Goal: Task Accomplishment & Management: Use online tool/utility

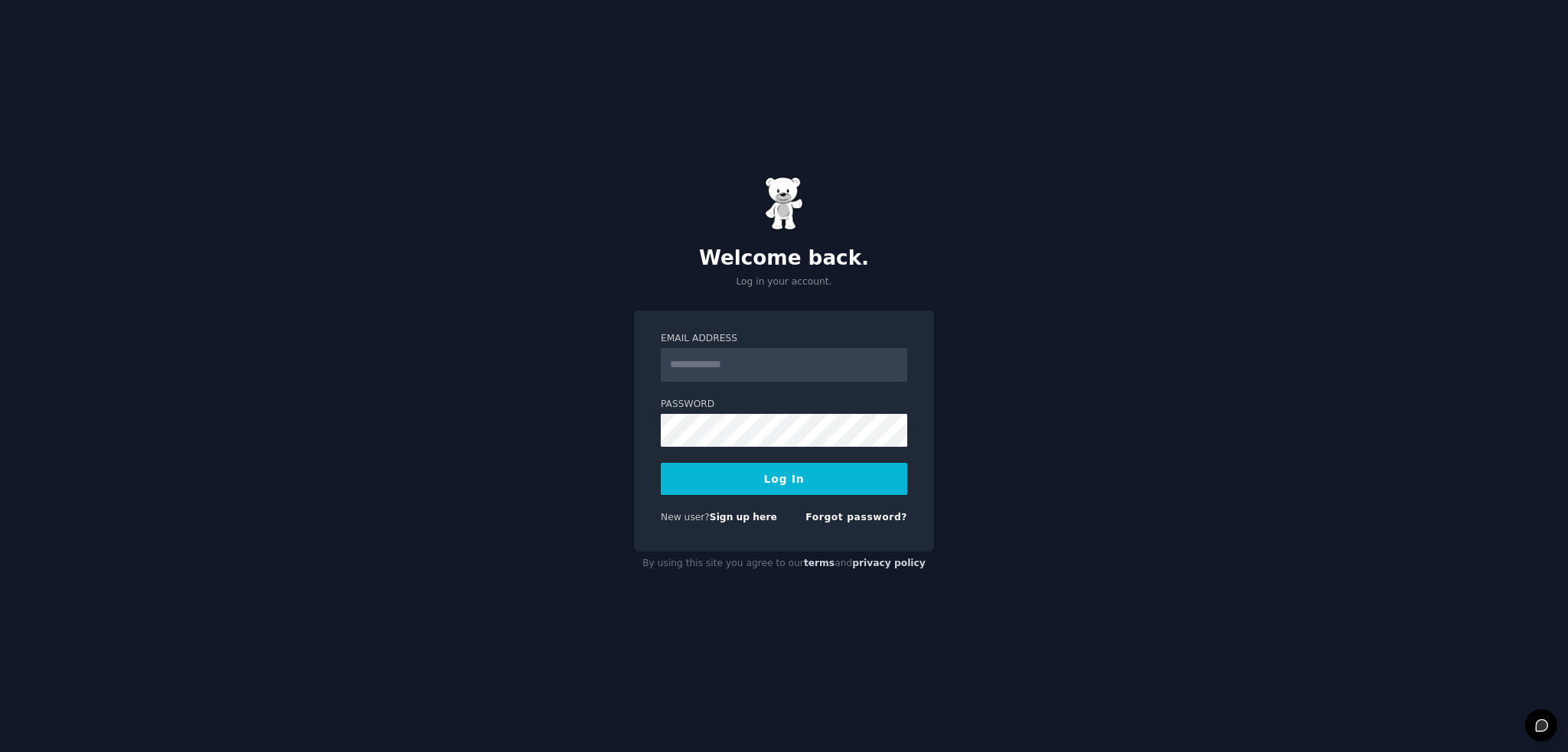
type input "**********"
click at [660, 463] on button "Log In" at bounding box center [783, 479] width 246 height 32
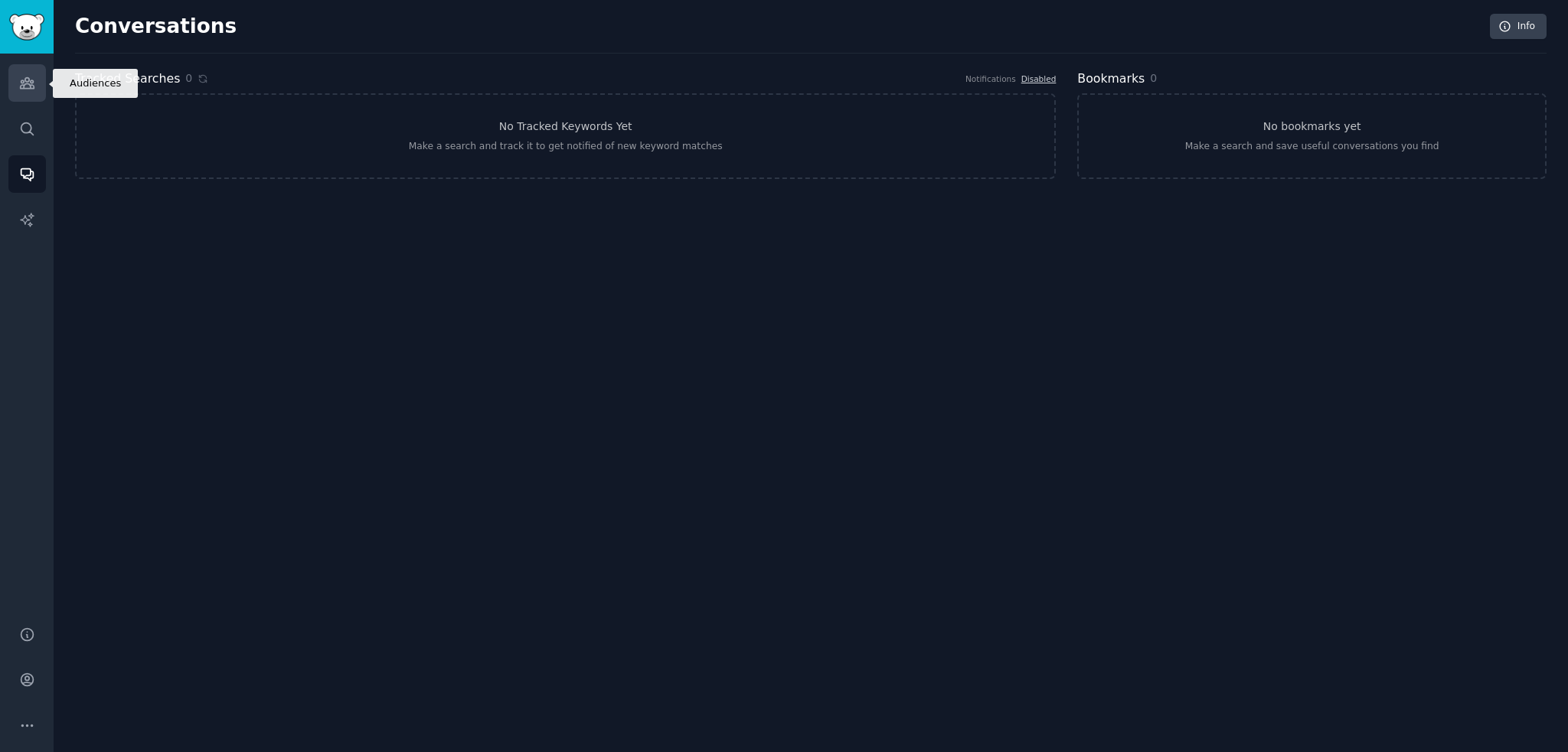
click at [37, 100] on link "Audiences" at bounding box center [27, 83] width 37 height 37
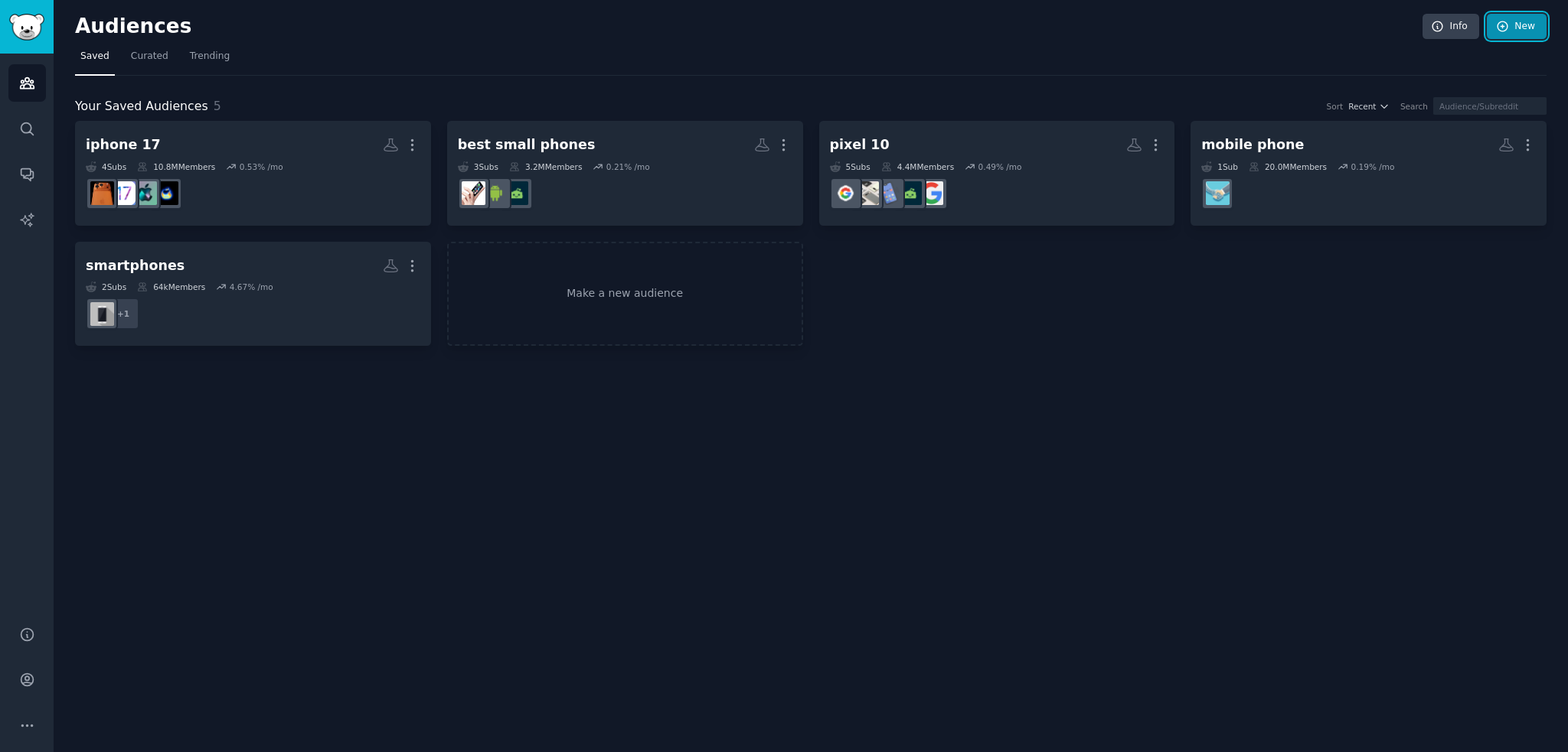
click at [1523, 36] on link "New" at bounding box center [1517, 26] width 60 height 26
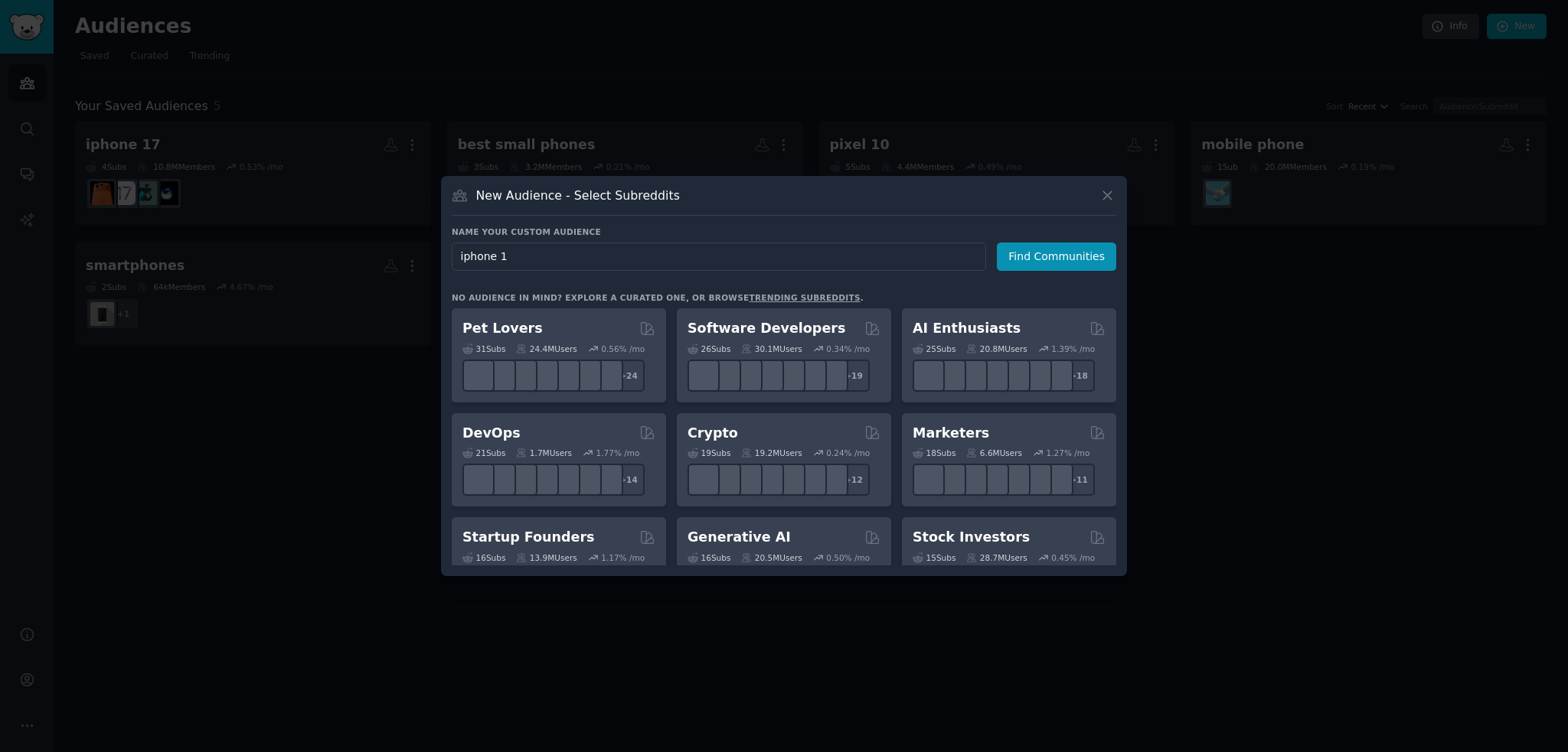
type input "iphone 18"
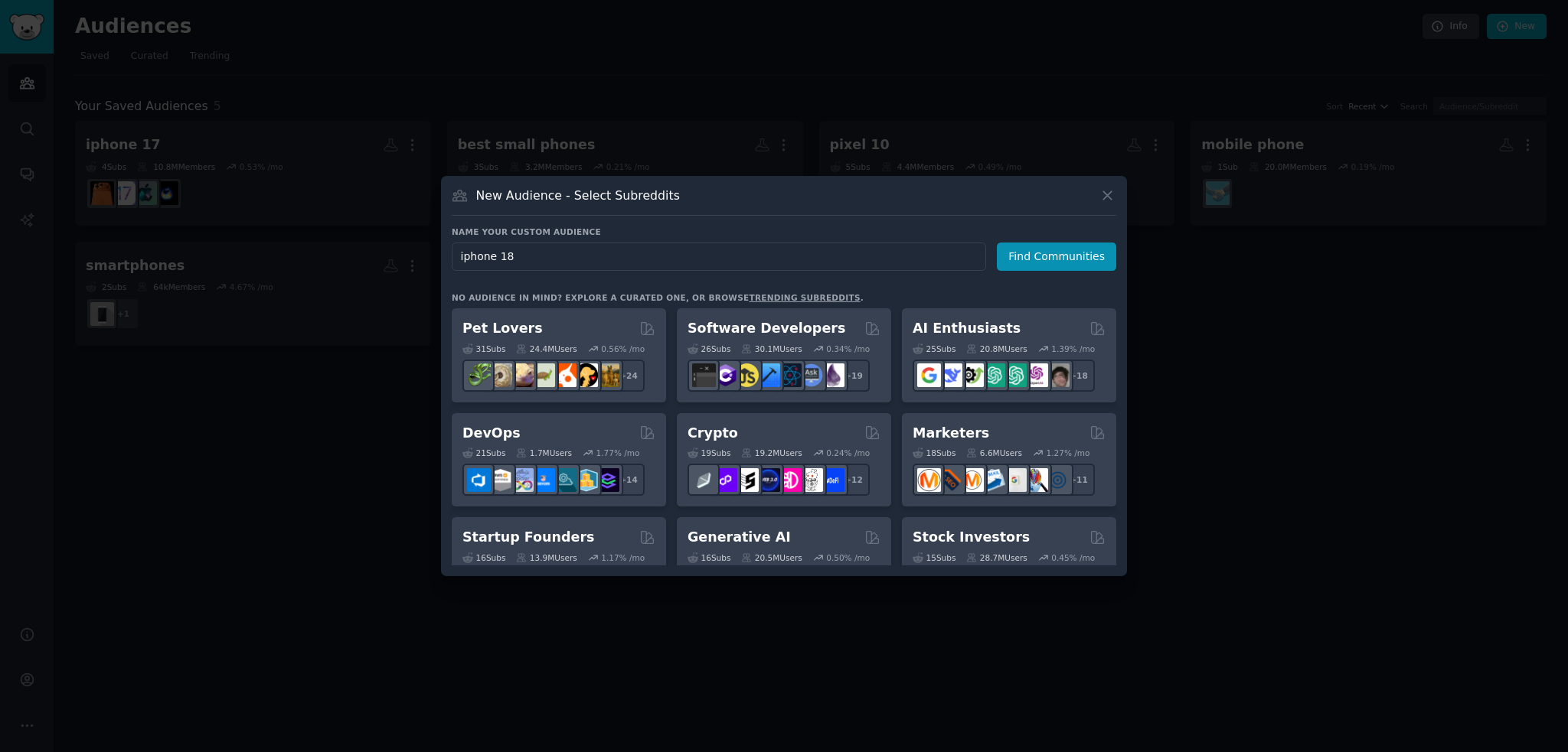
click button "Find Communities" at bounding box center [1057, 256] width 119 height 28
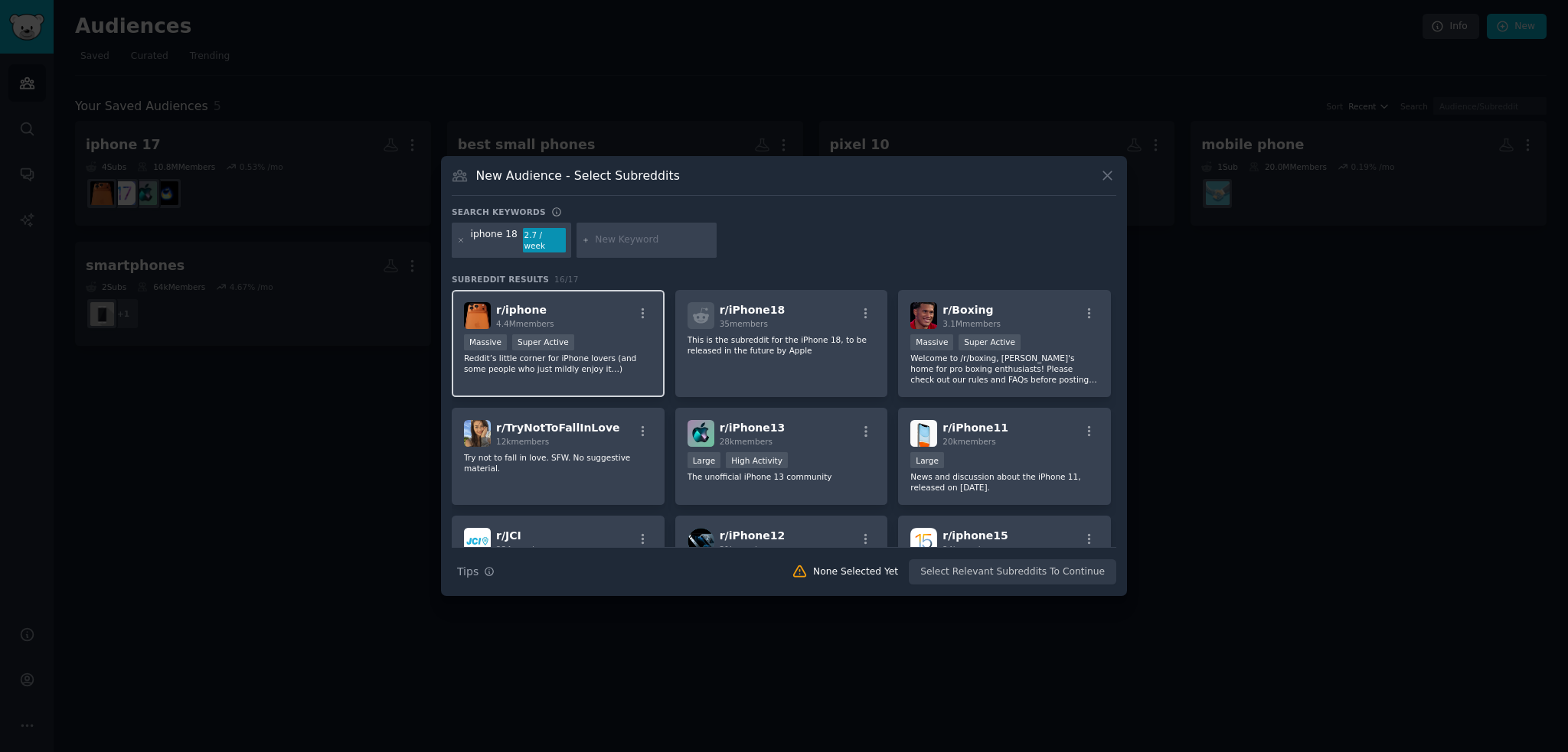
click at [605, 368] on p "Reddit’s little corner for iPhone lovers (and some people who just mildly enjoy…" at bounding box center [557, 363] width 188 height 21
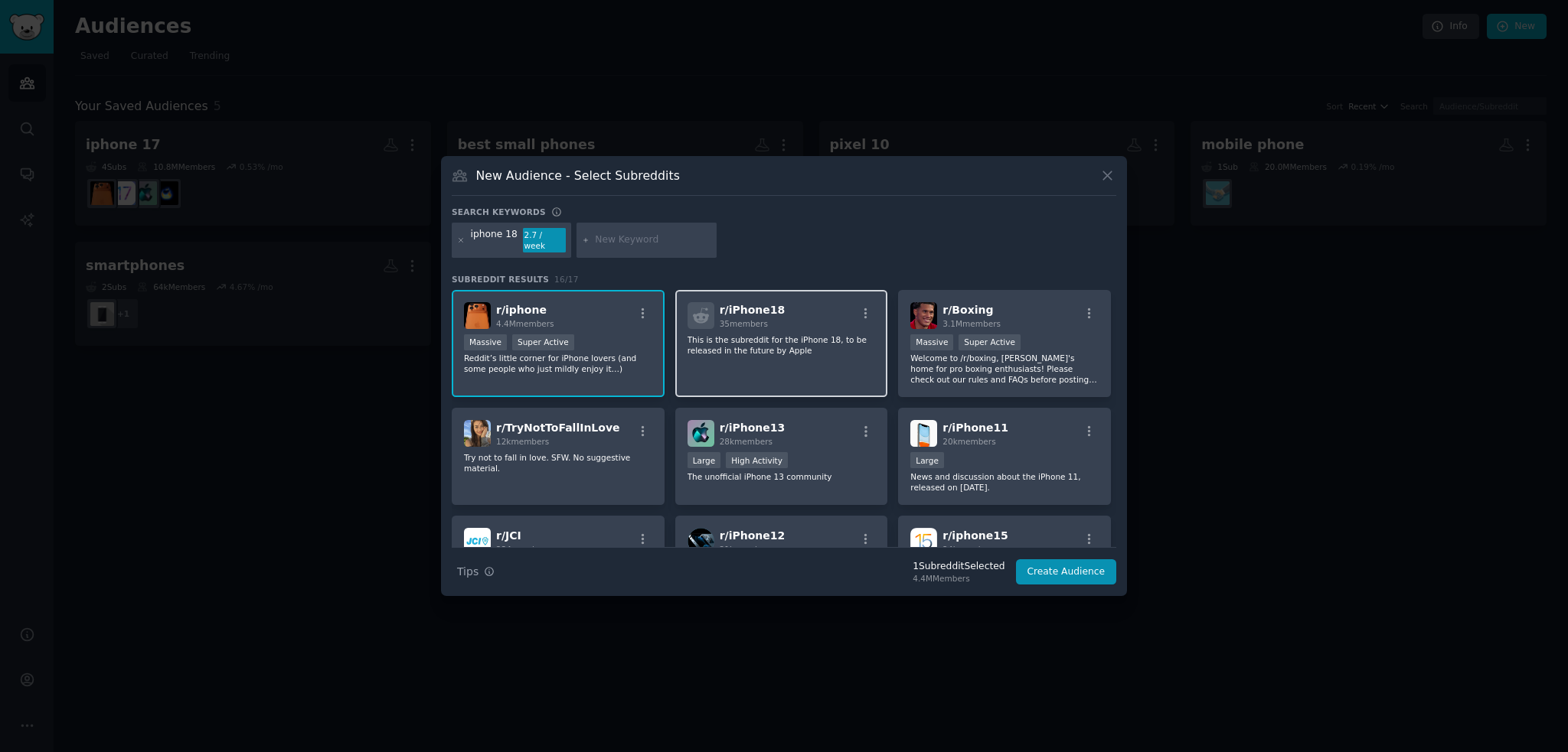
click at [824, 375] on div "r/ iPhone18 35 members This is the subreddit for the iPhone 18, to be released …" at bounding box center [781, 344] width 213 height 108
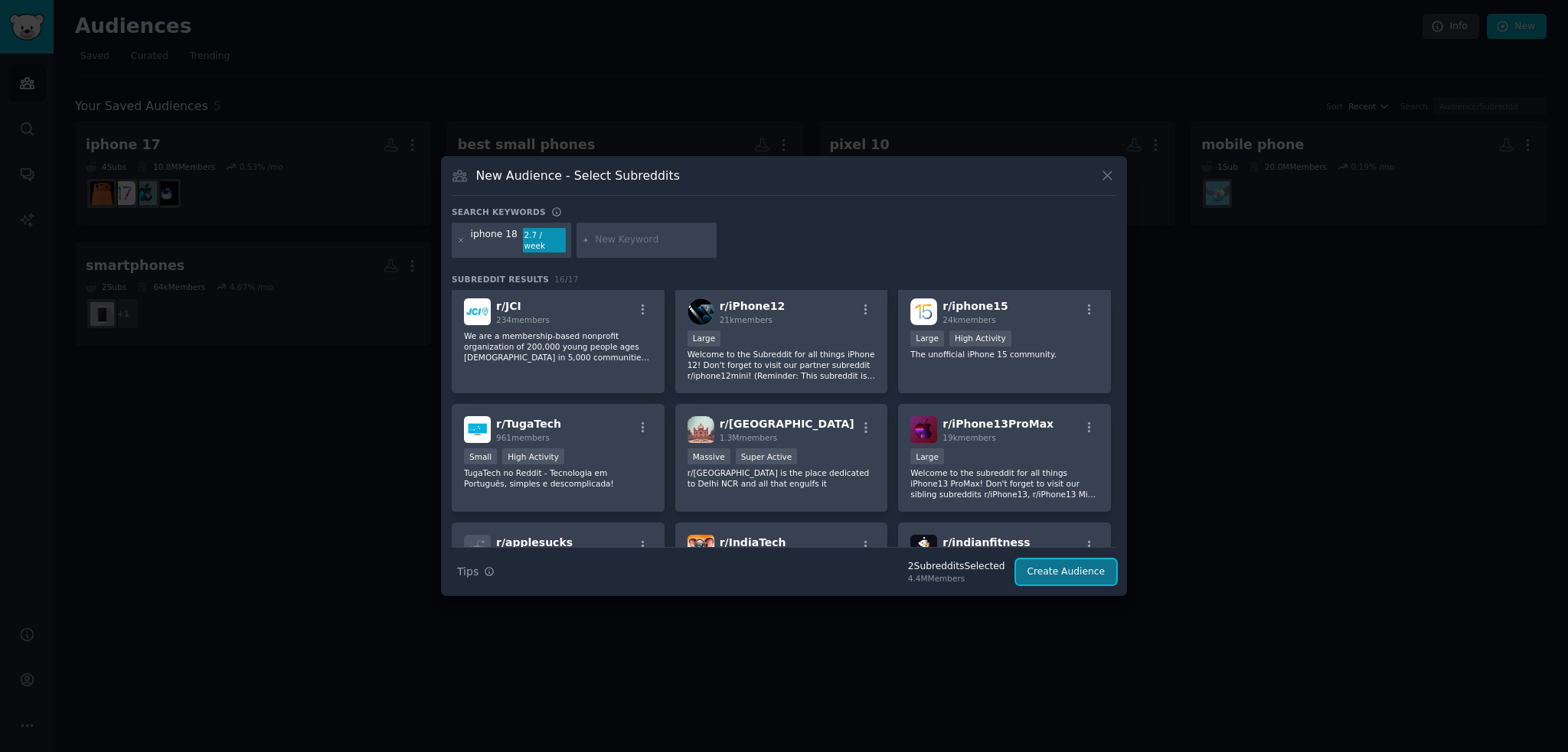
click at [1086, 562] on button "Create Audience" at bounding box center [1066, 572] width 101 height 26
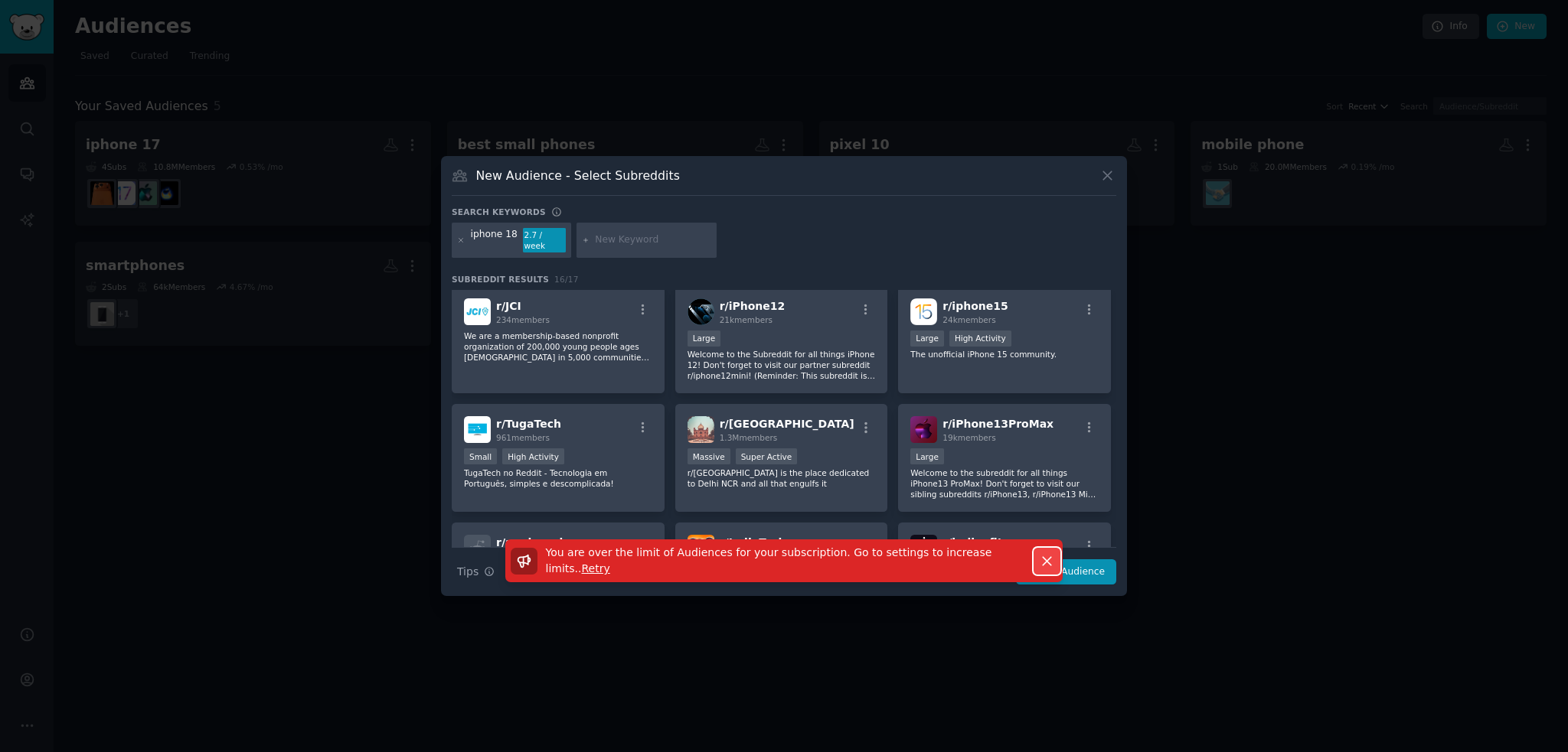
click at [1050, 557] on icon "button" at bounding box center [1046, 561] width 16 height 16
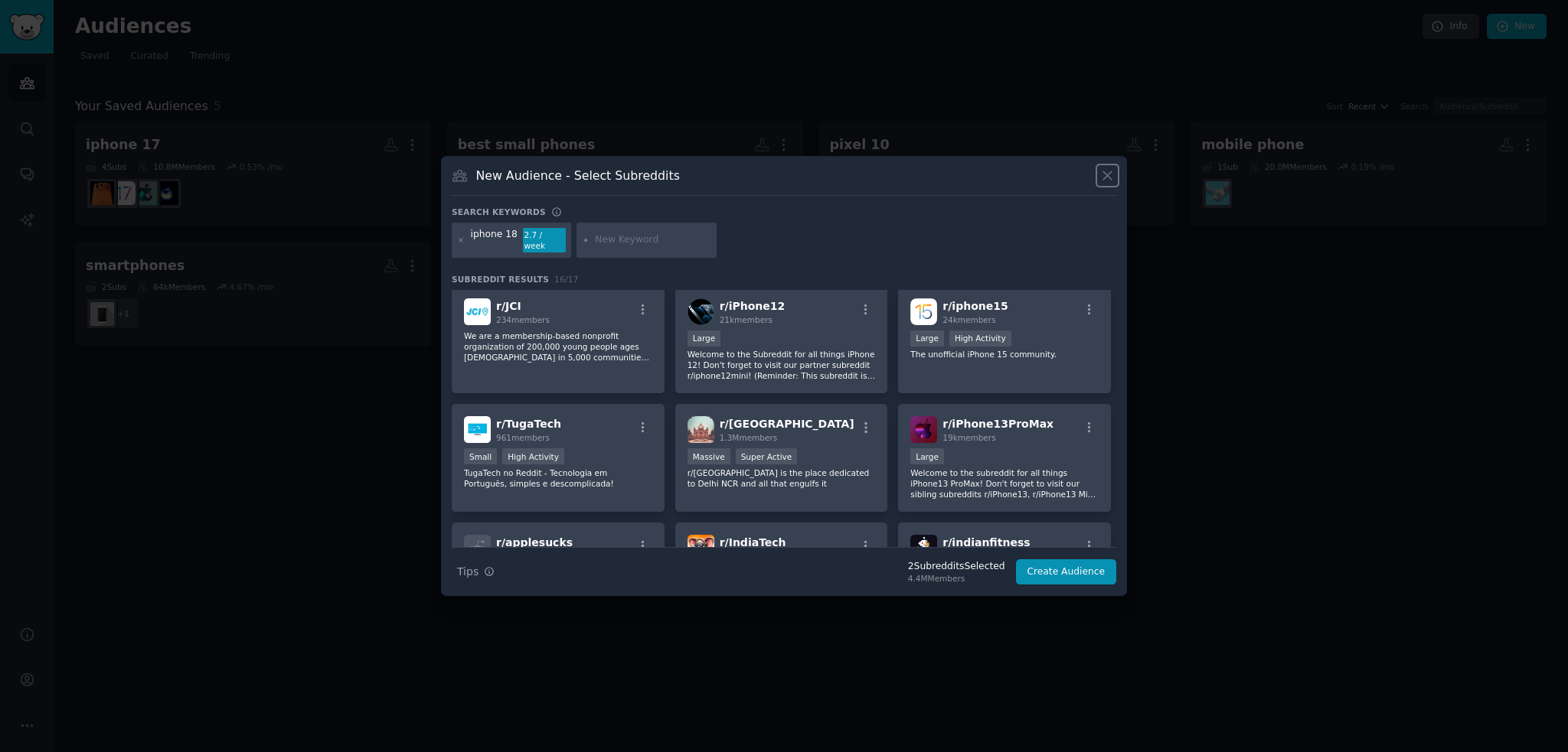
click at [1104, 175] on icon at bounding box center [1107, 175] width 16 height 16
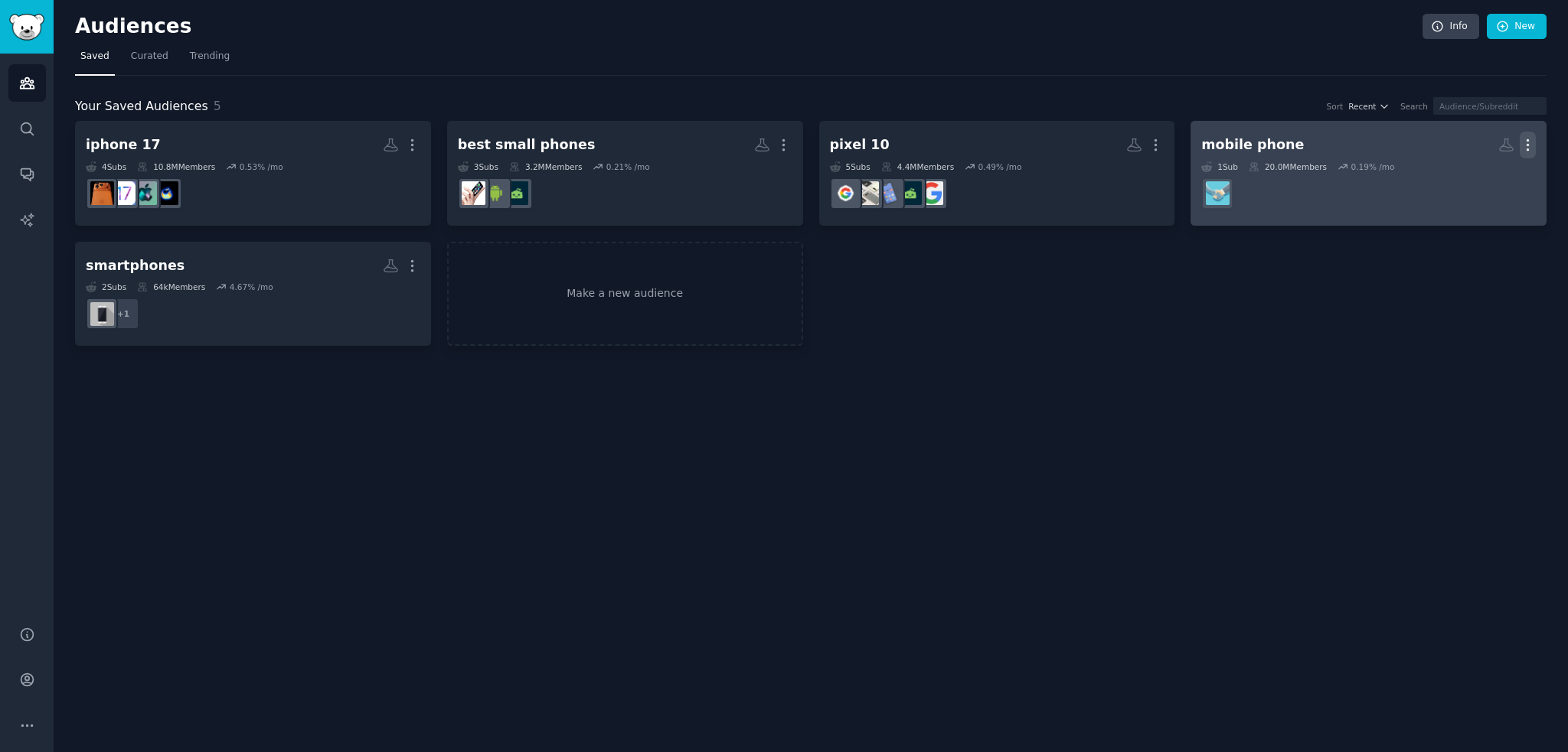
click at [1529, 137] on icon "button" at bounding box center [1528, 145] width 16 height 16
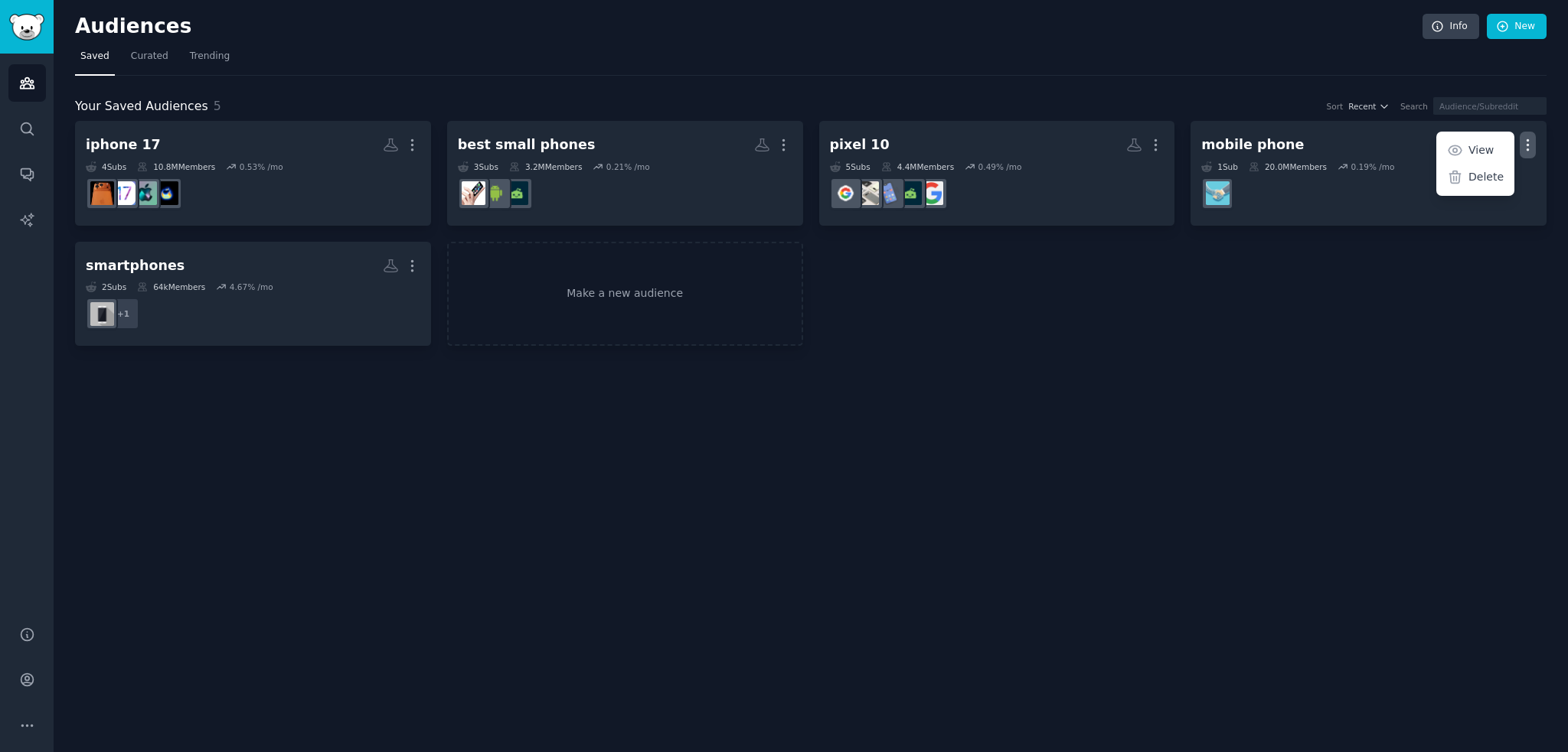
click at [1486, 166] on div "Delete" at bounding box center [1475, 178] width 72 height 32
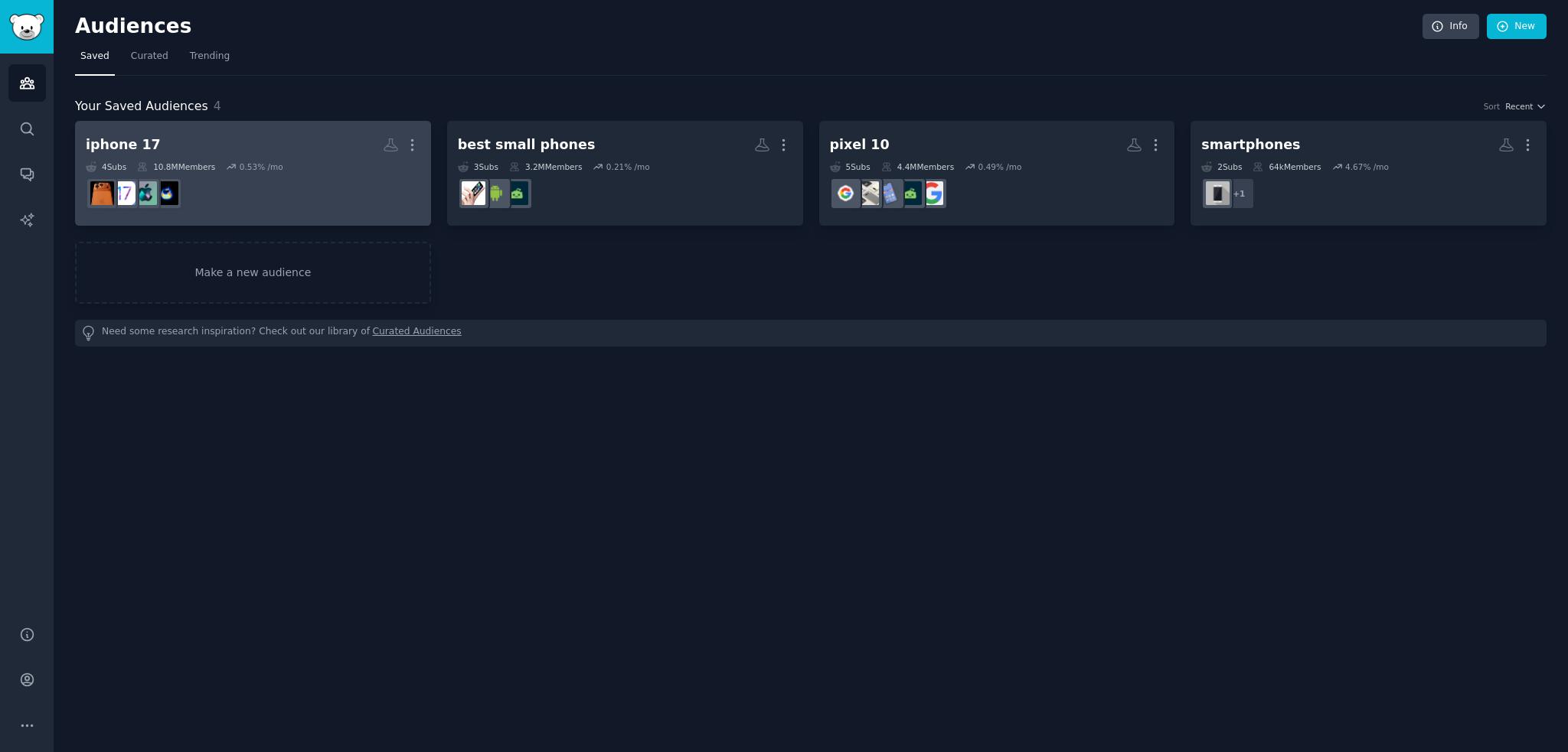
click at [222, 196] on dd at bounding box center [253, 193] width 335 height 43
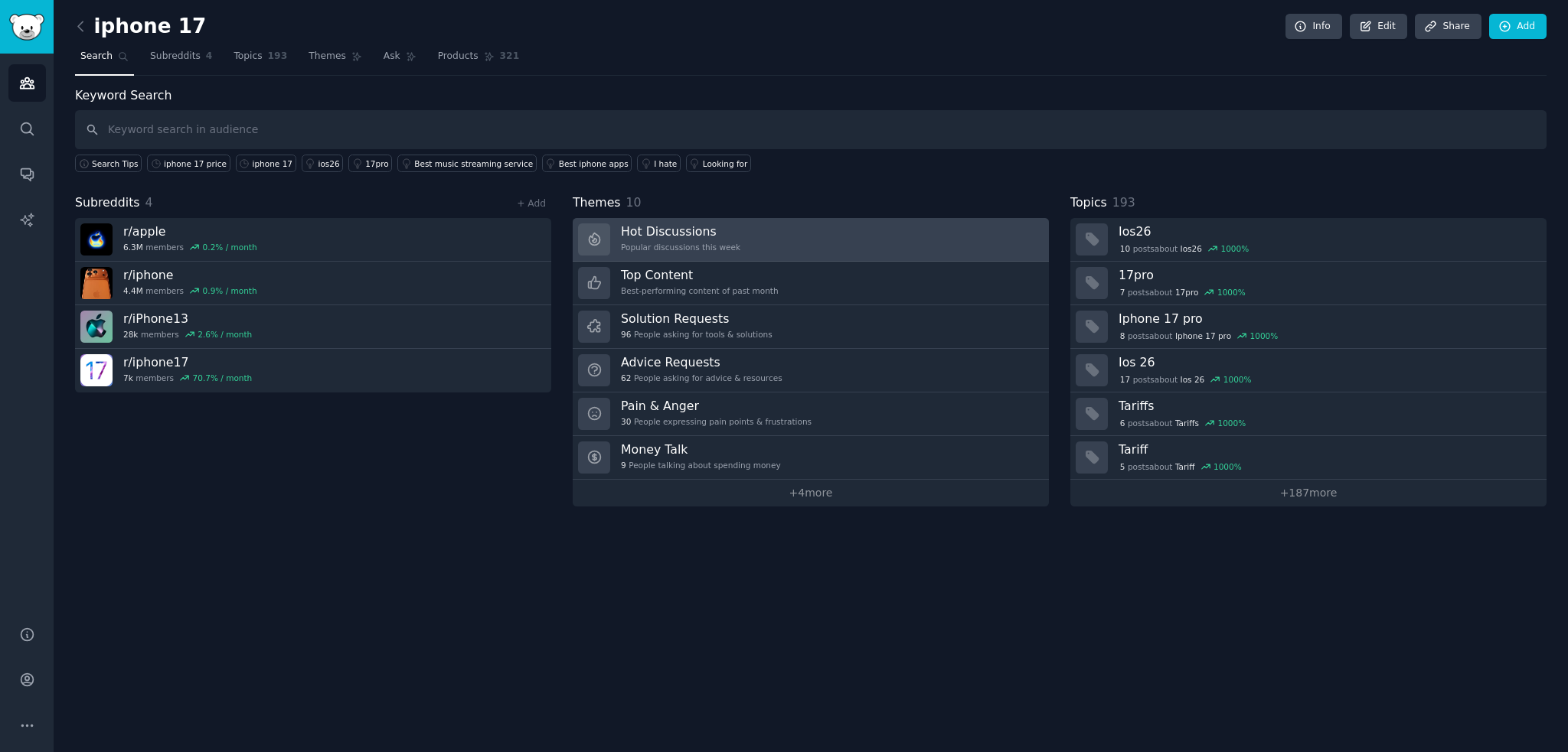
click at [809, 230] on link "Hot Discussions Popular discussions this week" at bounding box center [810, 239] width 476 height 43
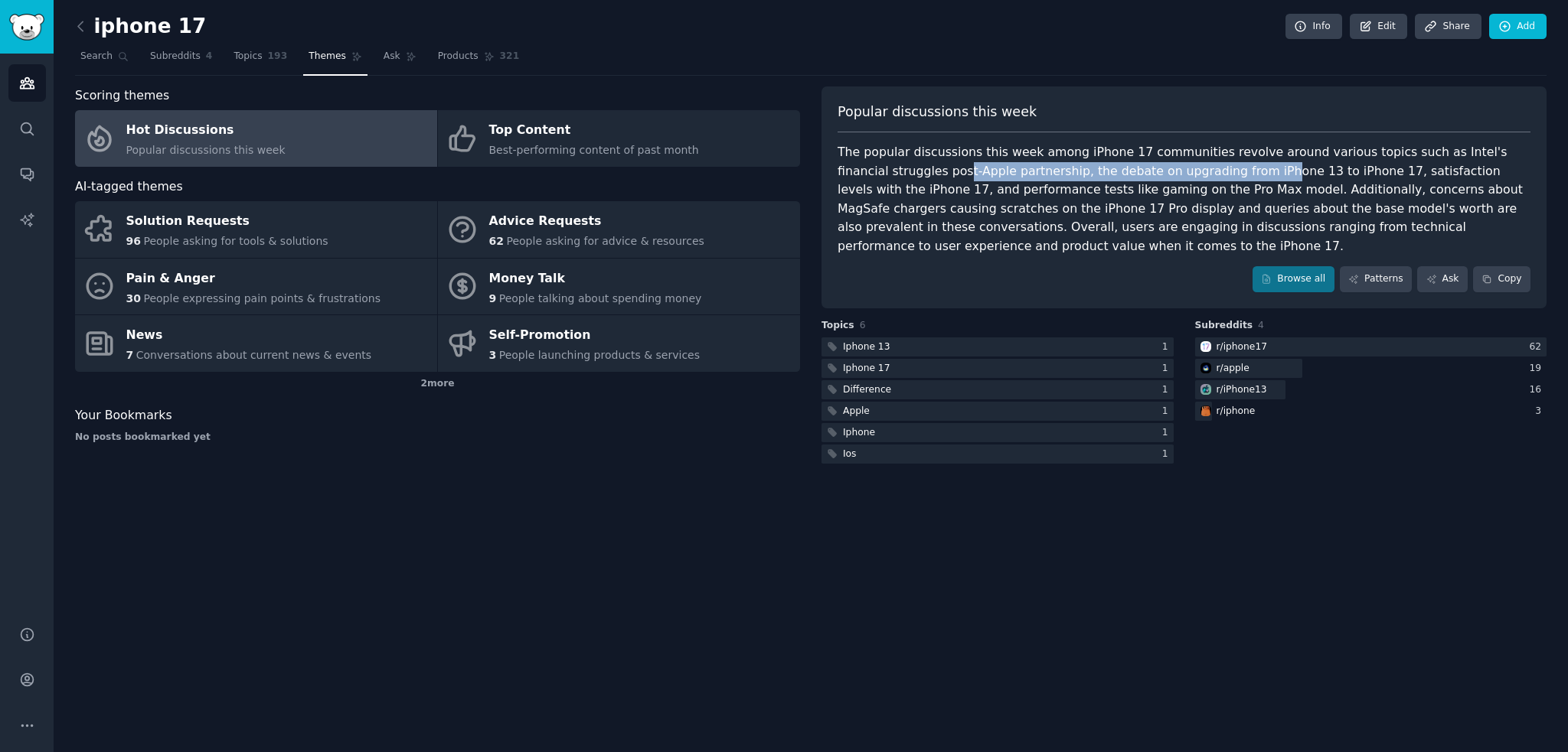
drag, startPoint x: 873, startPoint y: 174, endPoint x: 1150, endPoint y: 173, distance: 277.0
click at [1150, 173] on div "The popular discussions this week among iPhone 17 communities revolve around va…" at bounding box center [1184, 199] width 693 height 112
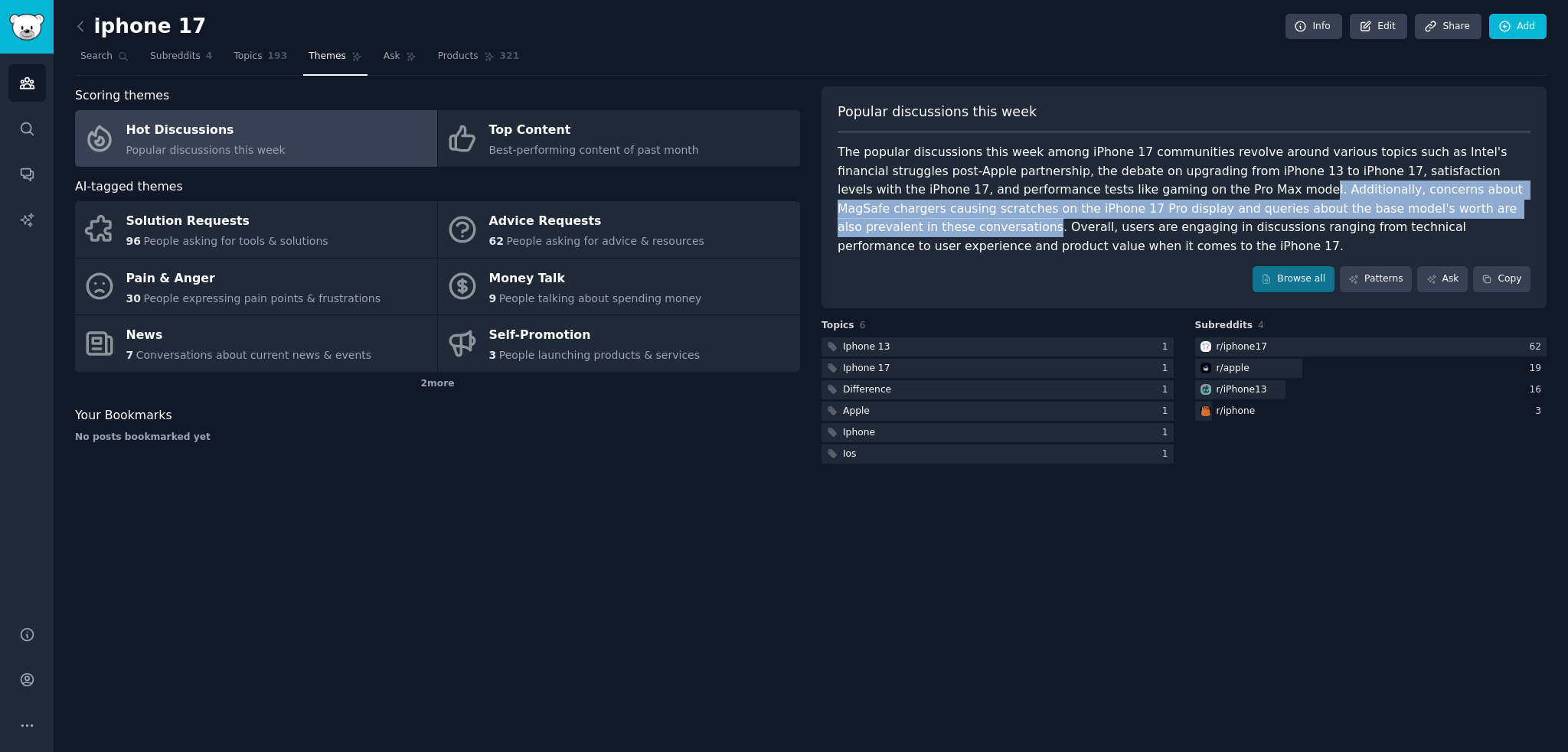
drag, startPoint x: 1156, startPoint y: 198, endPoint x: 1397, endPoint y: 198, distance: 241.0
click at [1397, 198] on div "The popular discussions this week among iPhone 17 communities revolve around va…" at bounding box center [1184, 199] width 693 height 112
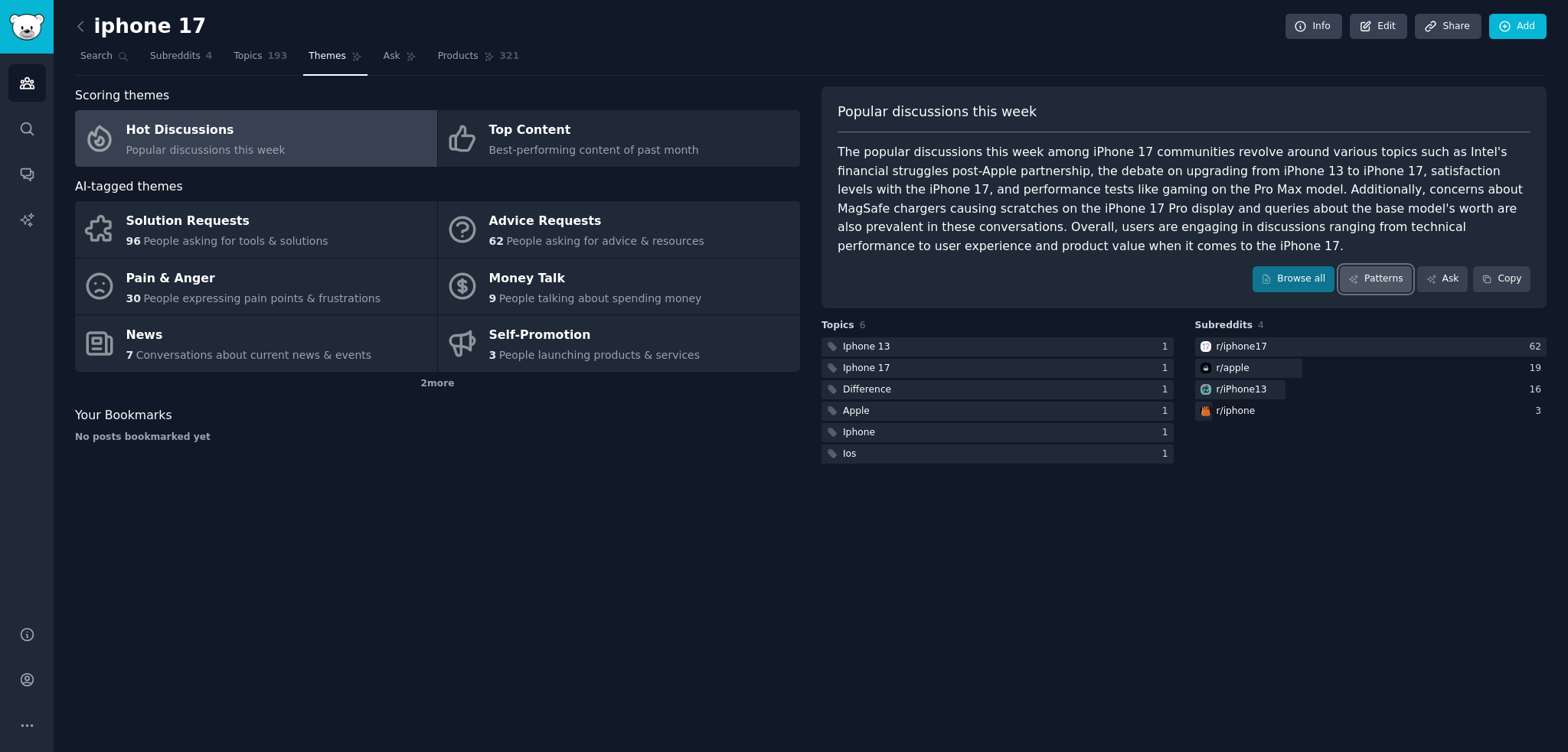
click at [1367, 275] on link "Patterns" at bounding box center [1375, 279] width 72 height 26
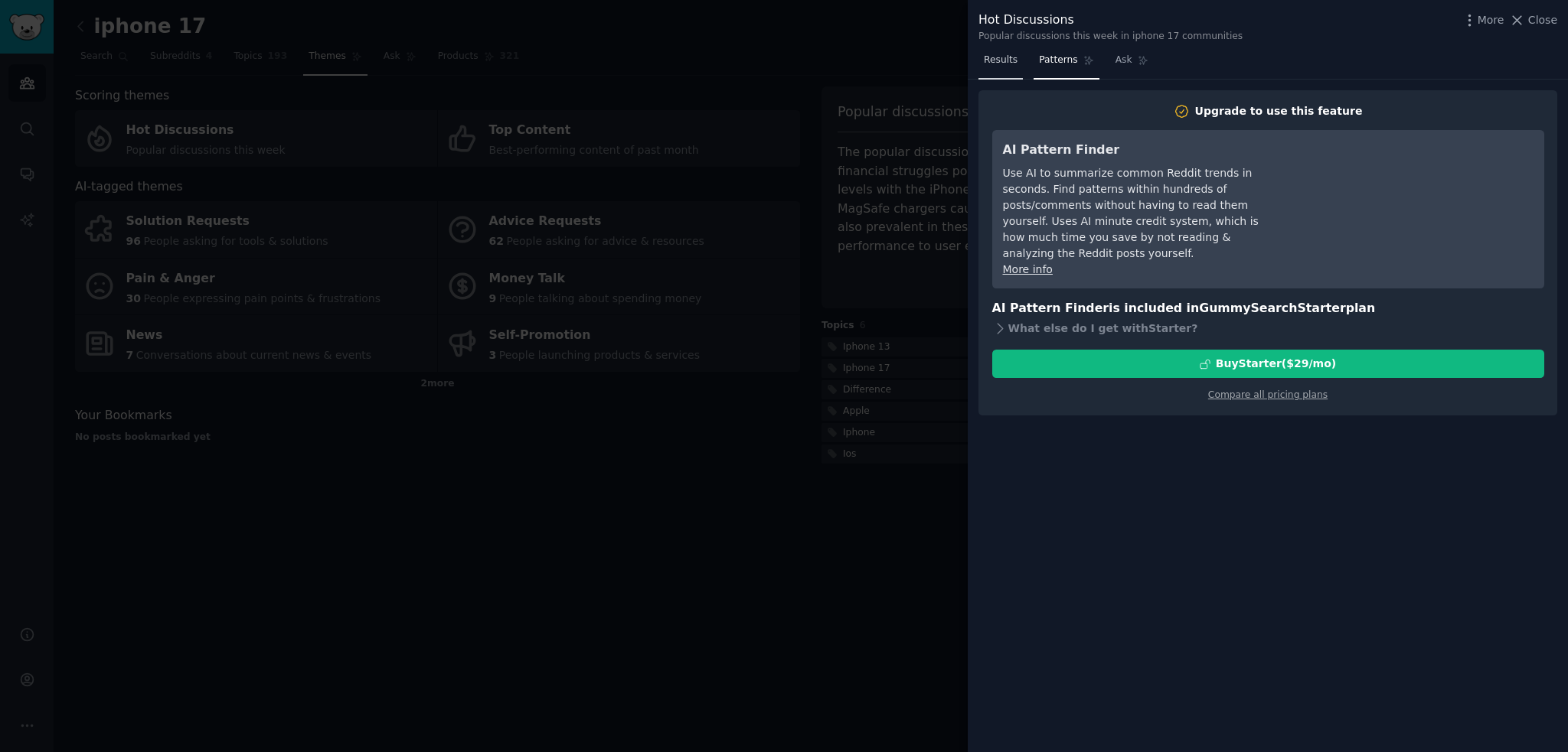
click at [1007, 69] on link "Results" at bounding box center [1000, 64] width 44 height 32
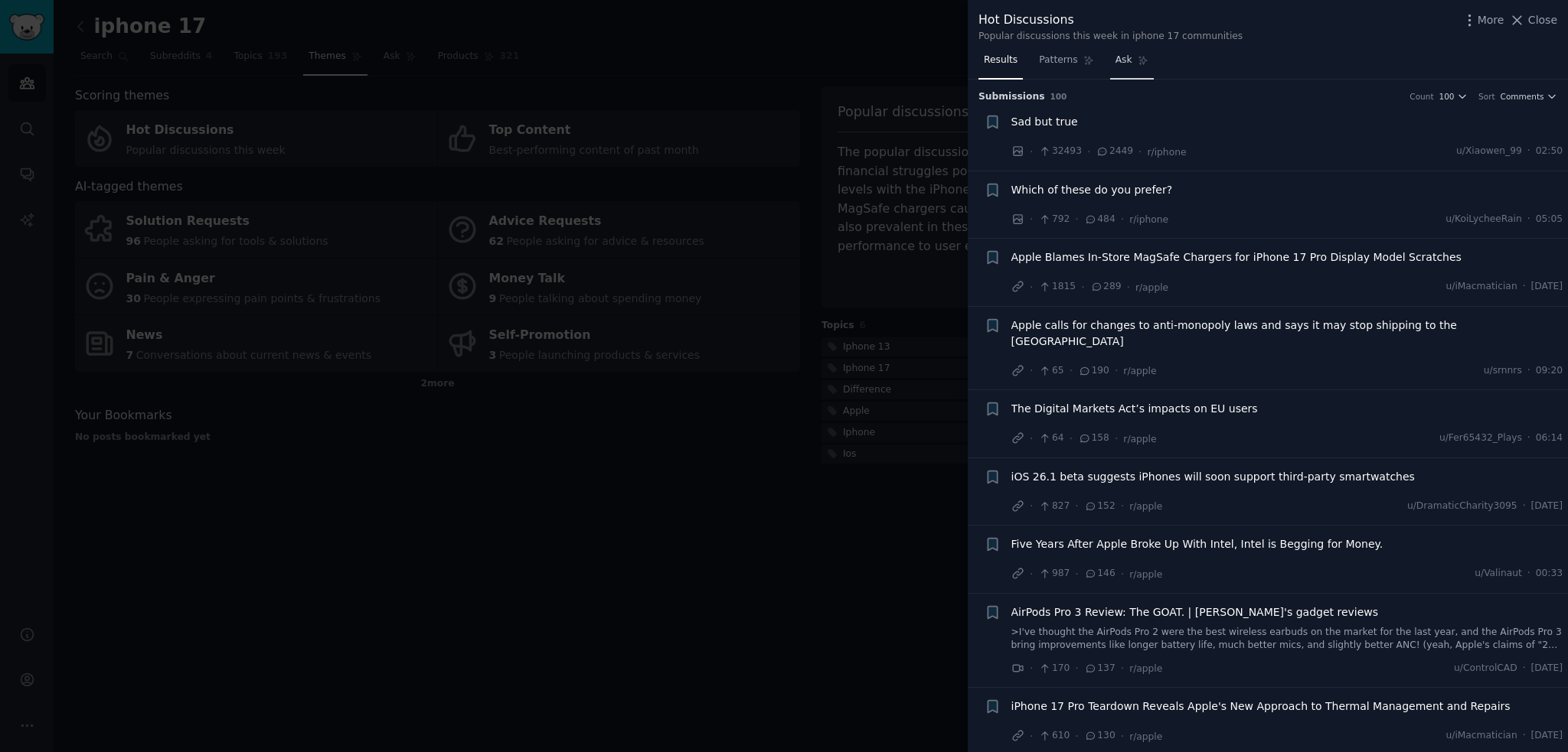
click at [1118, 61] on span "Ask" at bounding box center [1124, 60] width 17 height 14
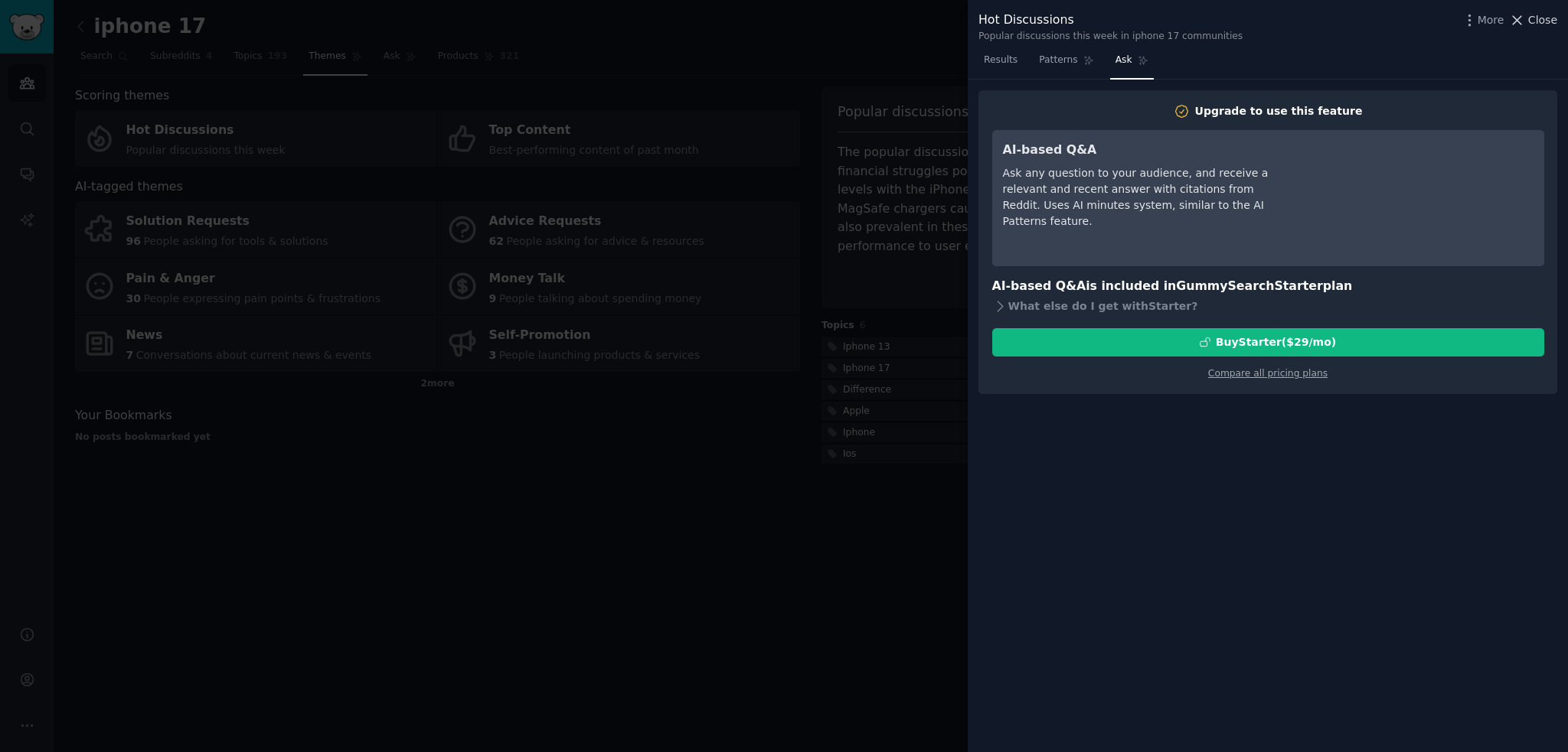
click at [1556, 20] on span "Close" at bounding box center [1542, 20] width 29 height 16
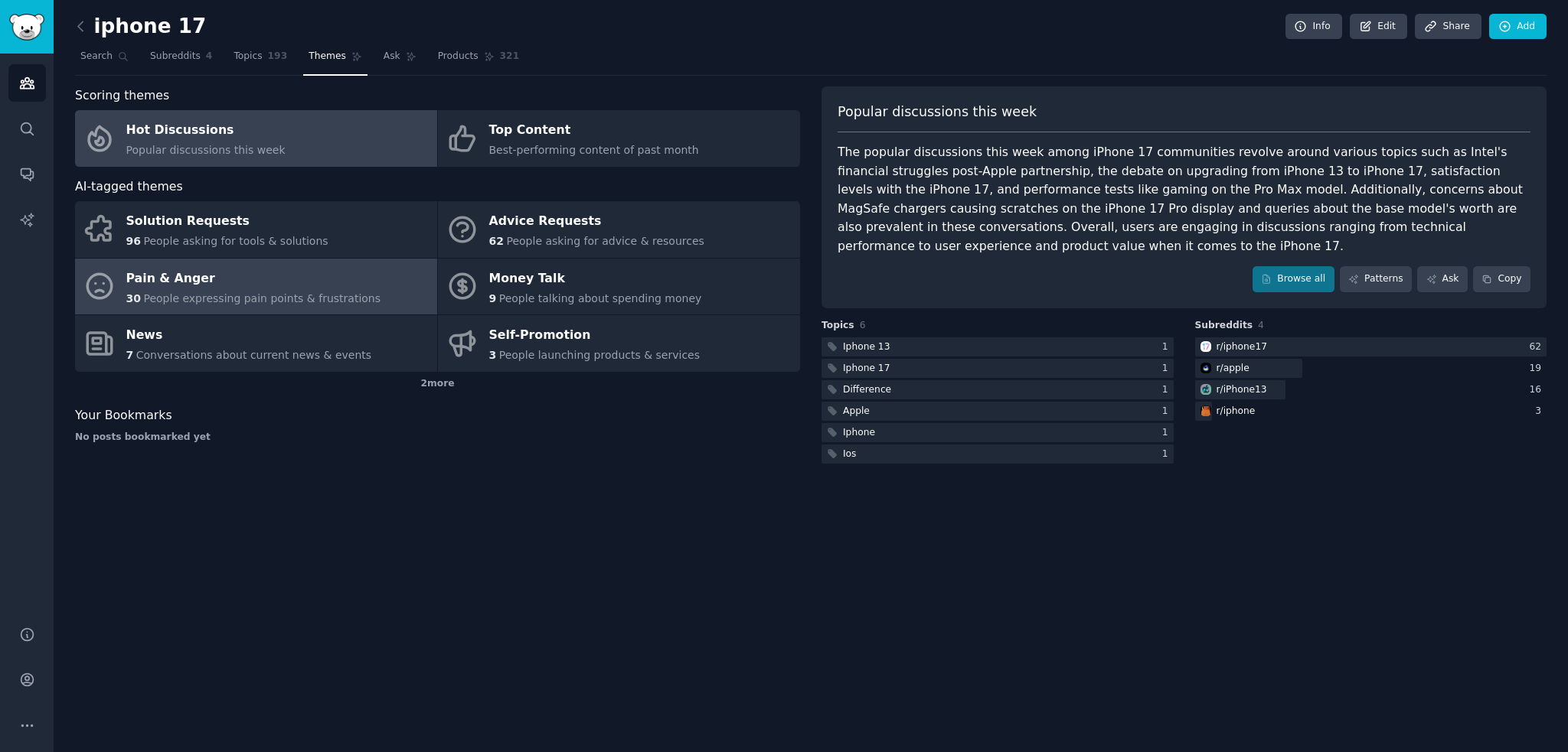
click at [328, 281] on div "Pain & Anger" at bounding box center [253, 278] width 255 height 25
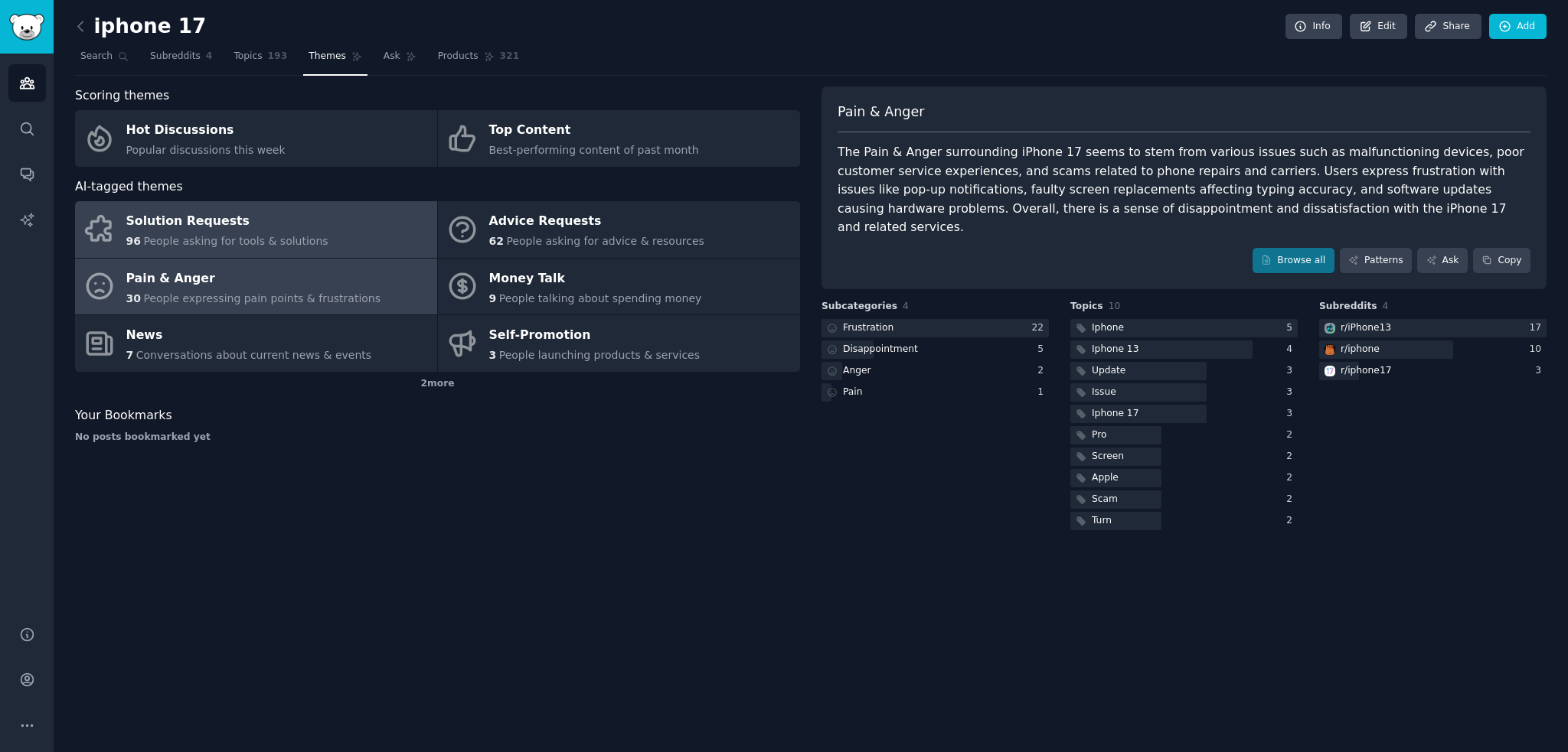
click at [246, 210] on div "Solution Requests" at bounding box center [227, 221] width 202 height 25
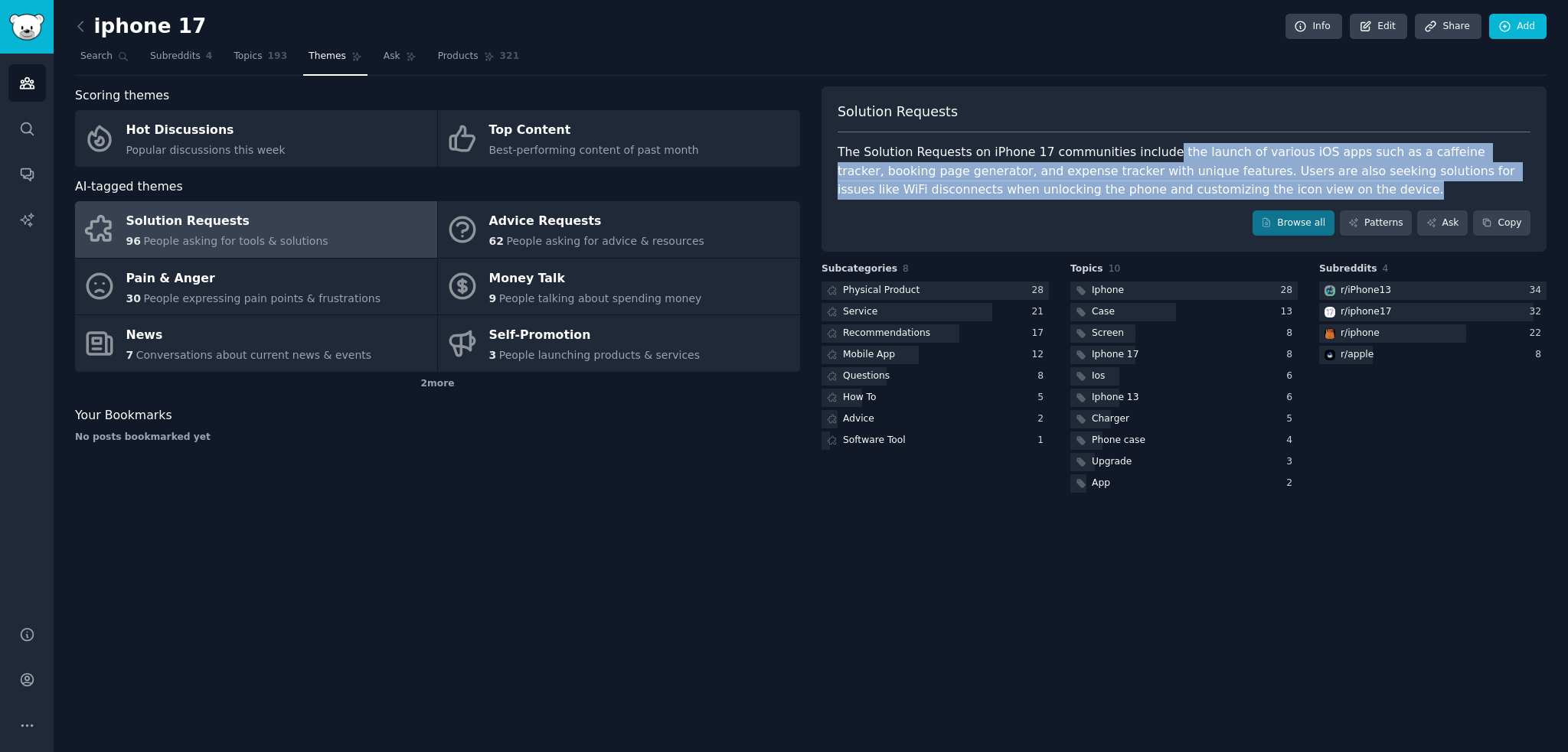
drag, startPoint x: 1143, startPoint y: 155, endPoint x: 1219, endPoint y: 189, distance: 83.3
click at [1219, 189] on div "The Solution Requests on iPhone 17 communities include the launch of various iO…" at bounding box center [1184, 171] width 693 height 56
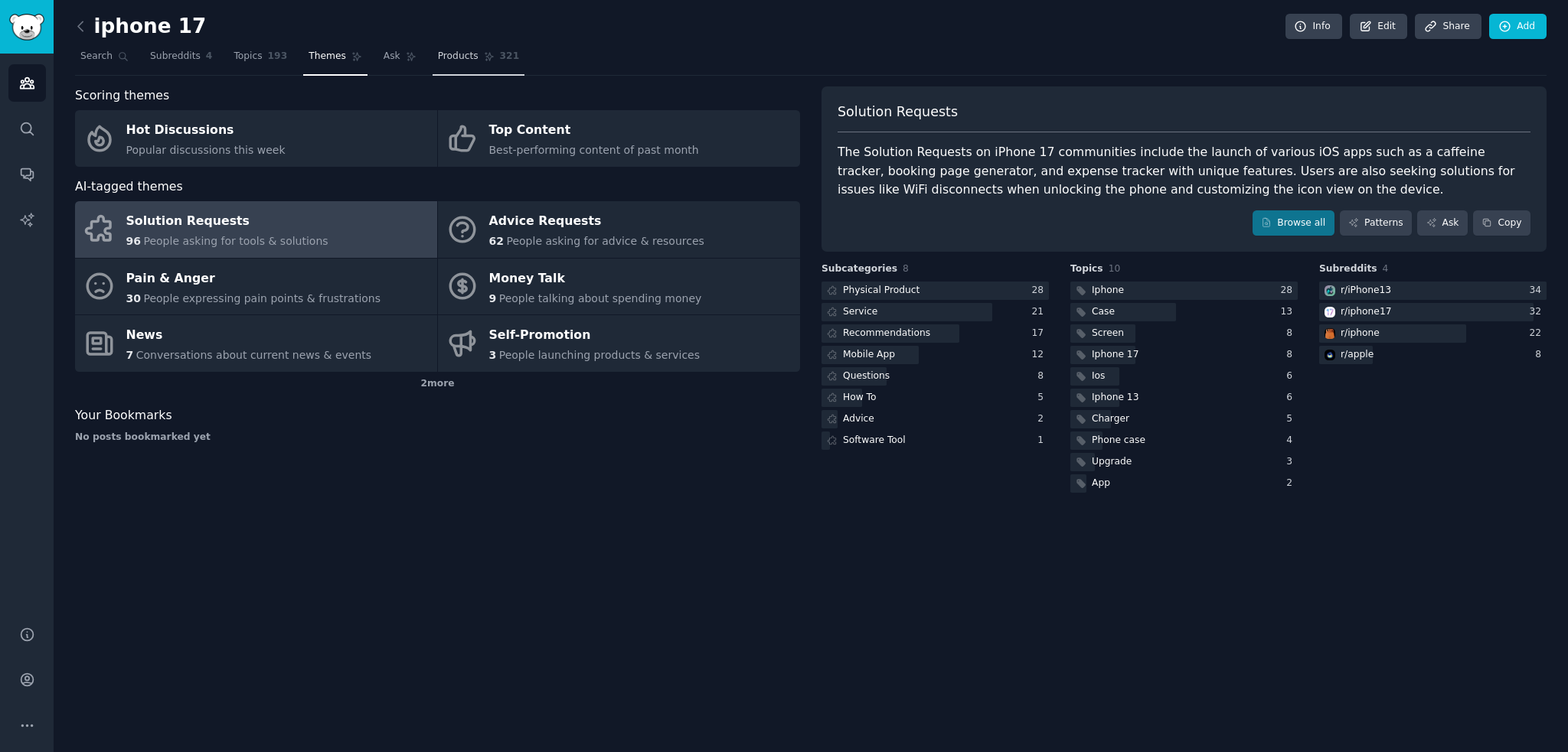
click at [484, 60] on icon at bounding box center [489, 56] width 11 height 11
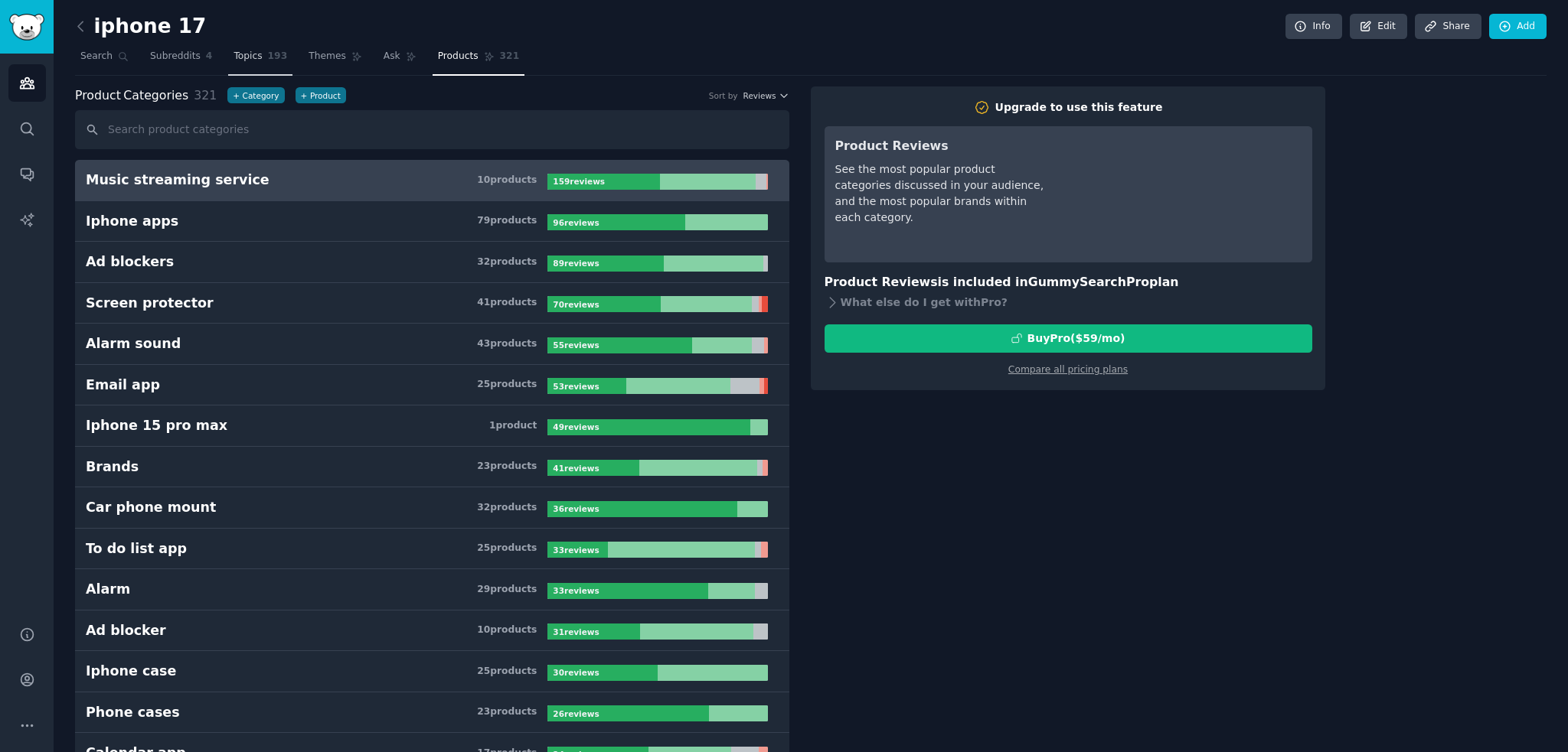
click at [251, 55] on link "Topics 193" at bounding box center [260, 60] width 64 height 32
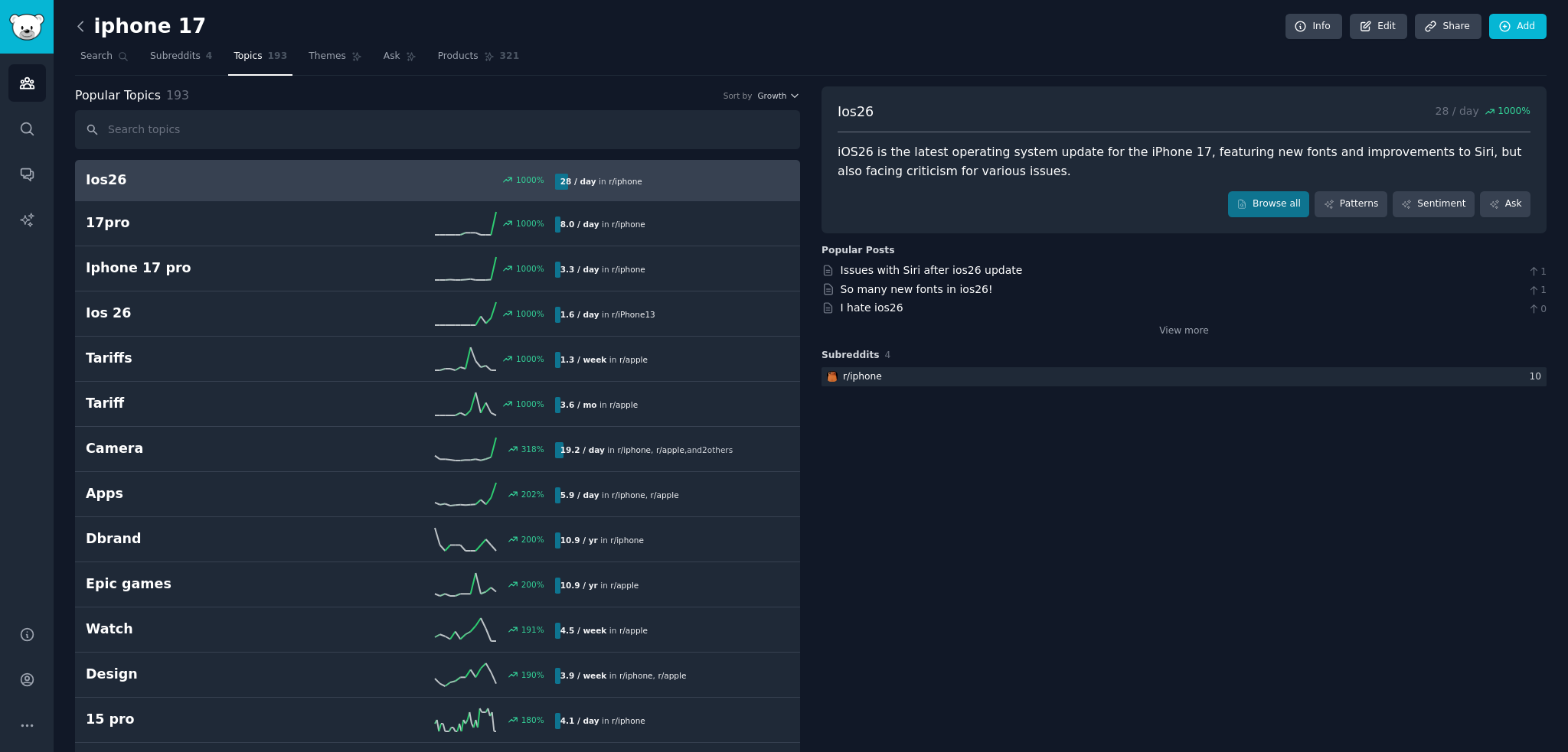
click at [83, 22] on icon at bounding box center [80, 26] width 16 height 16
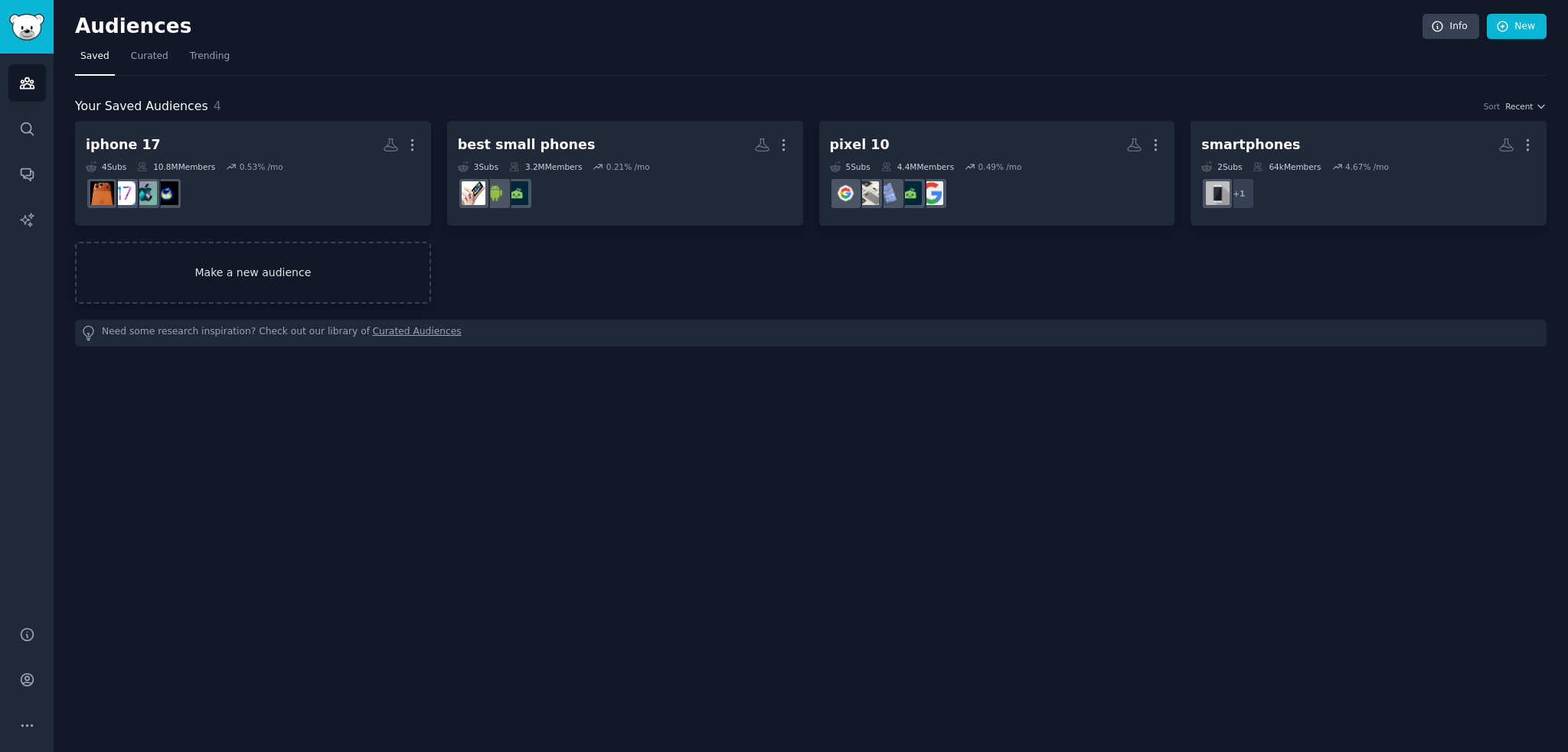
click at [331, 269] on link "Make a new audience" at bounding box center [253, 273] width 356 height 62
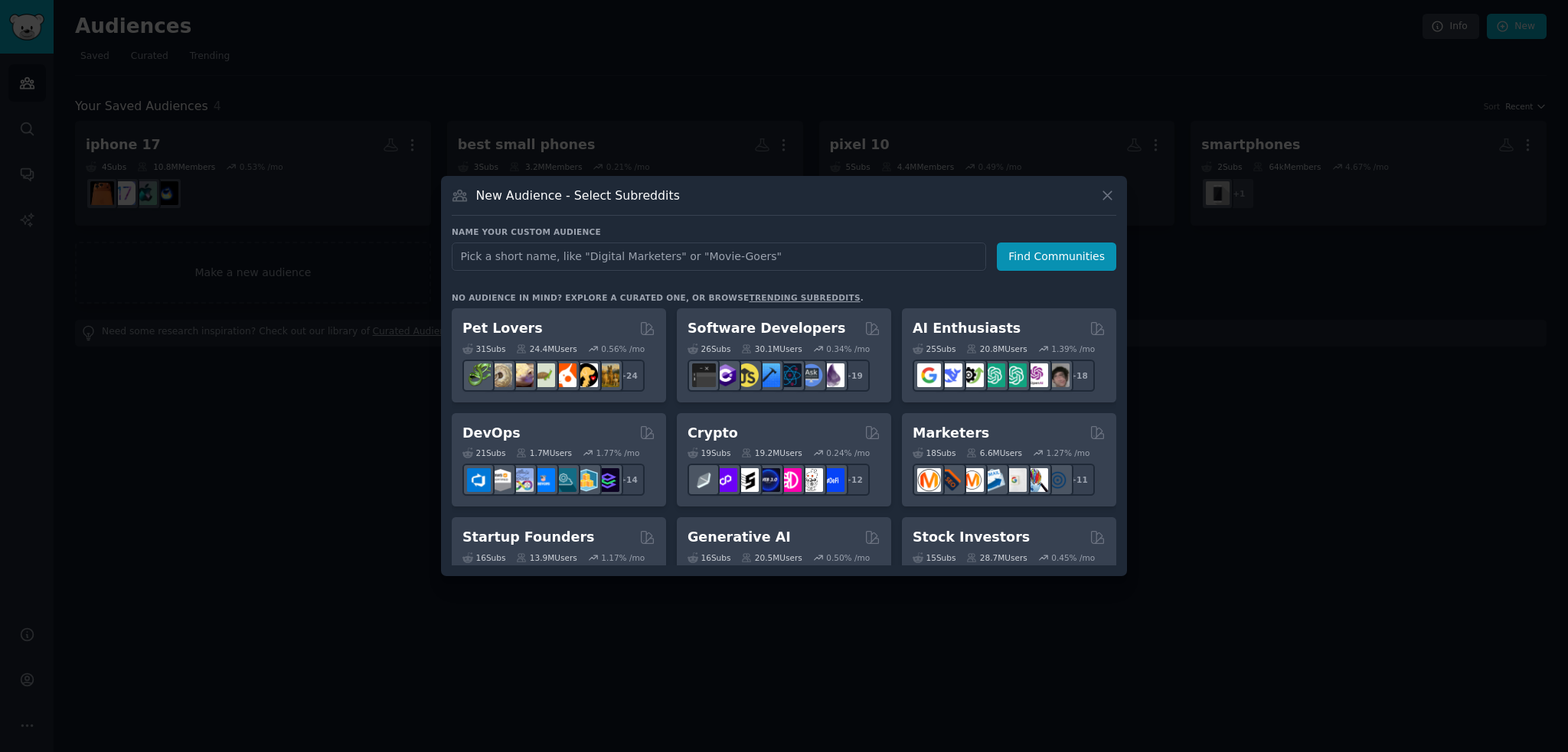
click at [672, 250] on input "text" at bounding box center [718, 256] width 534 height 28
type input "iphone 18"
click button "Find Communities" at bounding box center [1057, 256] width 119 height 28
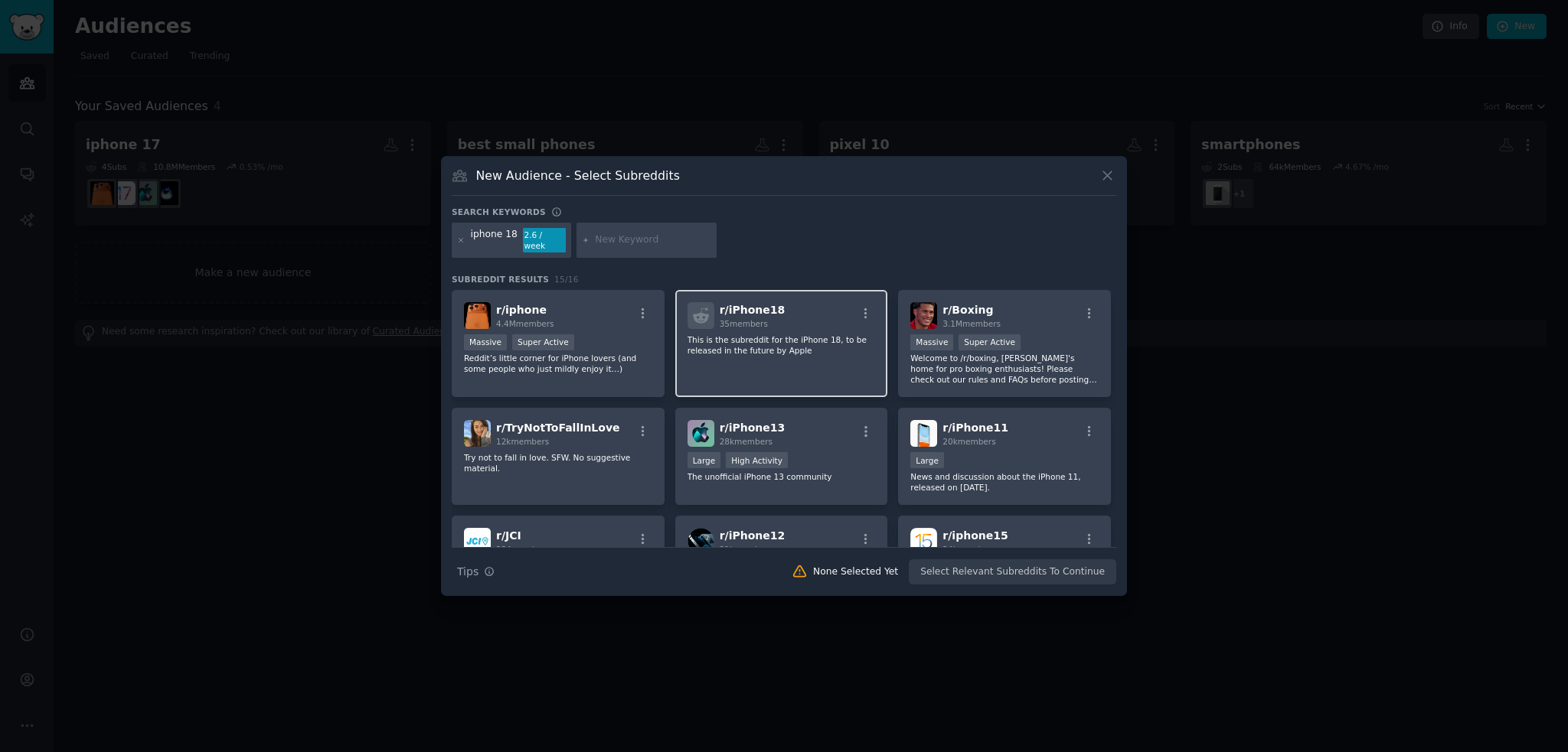
click at [807, 348] on p "This is the subreddit for the iPhone 18, to be released in the future by Apple" at bounding box center [781, 345] width 188 height 21
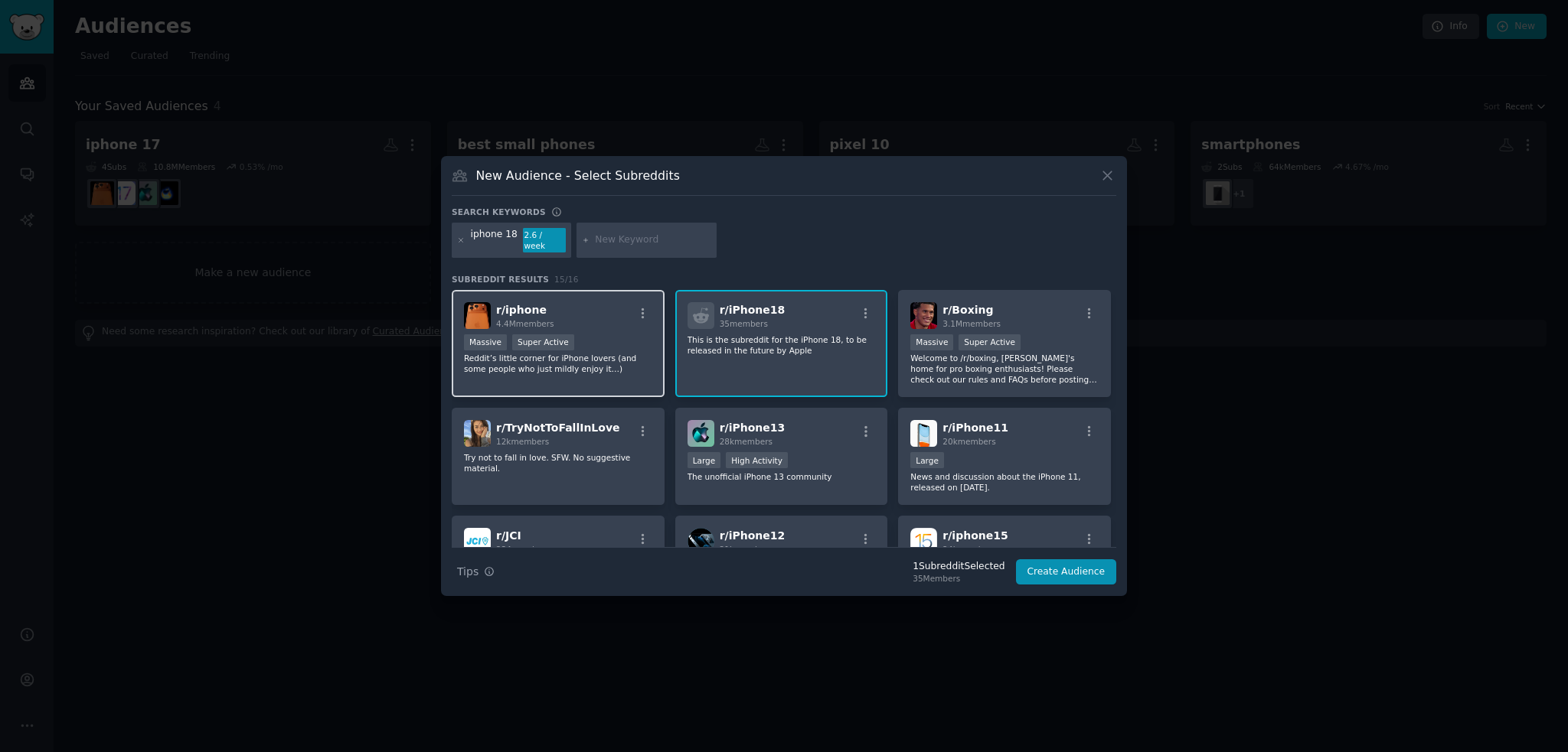
click at [599, 363] on p "Reddit’s little corner for iPhone lovers (and some people who just mildly enjoy…" at bounding box center [557, 363] width 188 height 21
click at [1078, 562] on button "Create Audience" at bounding box center [1066, 572] width 101 height 26
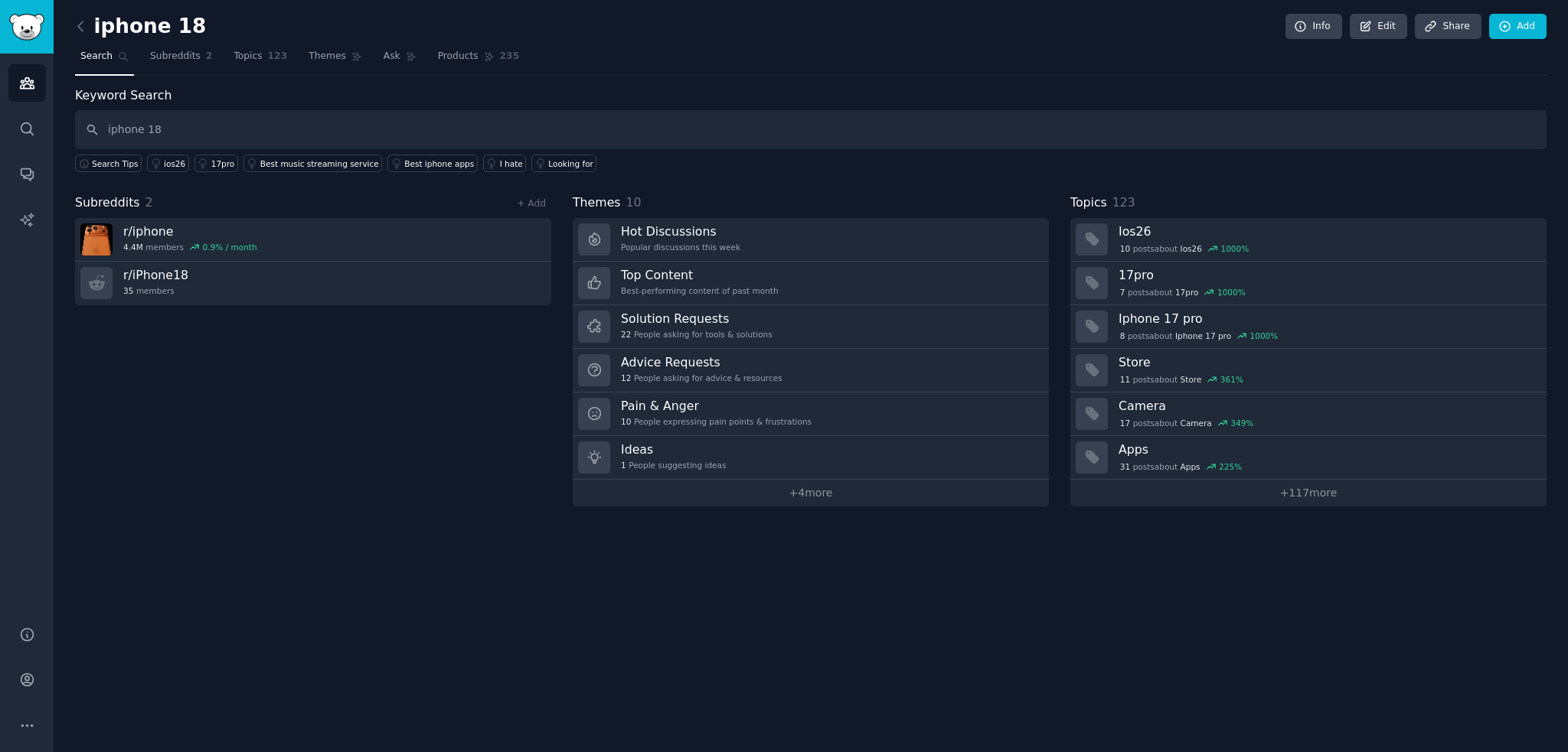
type input "iphone 18"
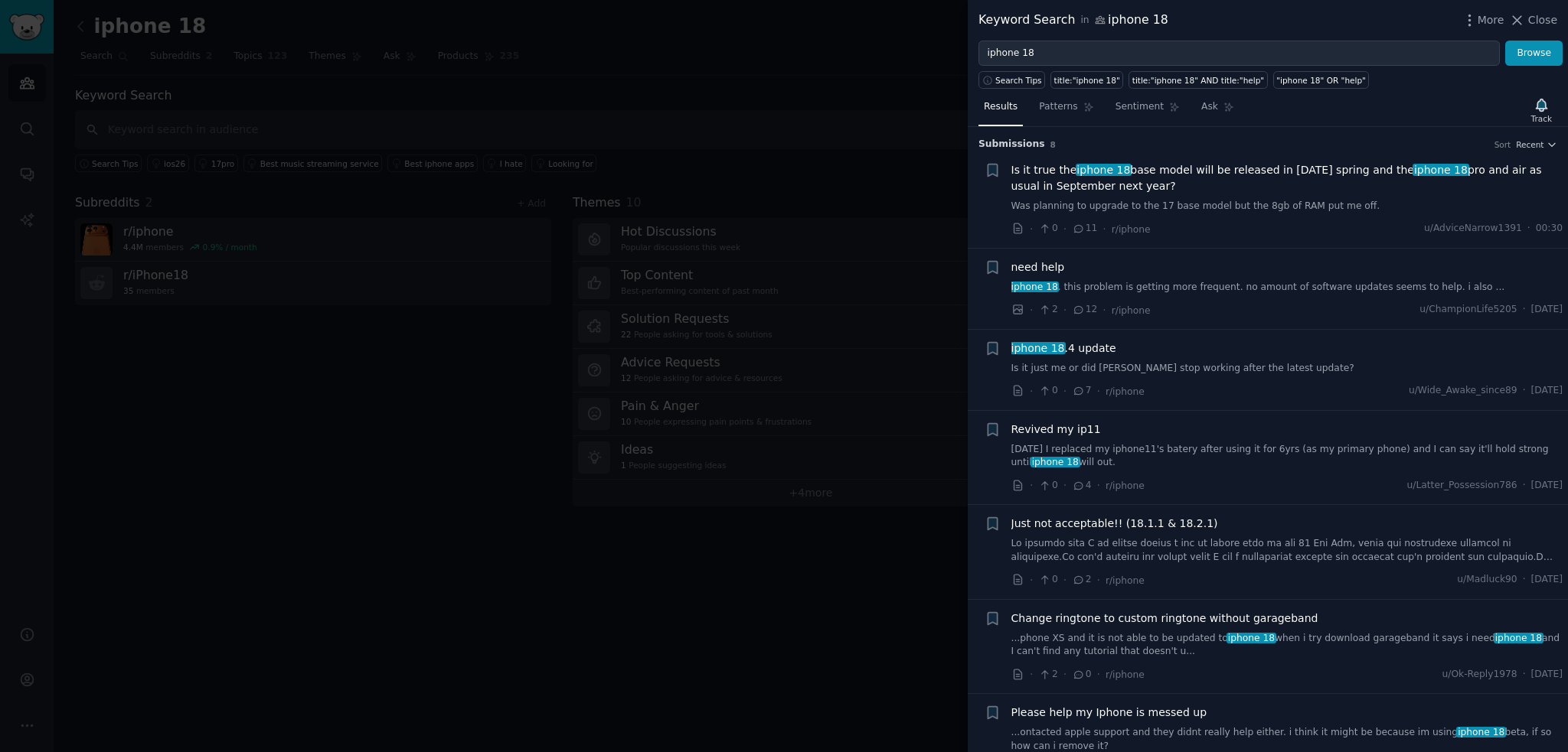
click at [1191, 180] on span "Is it true the iphone 18 base model will be released in [DATE] spring and the i…" at bounding box center [1288, 178] width 552 height 32
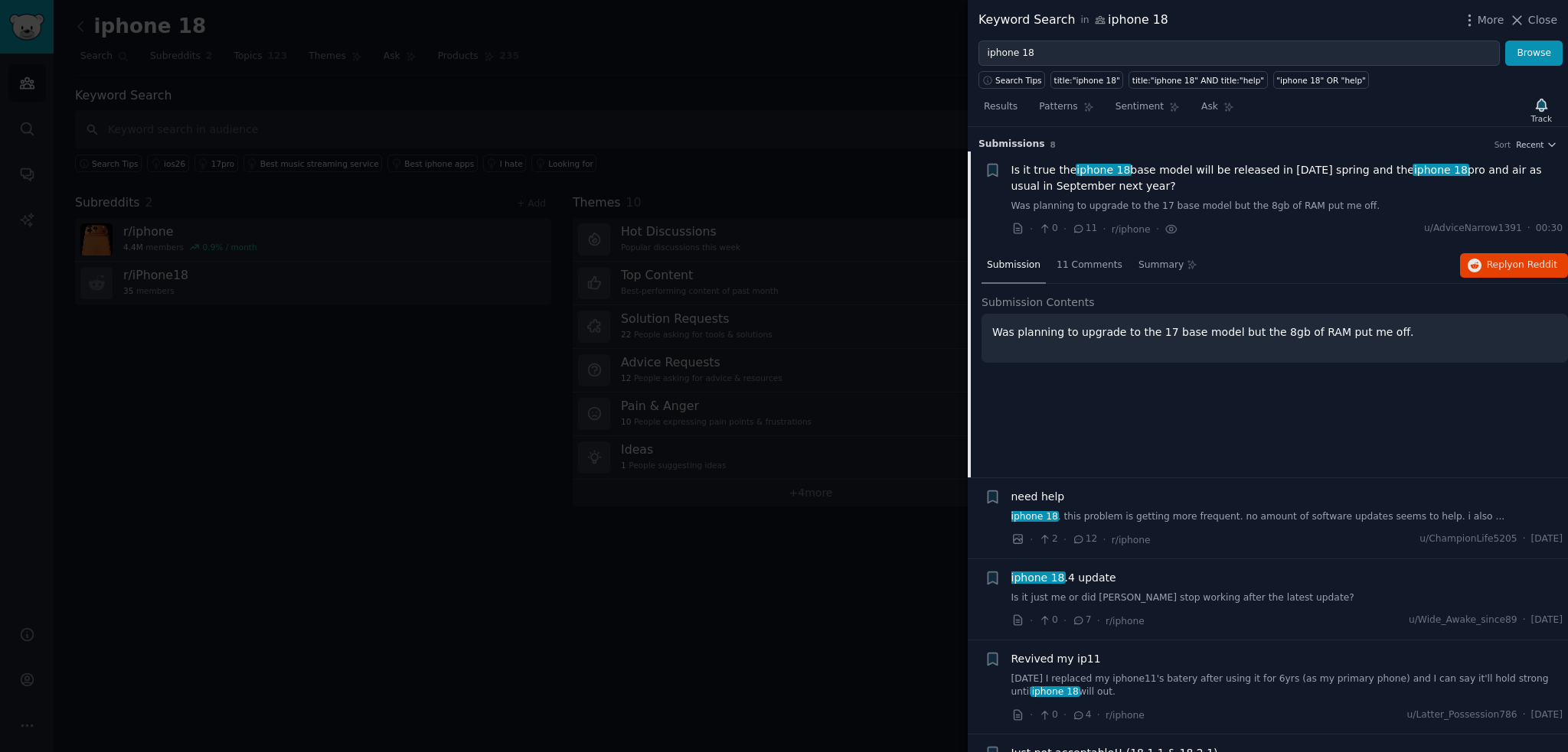
scroll to position [24, 0]
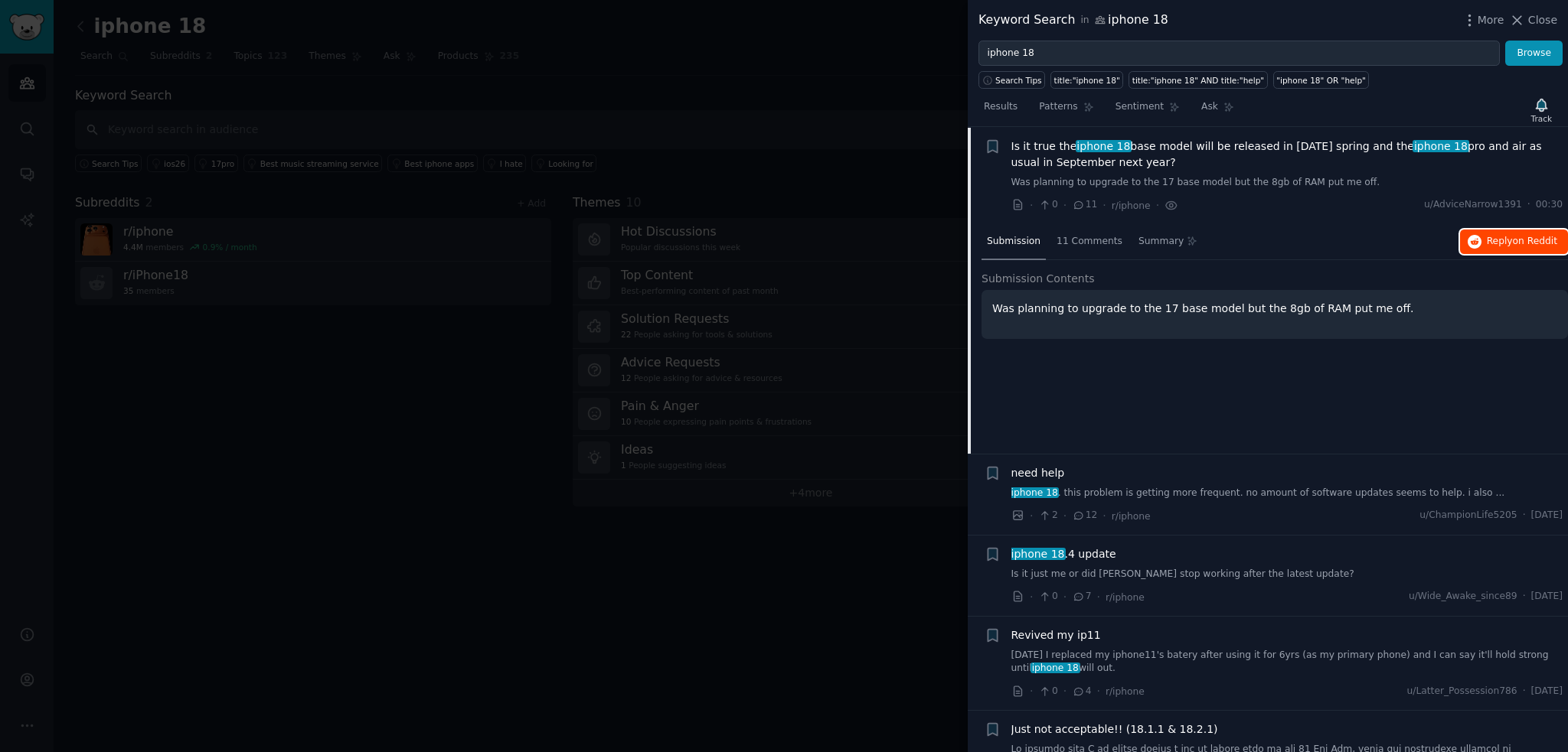
click at [1502, 238] on span "Reply on Reddit" at bounding box center [1522, 242] width 71 height 14
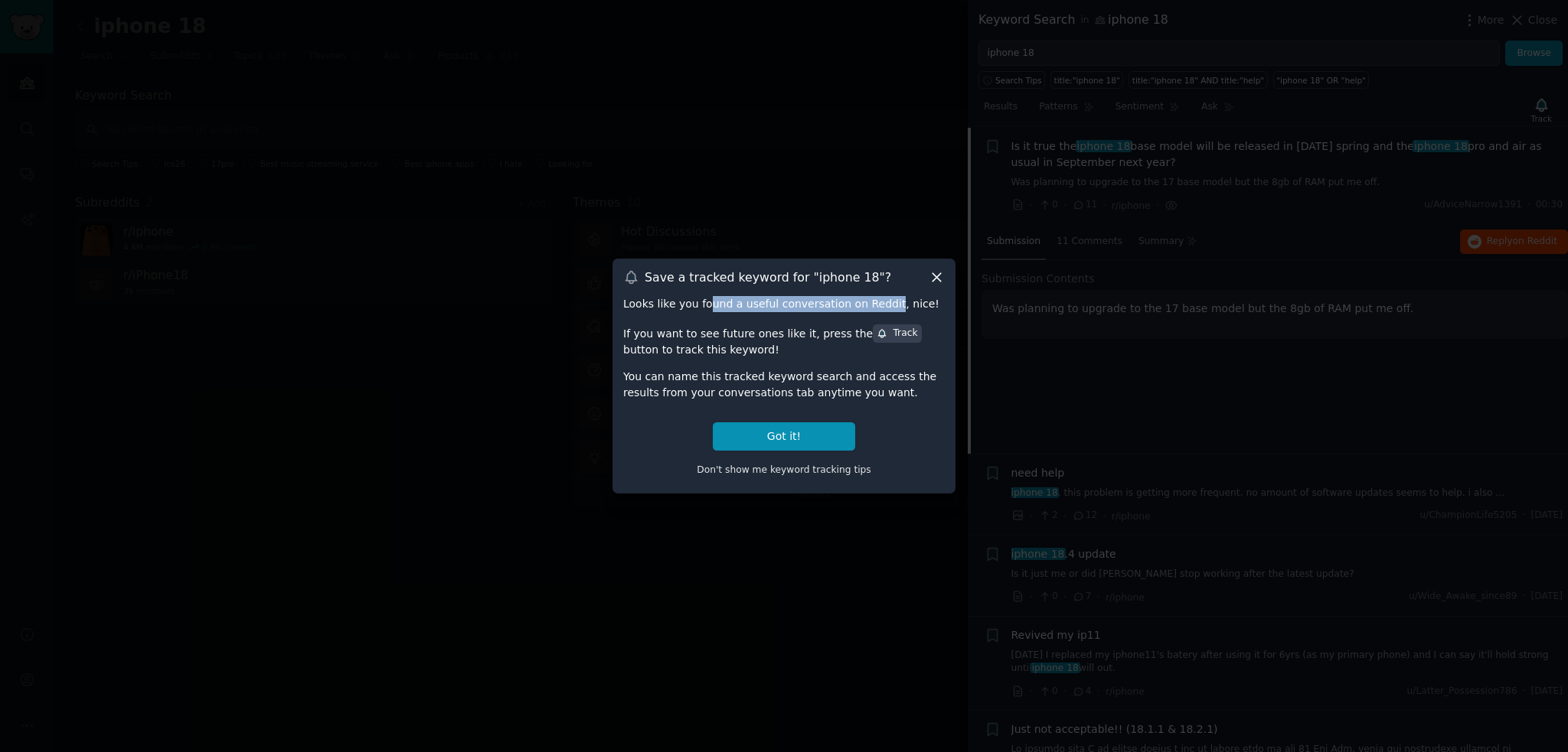
drag, startPoint x: 702, startPoint y: 307, endPoint x: 872, endPoint y: 306, distance: 170.0
click at [872, 306] on div "Looks like you found a useful conversation on Reddit, nice!" at bounding box center [783, 304] width 321 height 16
click at [834, 306] on div "Looks like you found a useful conversation on Reddit, nice!" at bounding box center [783, 304] width 321 height 16
click at [758, 429] on button "Got it!" at bounding box center [784, 436] width 142 height 28
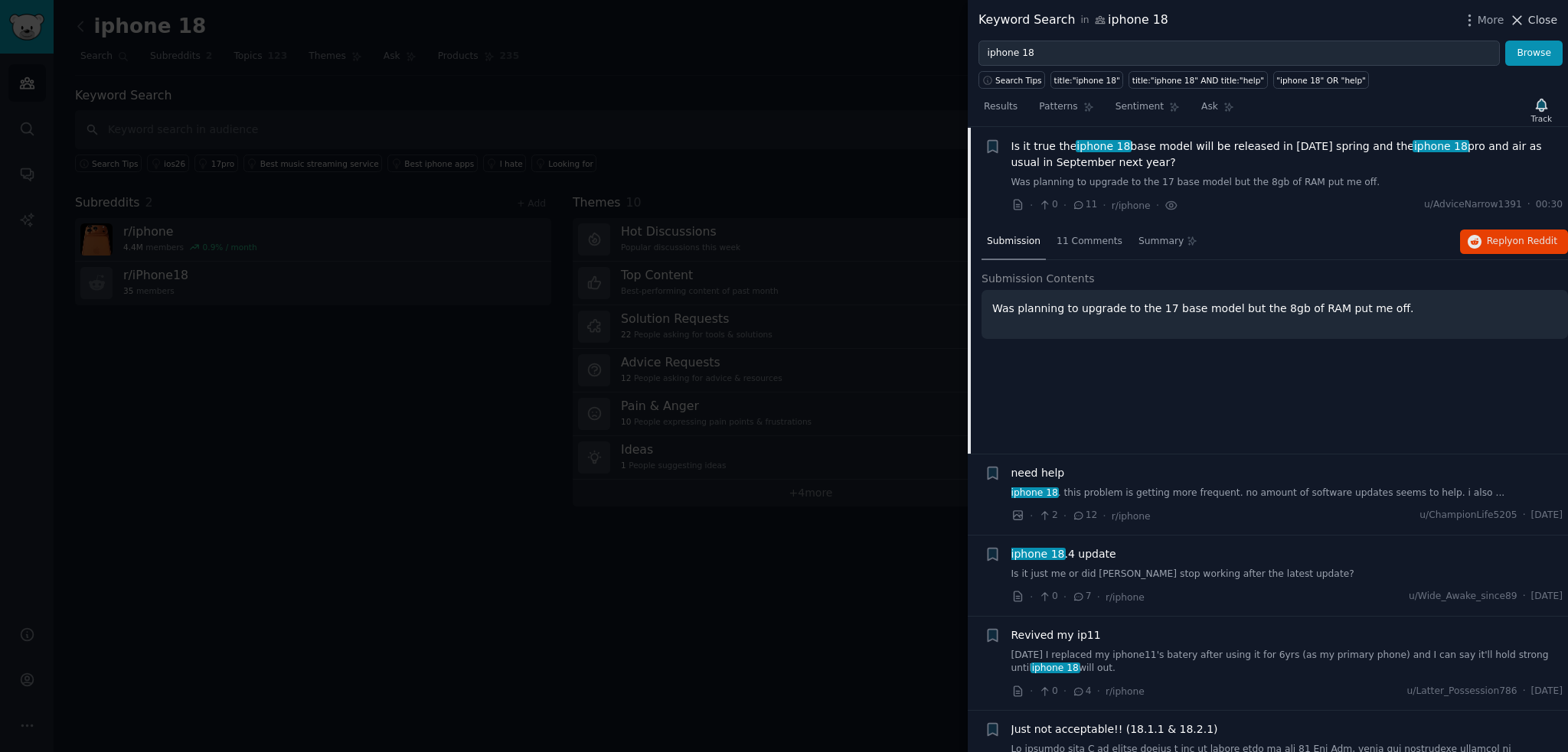
click at [1543, 16] on span "Close" at bounding box center [1542, 20] width 29 height 16
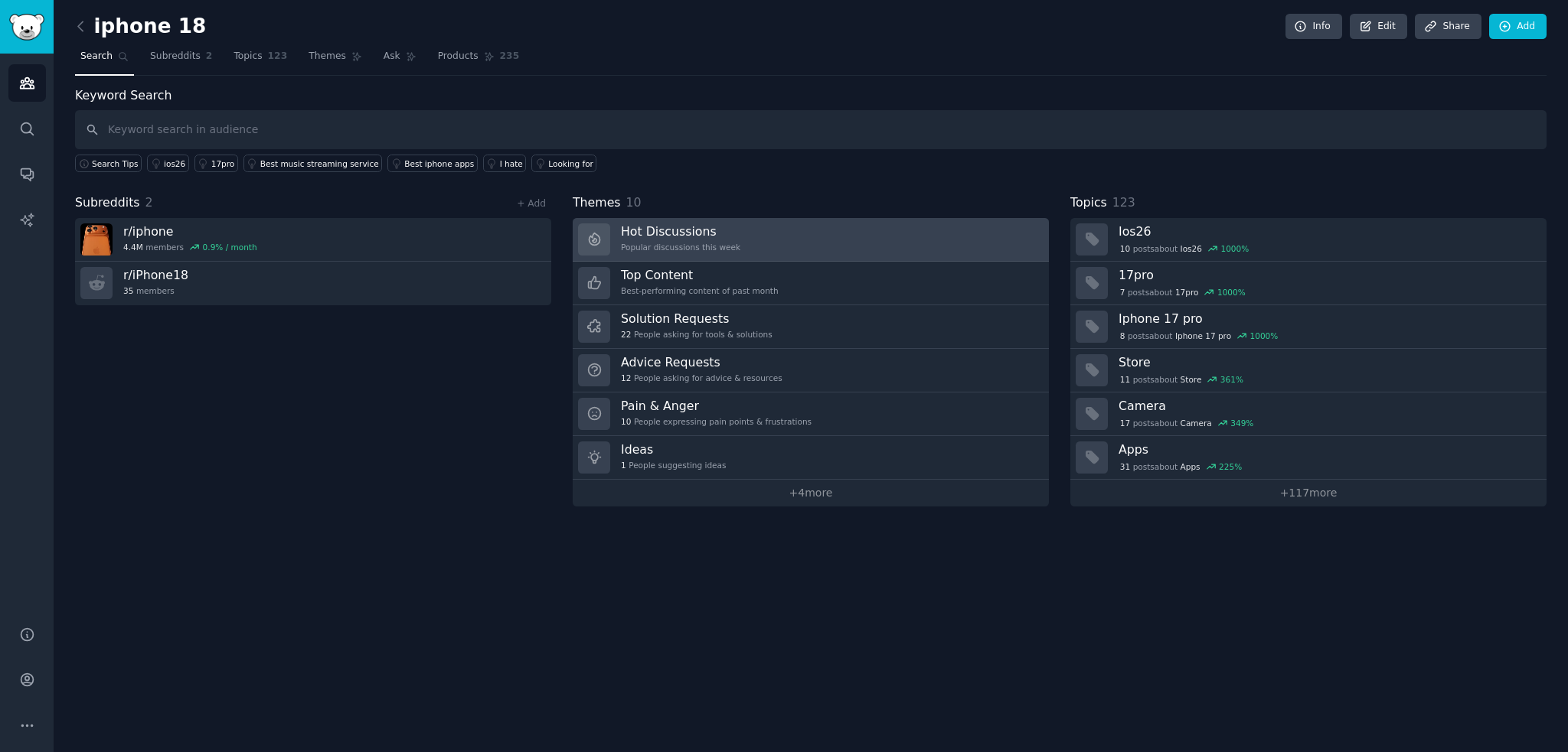
click at [797, 236] on link "Hot Discussions Popular discussions this week" at bounding box center [810, 239] width 476 height 43
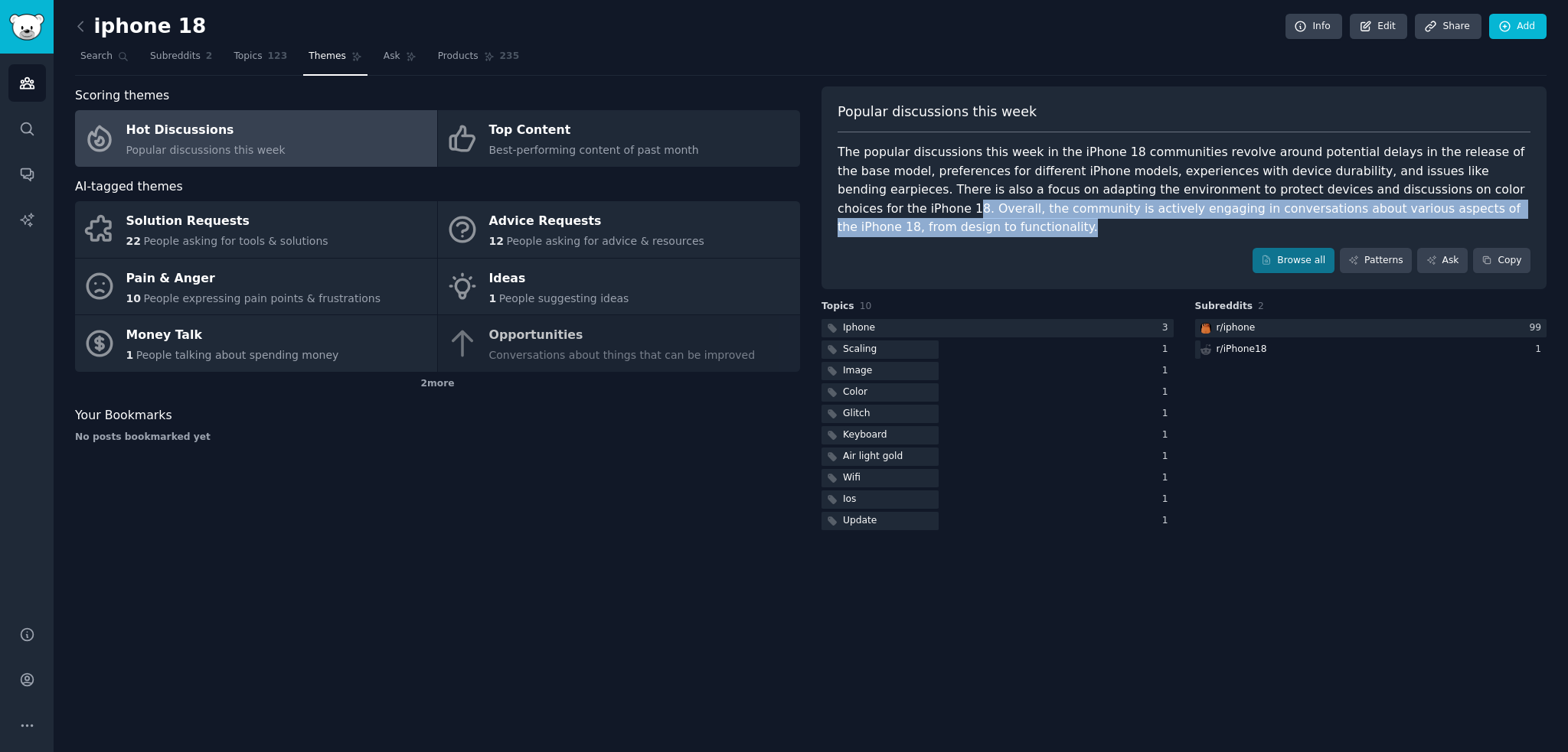
drag, startPoint x: 1354, startPoint y: 191, endPoint x: 1420, endPoint y: 208, distance: 68.2
click at [1420, 208] on div "The popular discussions this week in the iPhone 18 communities revolve around p…" at bounding box center [1184, 190] width 693 height 95
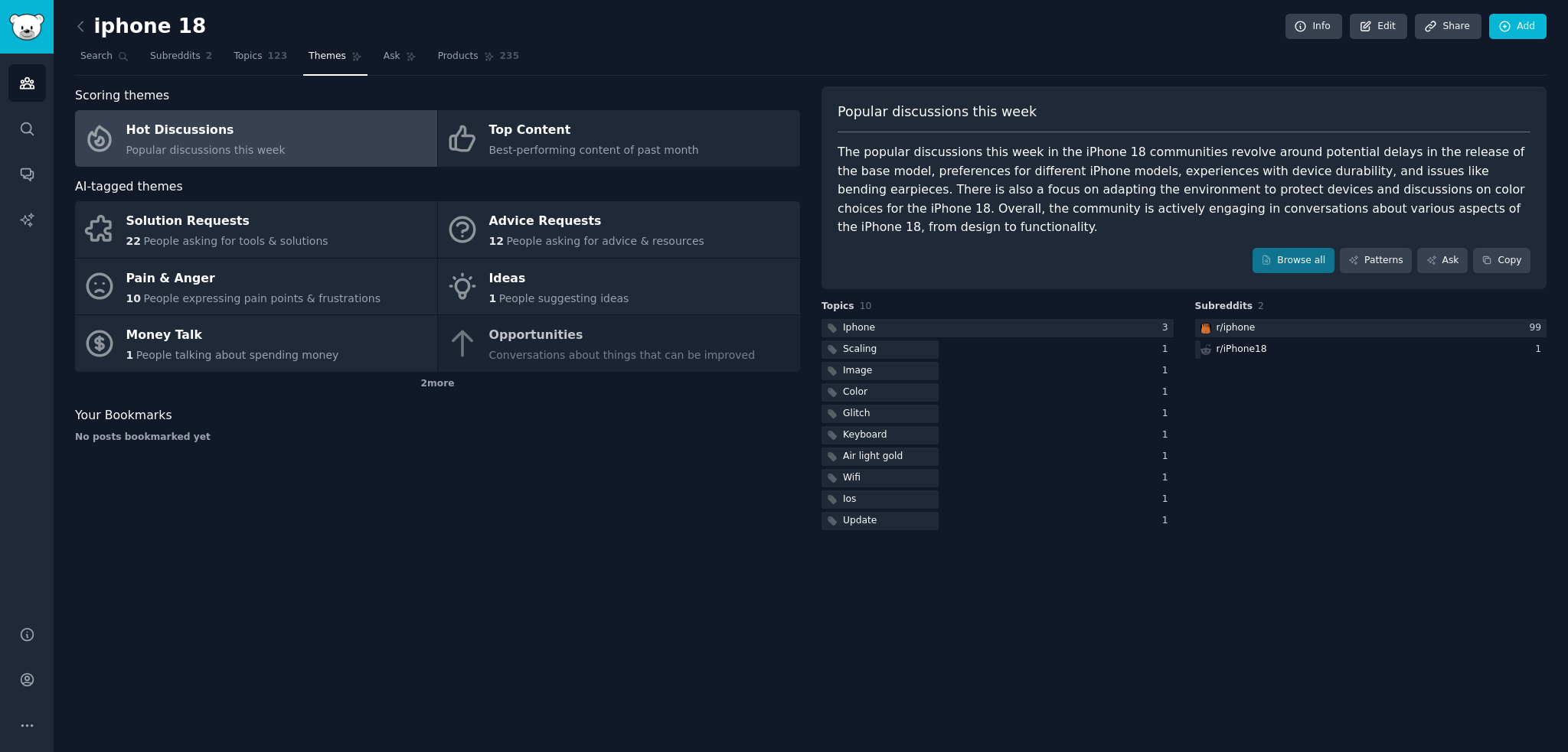
click at [1206, 192] on div "The popular discussions this week in the iPhone 18 communities revolve around p…" at bounding box center [1184, 190] width 693 height 95
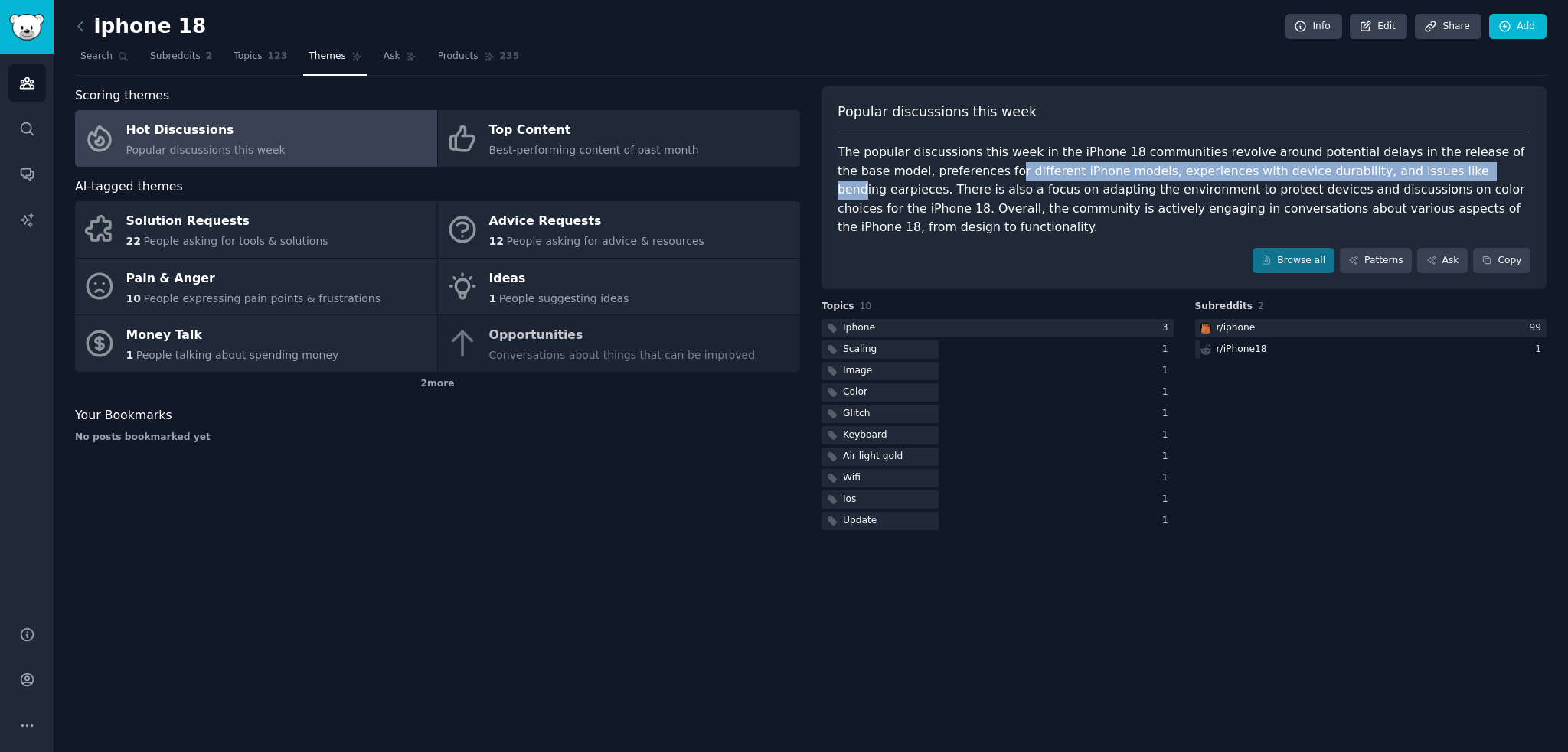
drag, startPoint x: 910, startPoint y: 170, endPoint x: 1346, endPoint y: 172, distance: 436.0
click at [1346, 172] on div "The popular discussions this week in the iPhone 18 communities revolve around p…" at bounding box center [1184, 190] width 693 height 95
click at [1303, 172] on div "The popular discussions this week in the iPhone 18 communities revolve around p…" at bounding box center [1184, 190] width 693 height 95
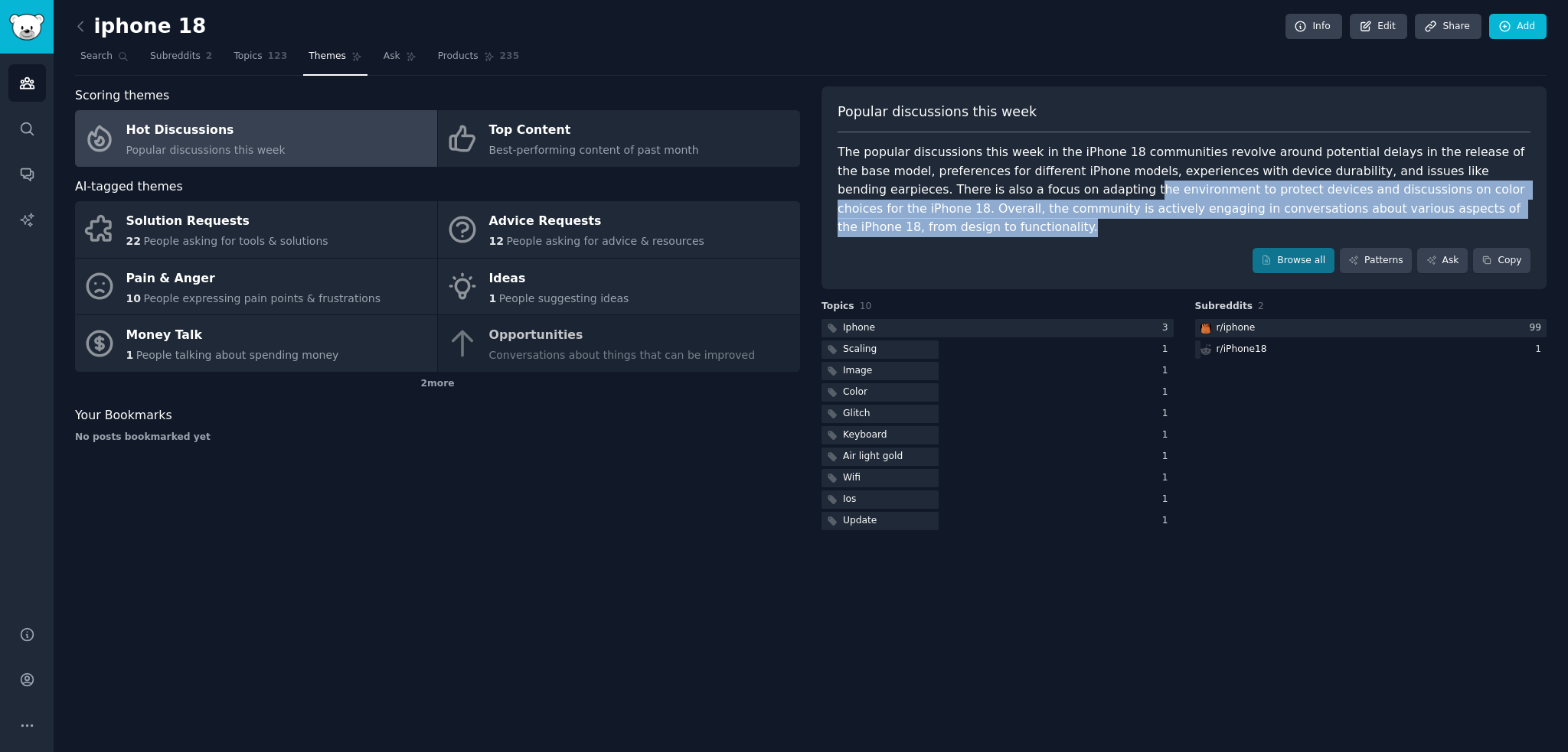
drag, startPoint x: 908, startPoint y: 193, endPoint x: 1408, endPoint y: 208, distance: 500.2
click at [1408, 208] on div "The popular discussions this week in the iPhone 18 communities revolve around p…" at bounding box center [1184, 190] width 693 height 95
click at [1397, 207] on div "The popular discussions this week in the iPhone 18 communities revolve around p…" at bounding box center [1184, 190] width 693 height 95
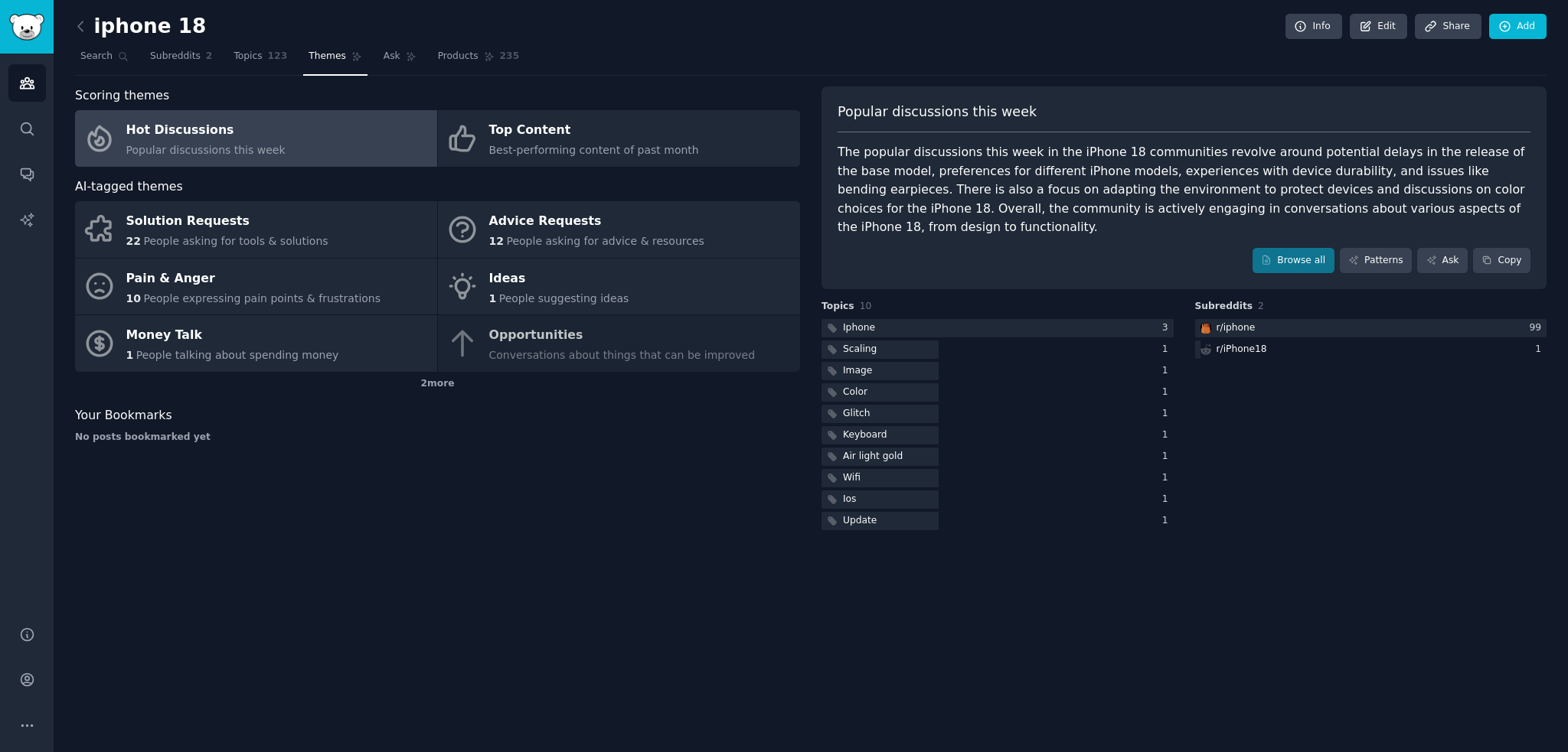
click at [1250, 162] on div "The popular discussions this week in the iPhone 18 communities revolve around p…" at bounding box center [1184, 190] width 693 height 95
click at [1301, 248] on link "Browse all" at bounding box center [1294, 261] width 82 height 26
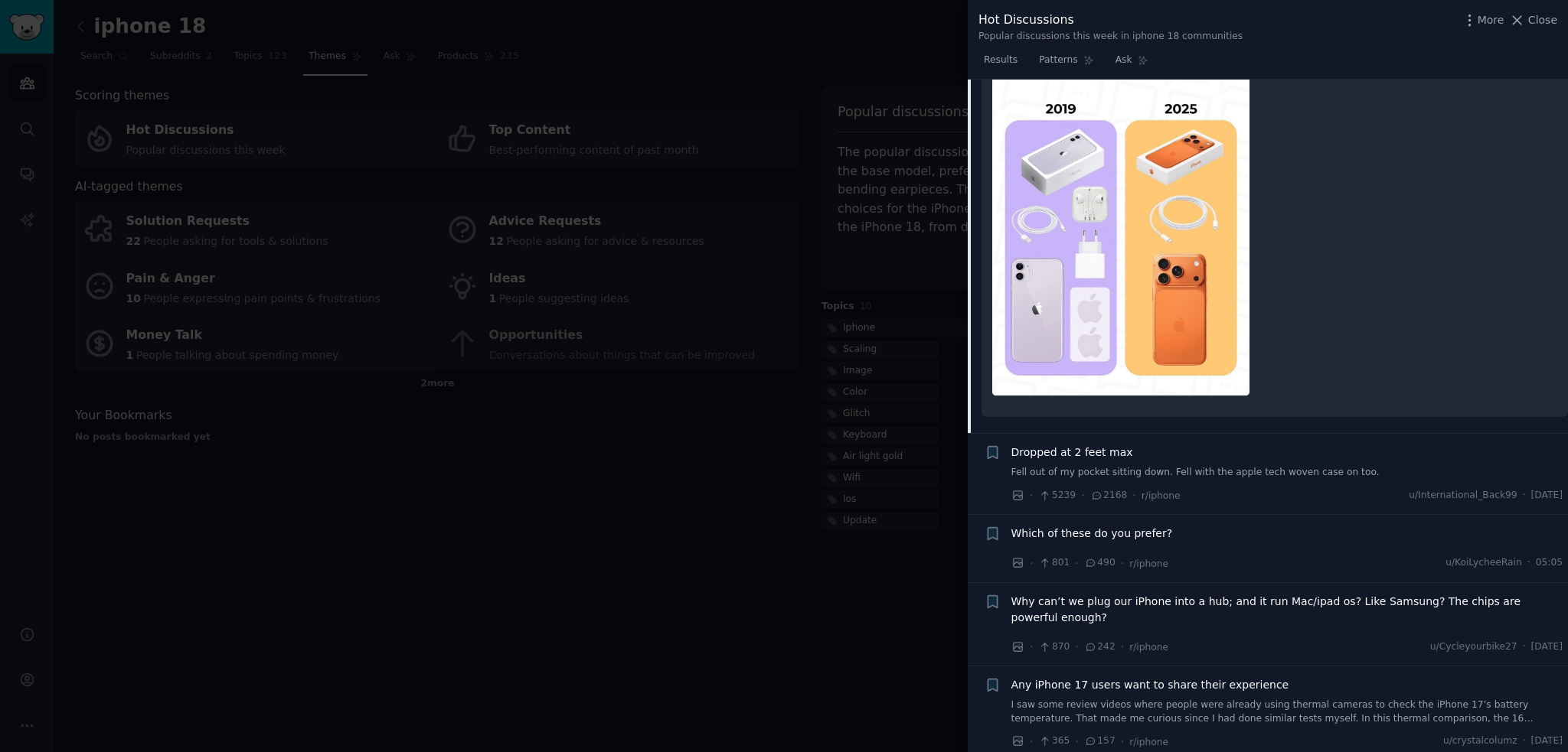
scroll to position [230, 0]
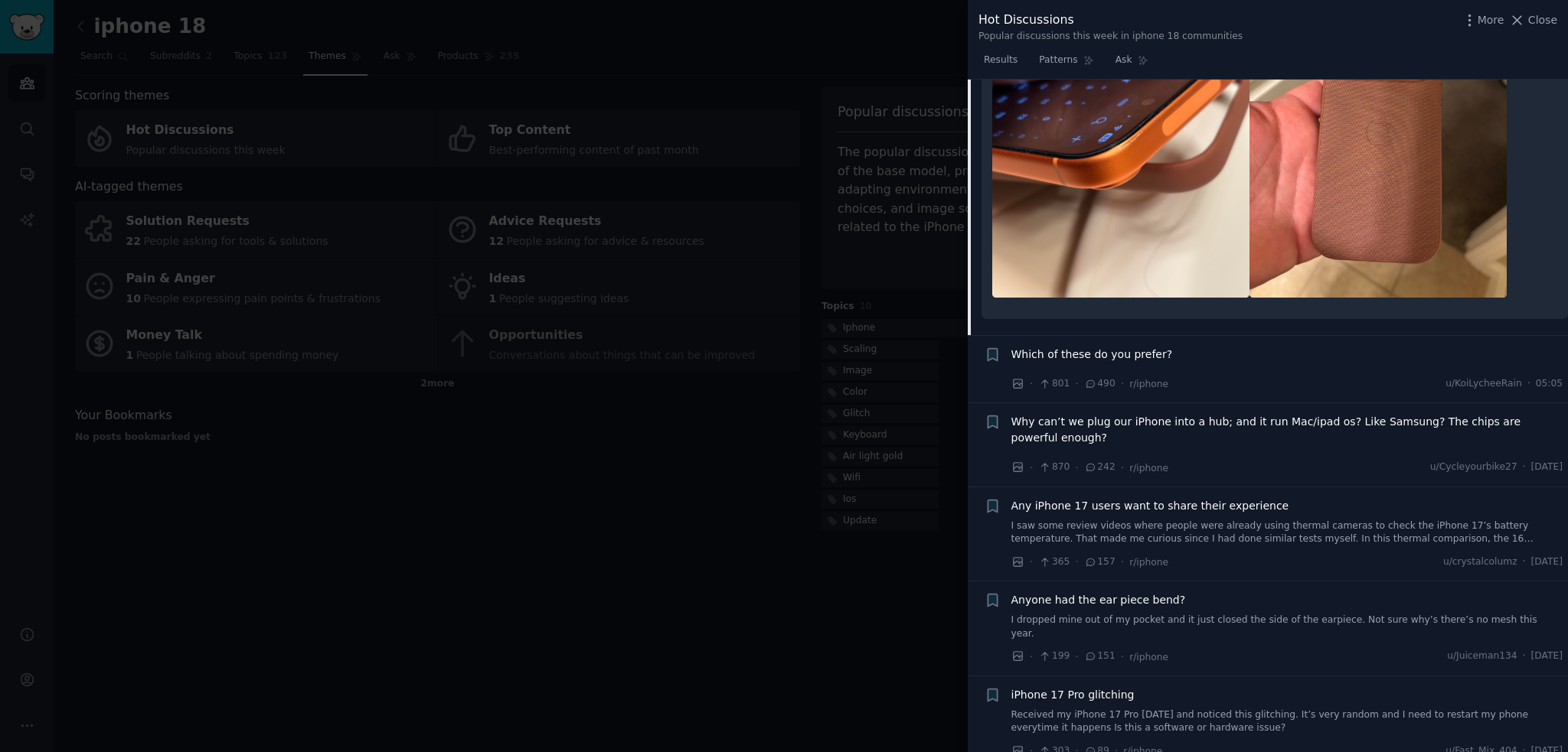
scroll to position [1071, 0]
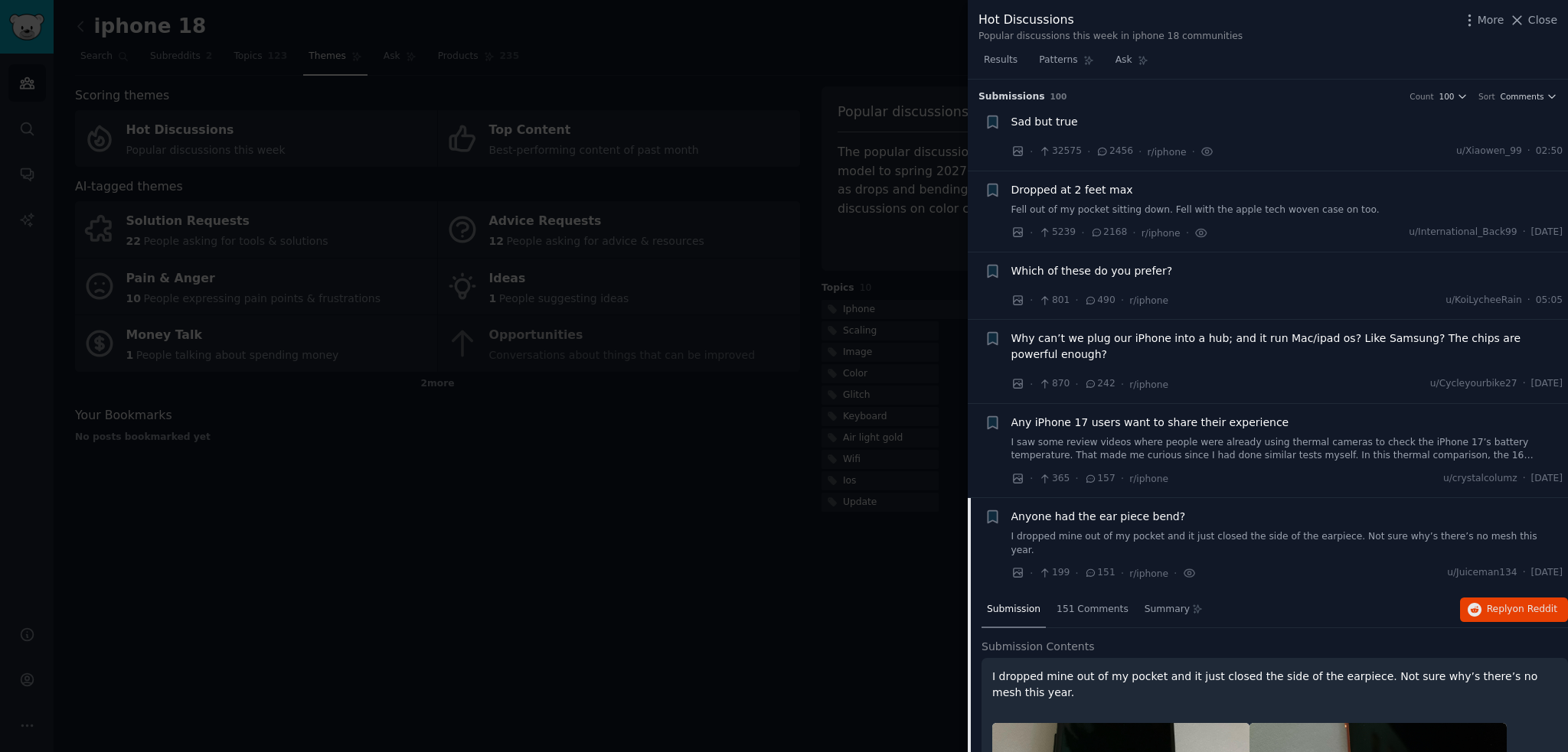
scroll to position [382, 0]
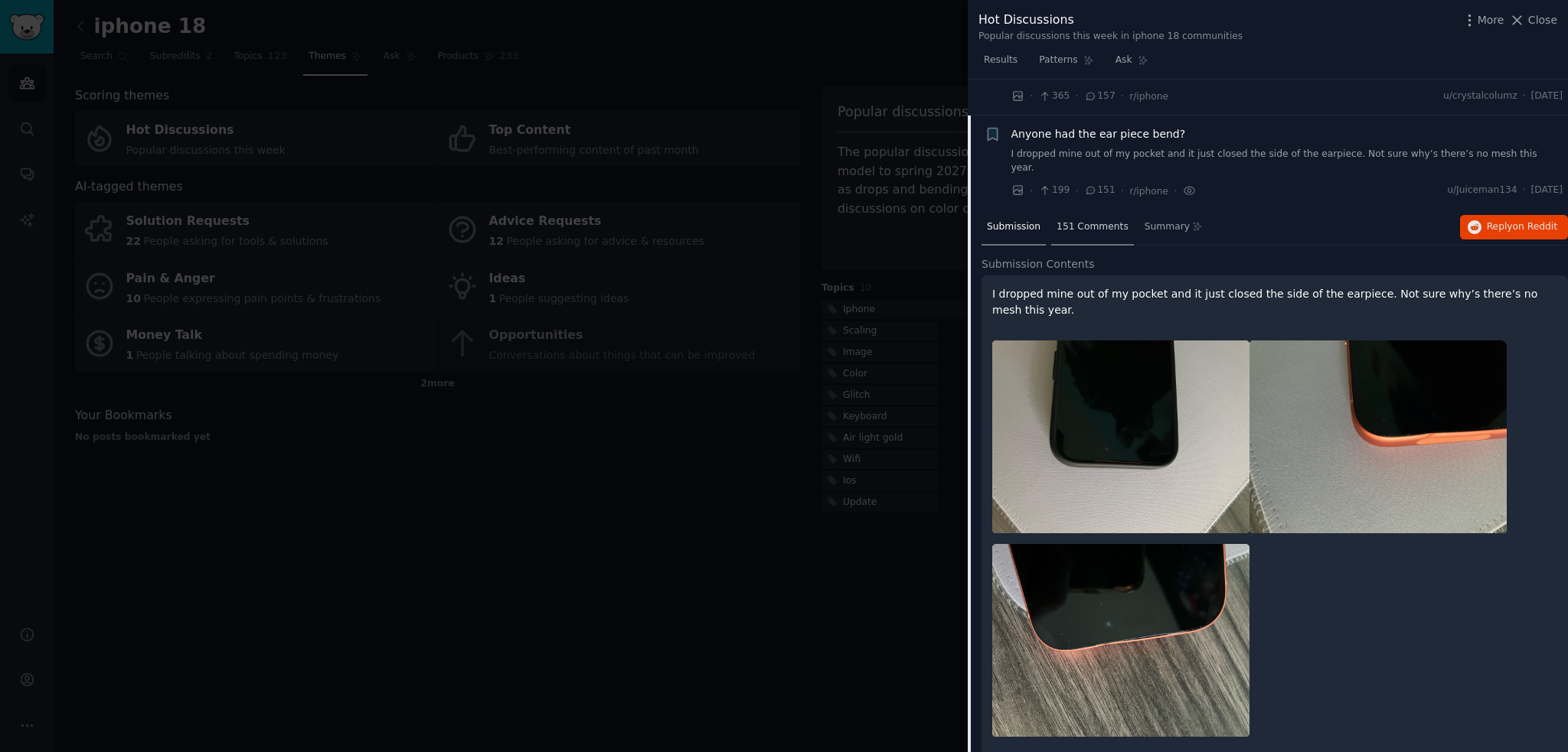
click at [1074, 221] on span "151 Comments" at bounding box center [1092, 227] width 72 height 14
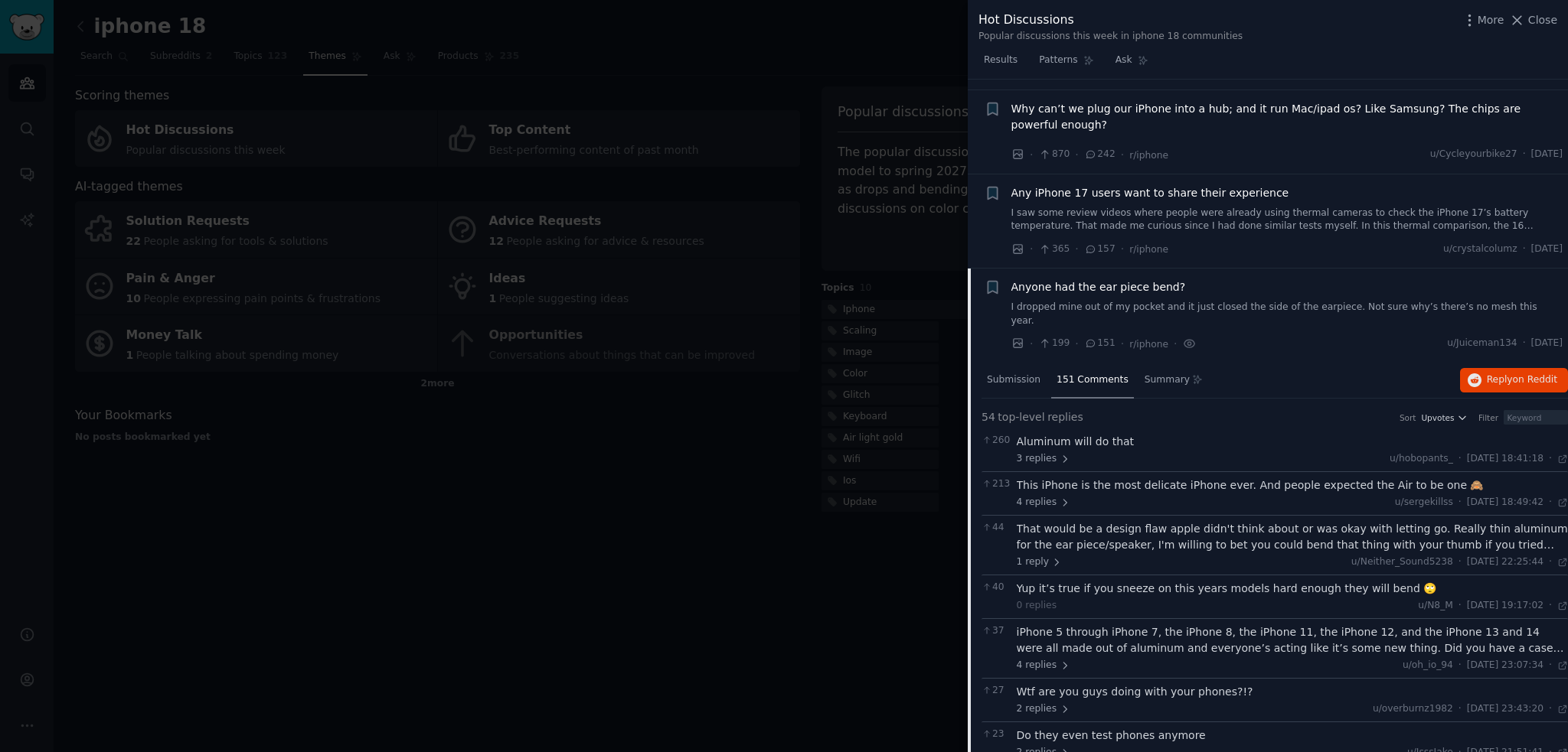
scroll to position [0, 0]
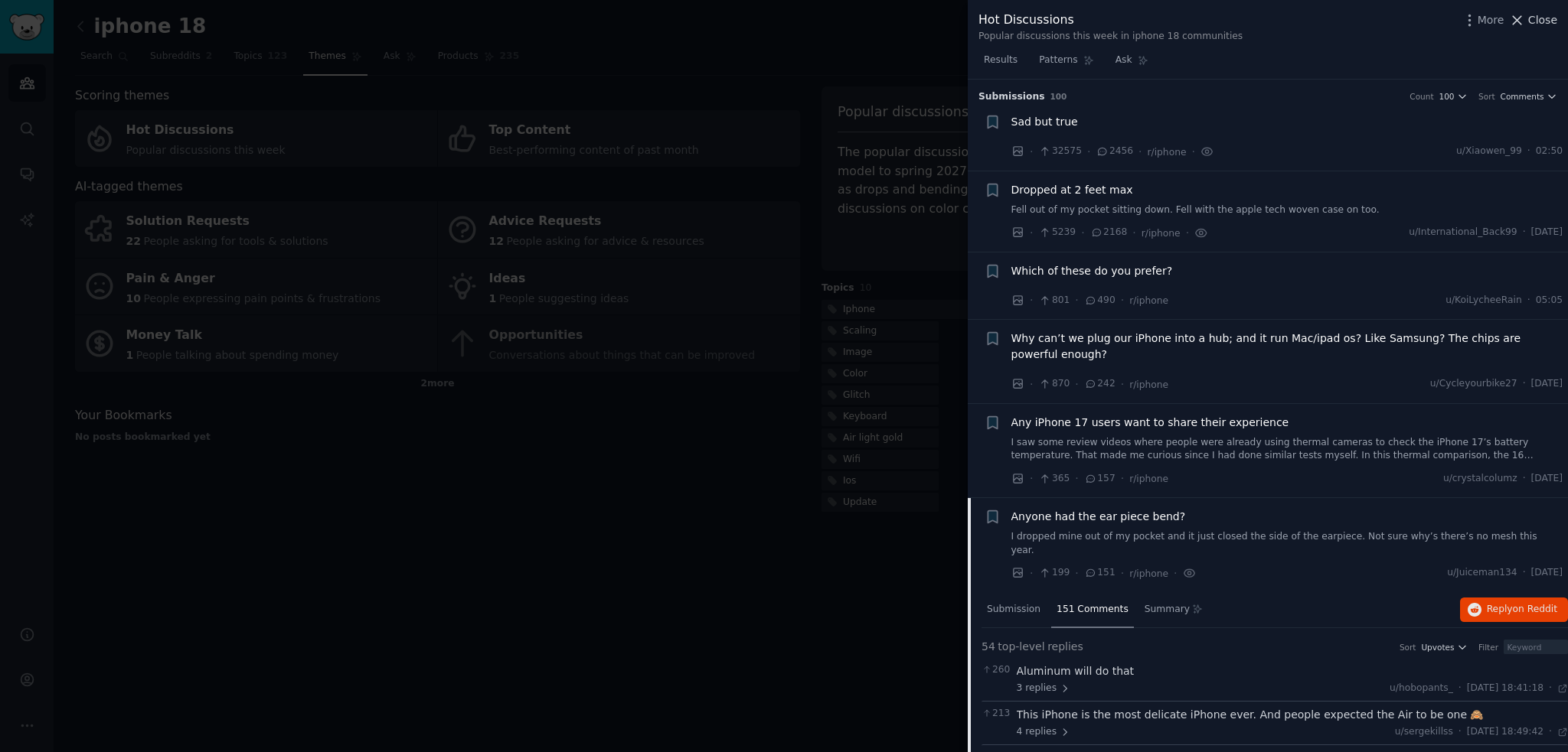
click at [1536, 20] on span "Close" at bounding box center [1542, 20] width 29 height 16
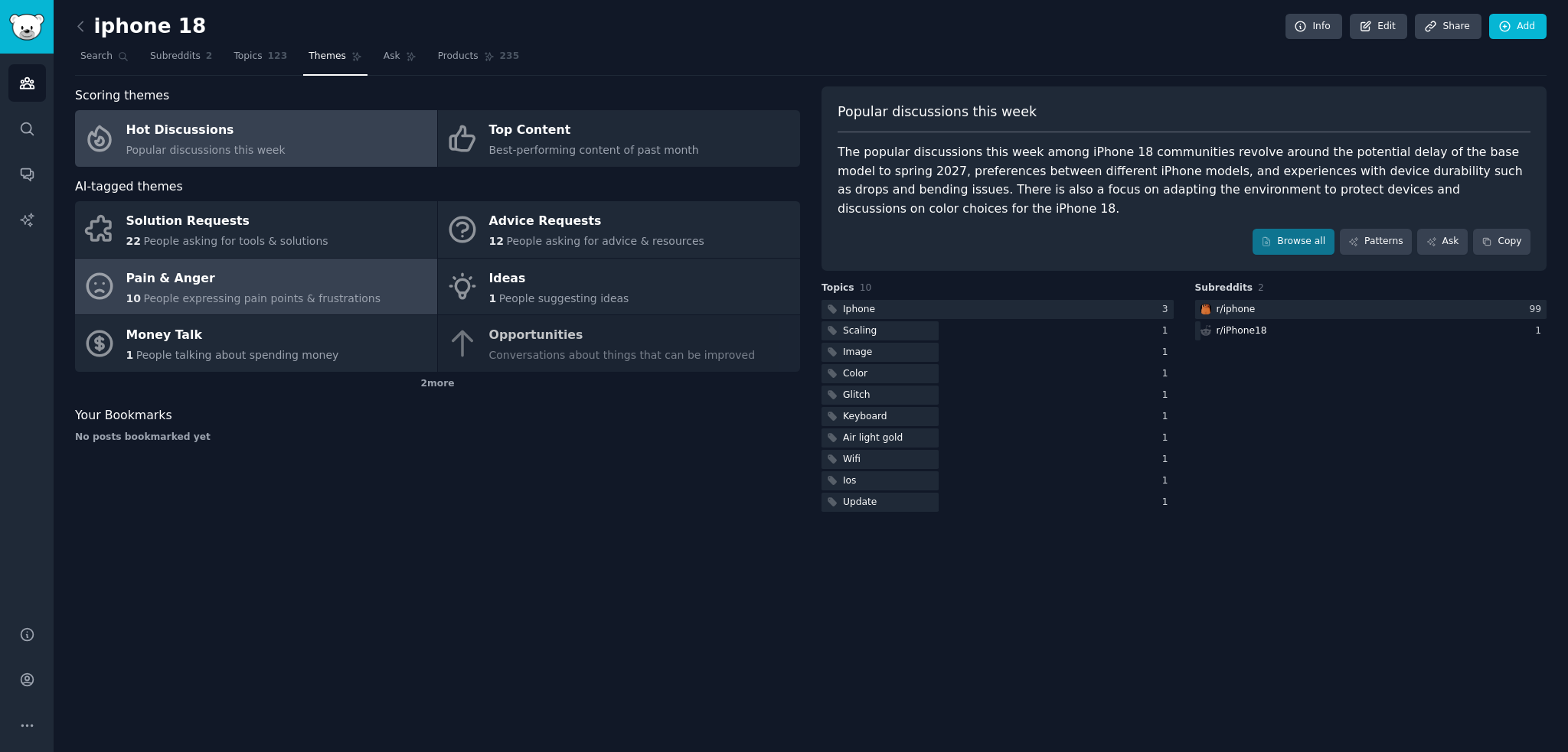
click at [246, 293] on span "People expressing pain points & frustrations" at bounding box center [262, 298] width 238 height 12
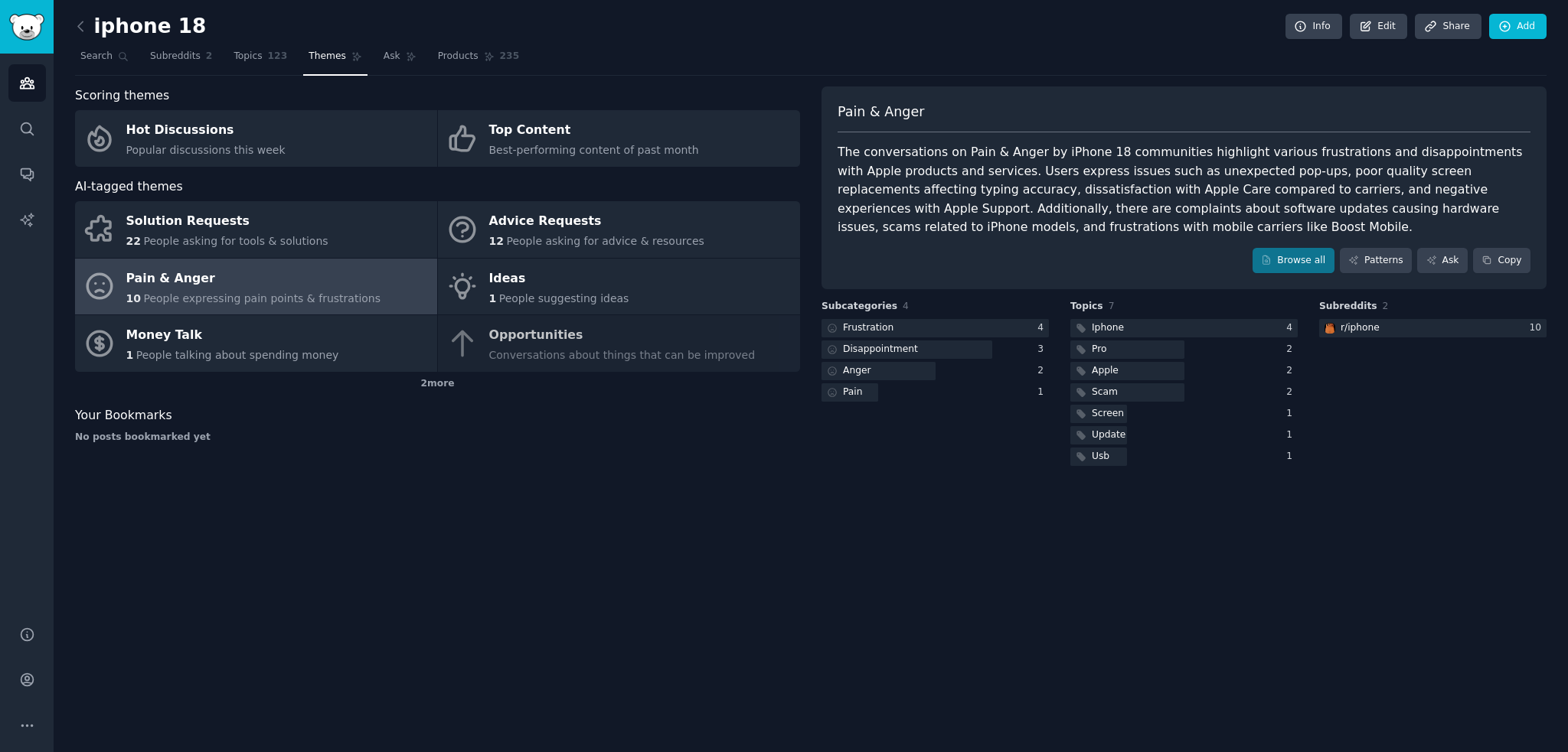
click at [886, 204] on div "The conversations on Pain & Anger by iPhone 18 communities highlight various fr…" at bounding box center [1184, 190] width 693 height 95
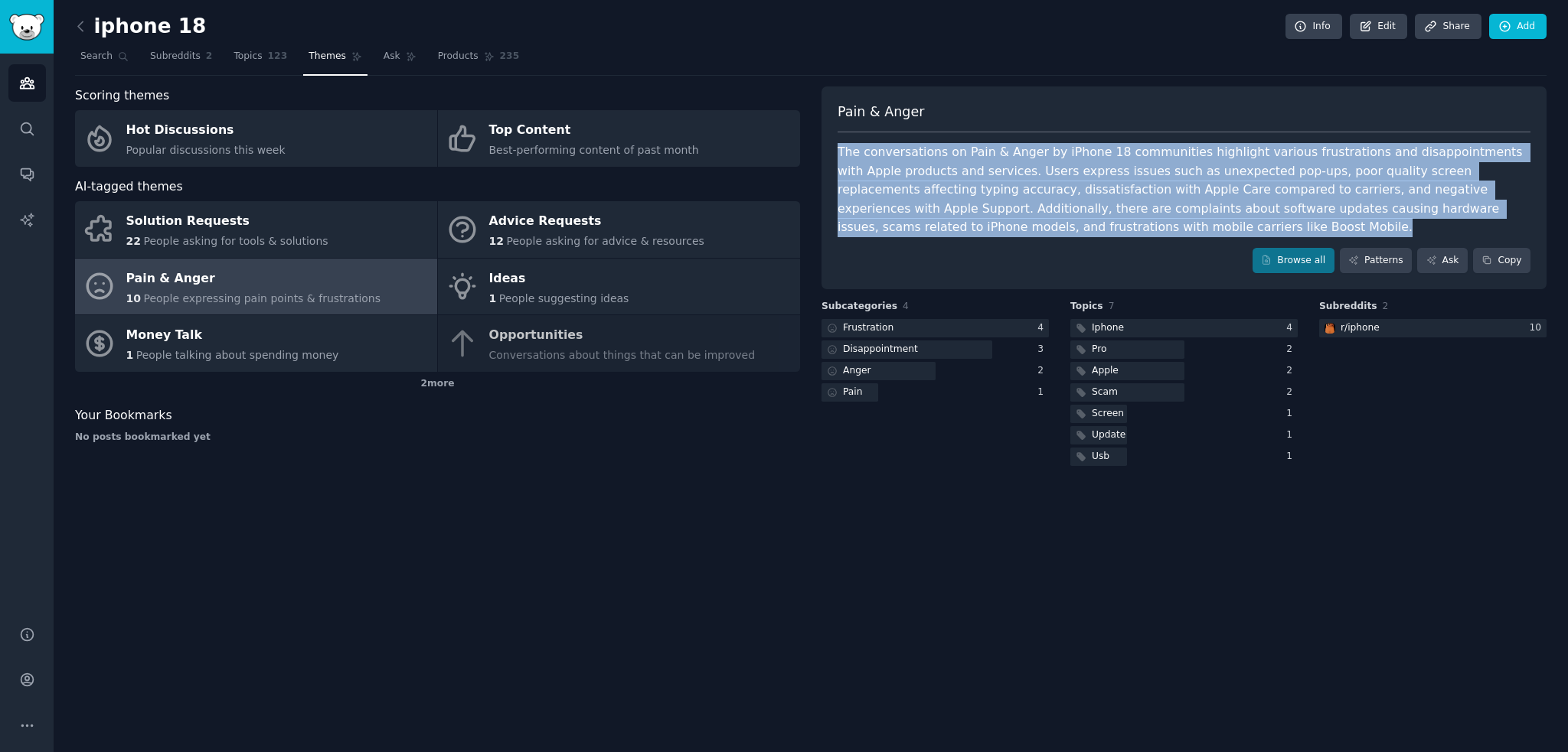
click at [886, 204] on div "The conversations on Pain & Anger by iPhone 18 communities highlight various fr…" at bounding box center [1184, 190] width 693 height 95
click at [11, 76] on link "Audiences" at bounding box center [27, 83] width 37 height 37
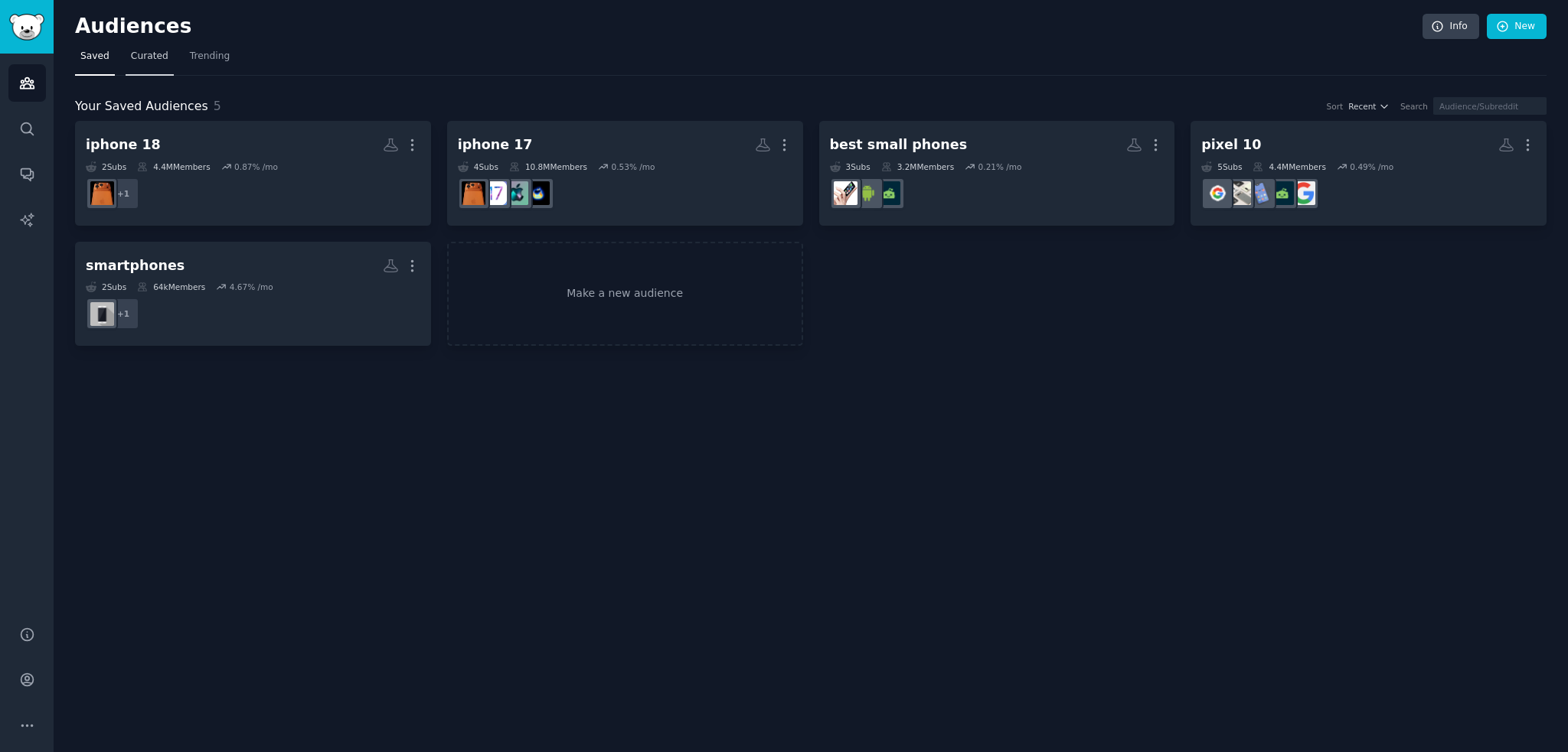
click at [140, 64] on link "Curated" at bounding box center [149, 60] width 49 height 32
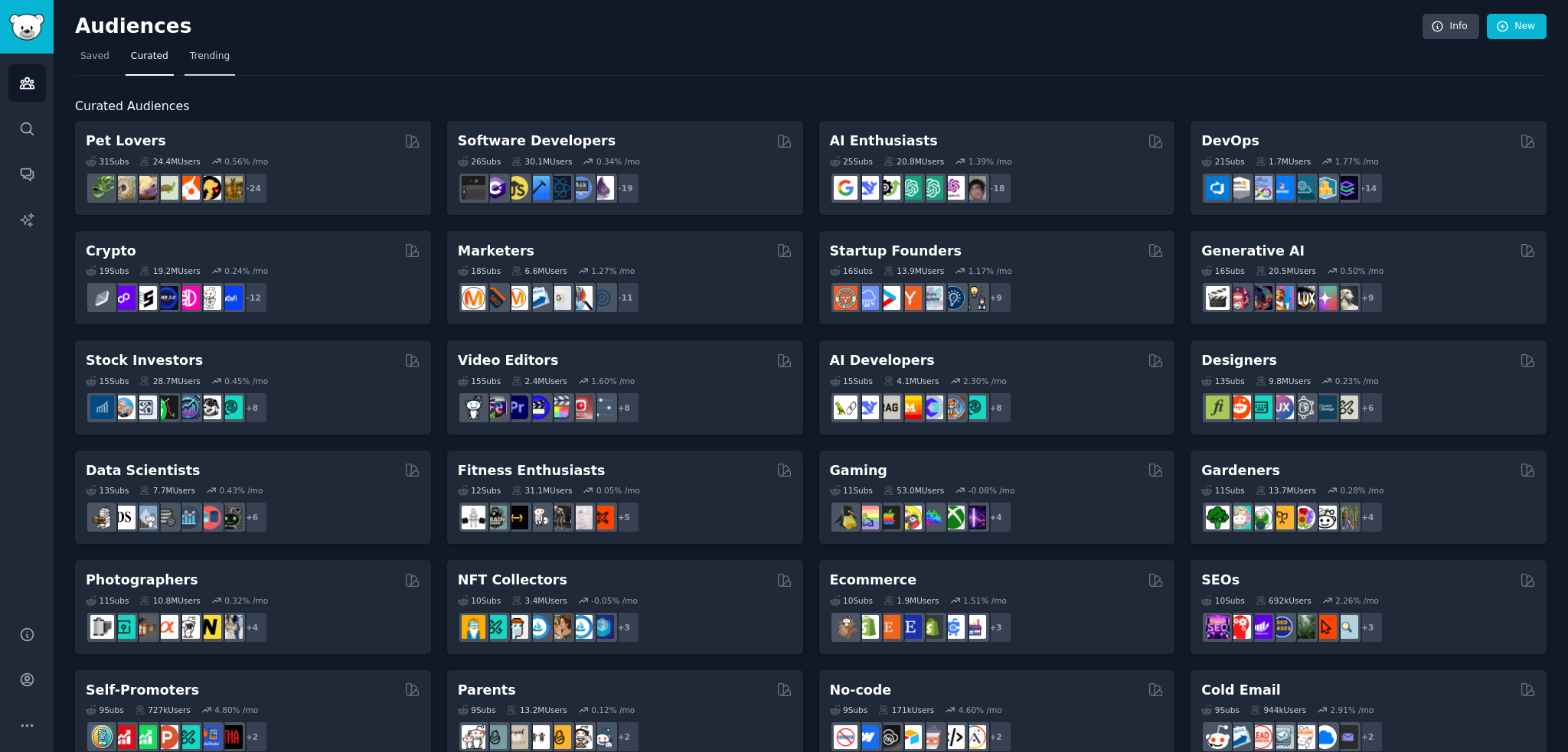
click at [214, 50] on span "Trending" at bounding box center [210, 56] width 40 height 14
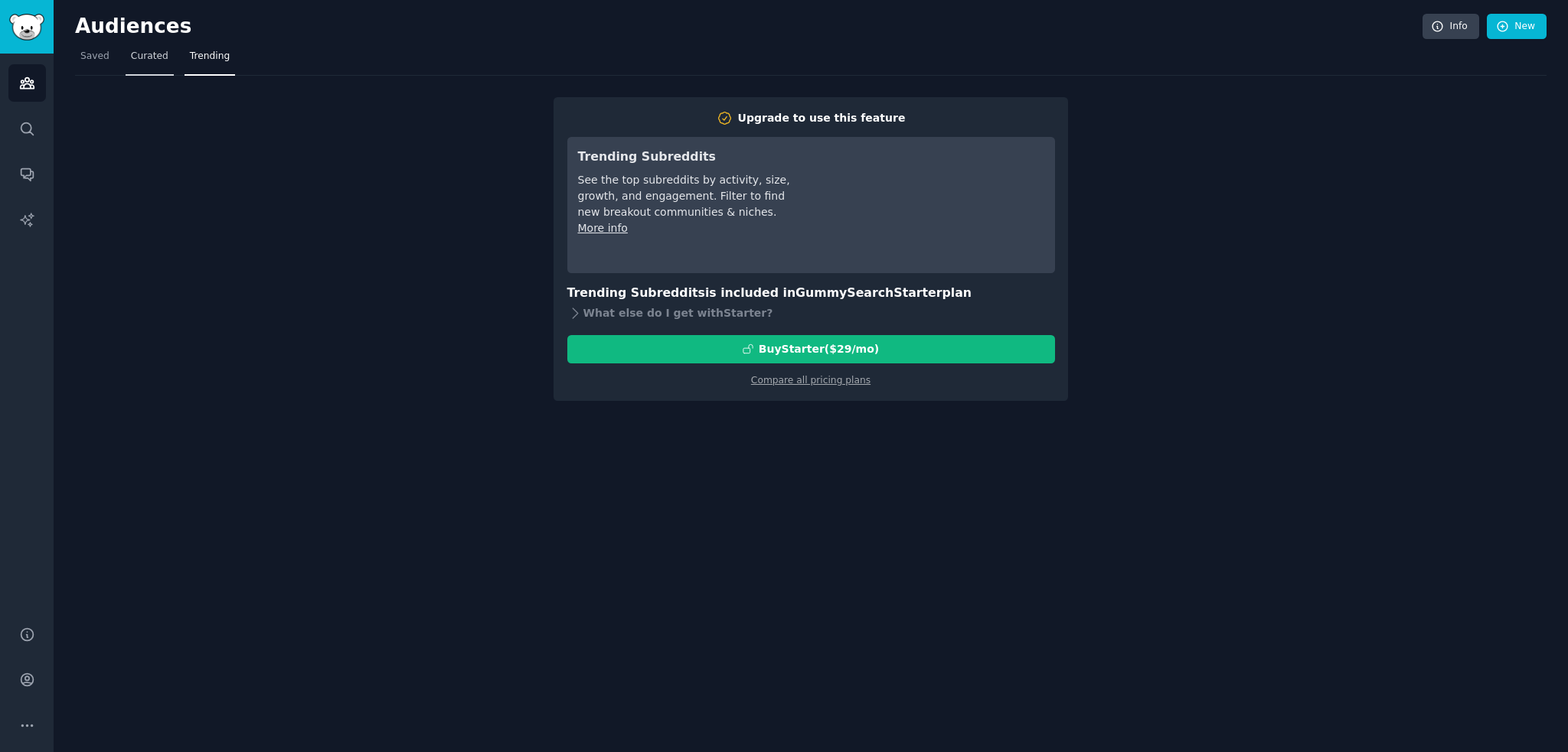
click at [141, 57] on span "Curated" at bounding box center [150, 56] width 37 height 14
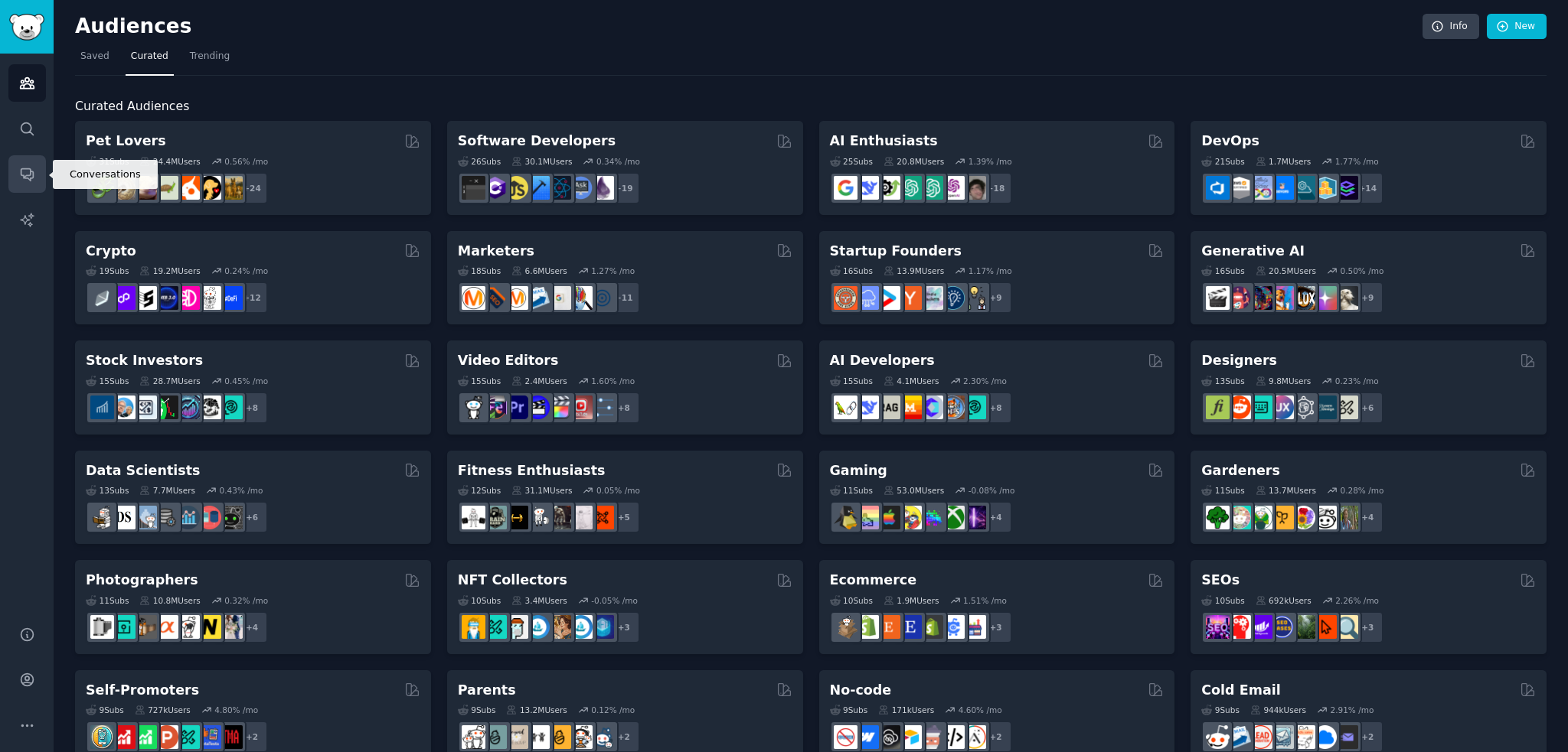
click at [26, 177] on icon "Sidebar" at bounding box center [26, 175] width 12 height 12
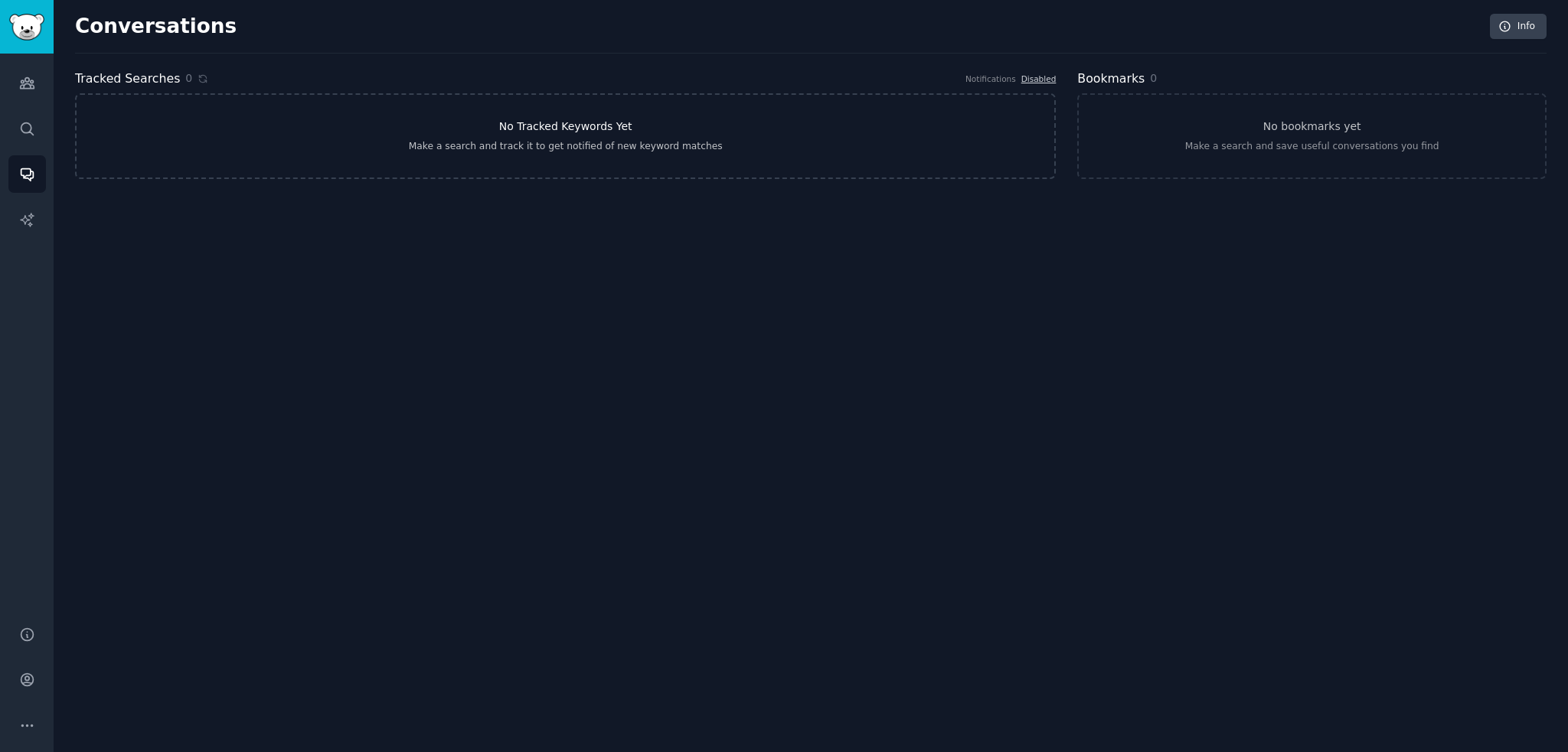
click at [669, 129] on link "No Tracked Keywords Yet Make a search and track it to get notified of new keywo…" at bounding box center [565, 136] width 981 height 86
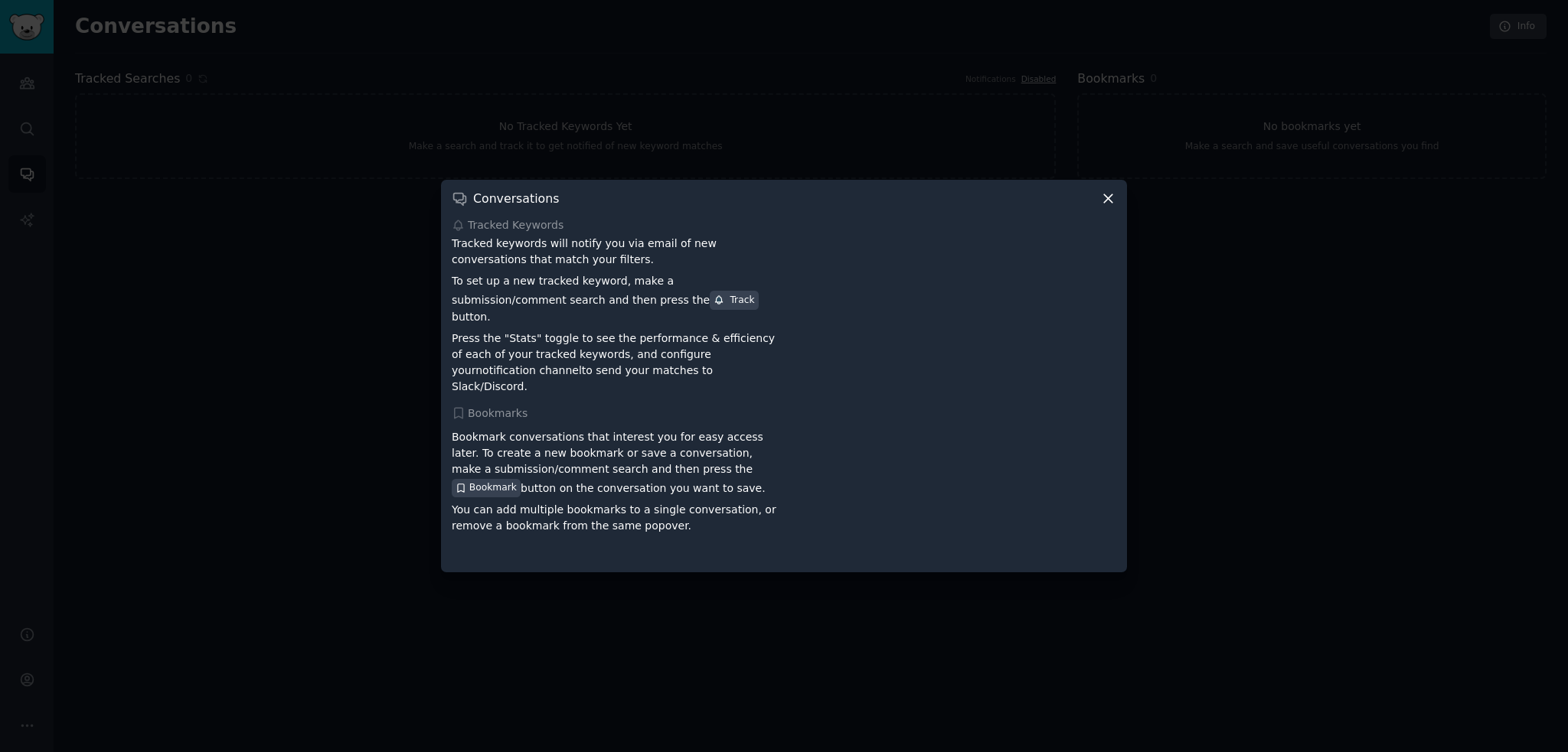
click at [1112, 207] on icon at bounding box center [1108, 198] width 16 height 16
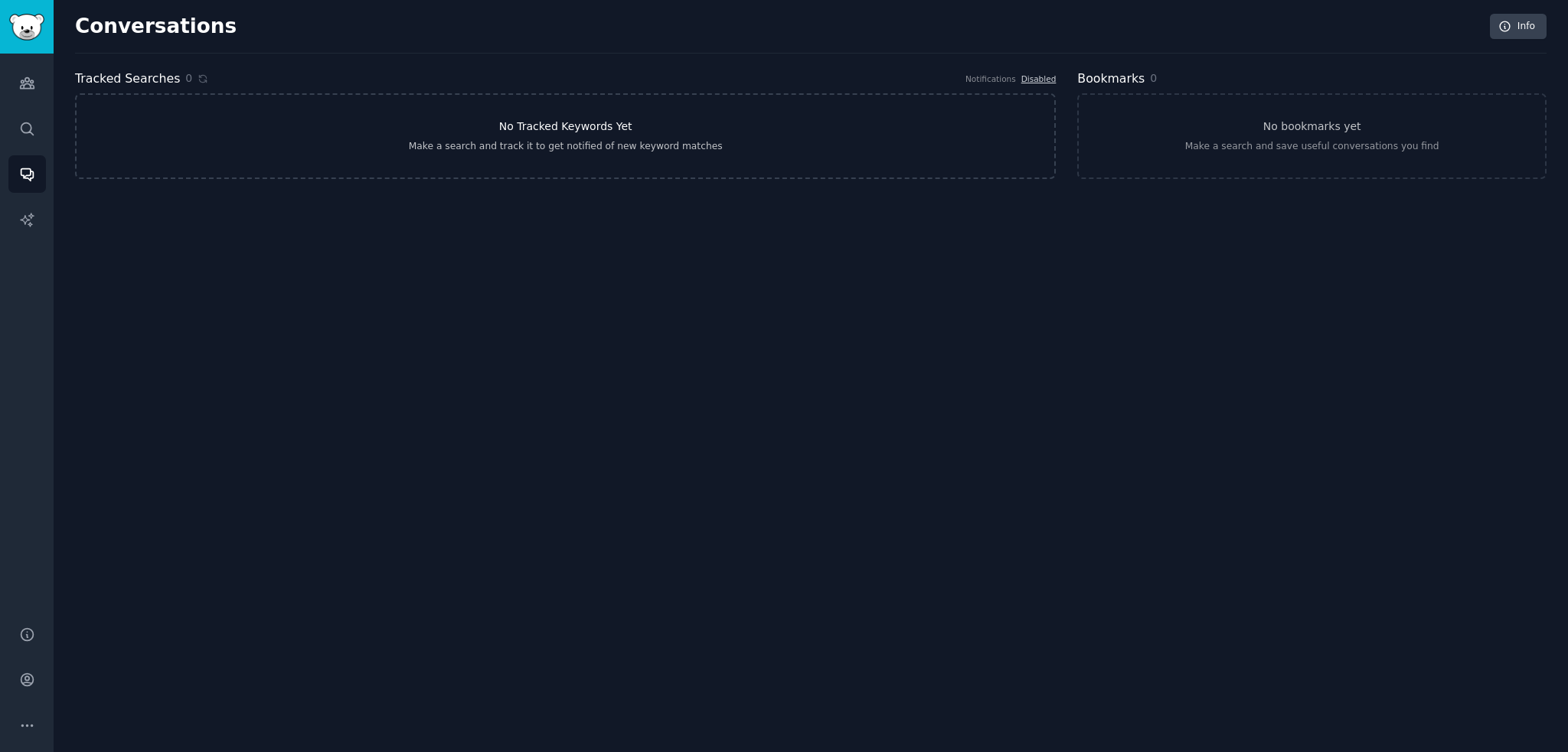
click at [751, 125] on link "No Tracked Keywords Yet Make a search and track it to get notified of new keywo…" at bounding box center [565, 136] width 981 height 86
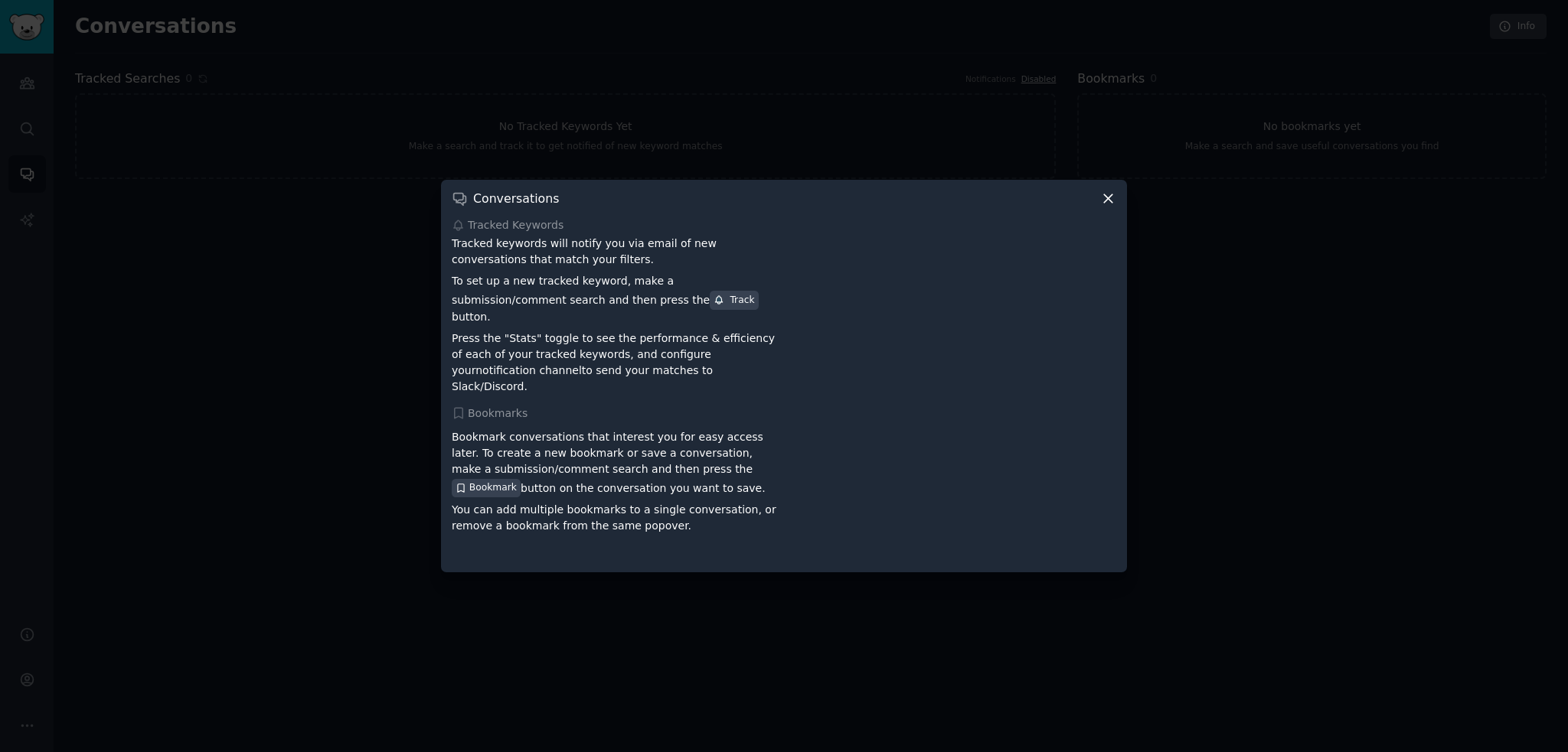
click at [1170, 210] on div at bounding box center [784, 376] width 1568 height 752
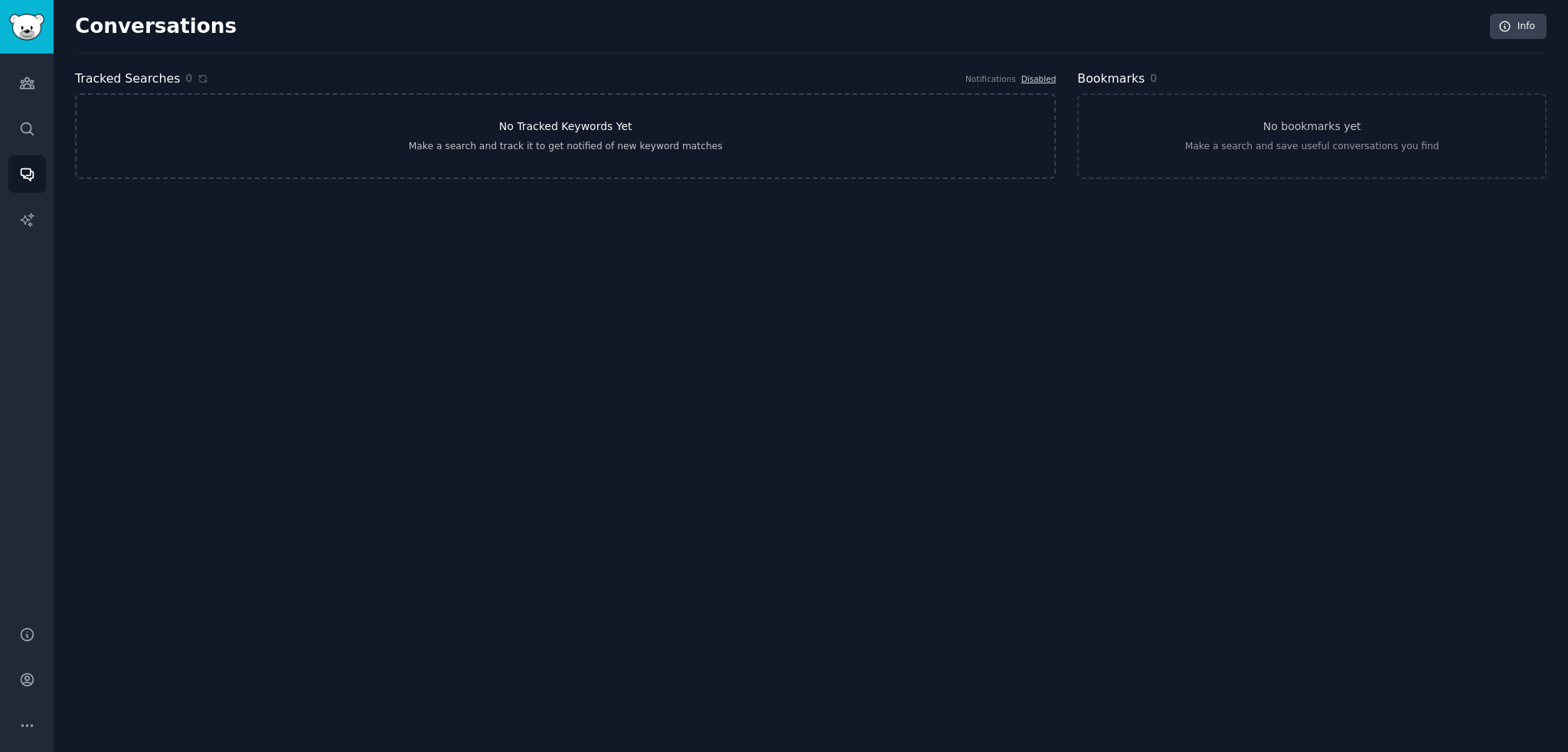
click at [414, 140] on link "No Tracked Keywords Yet Make a search and track it to get notified of new keywo…" at bounding box center [565, 136] width 981 height 86
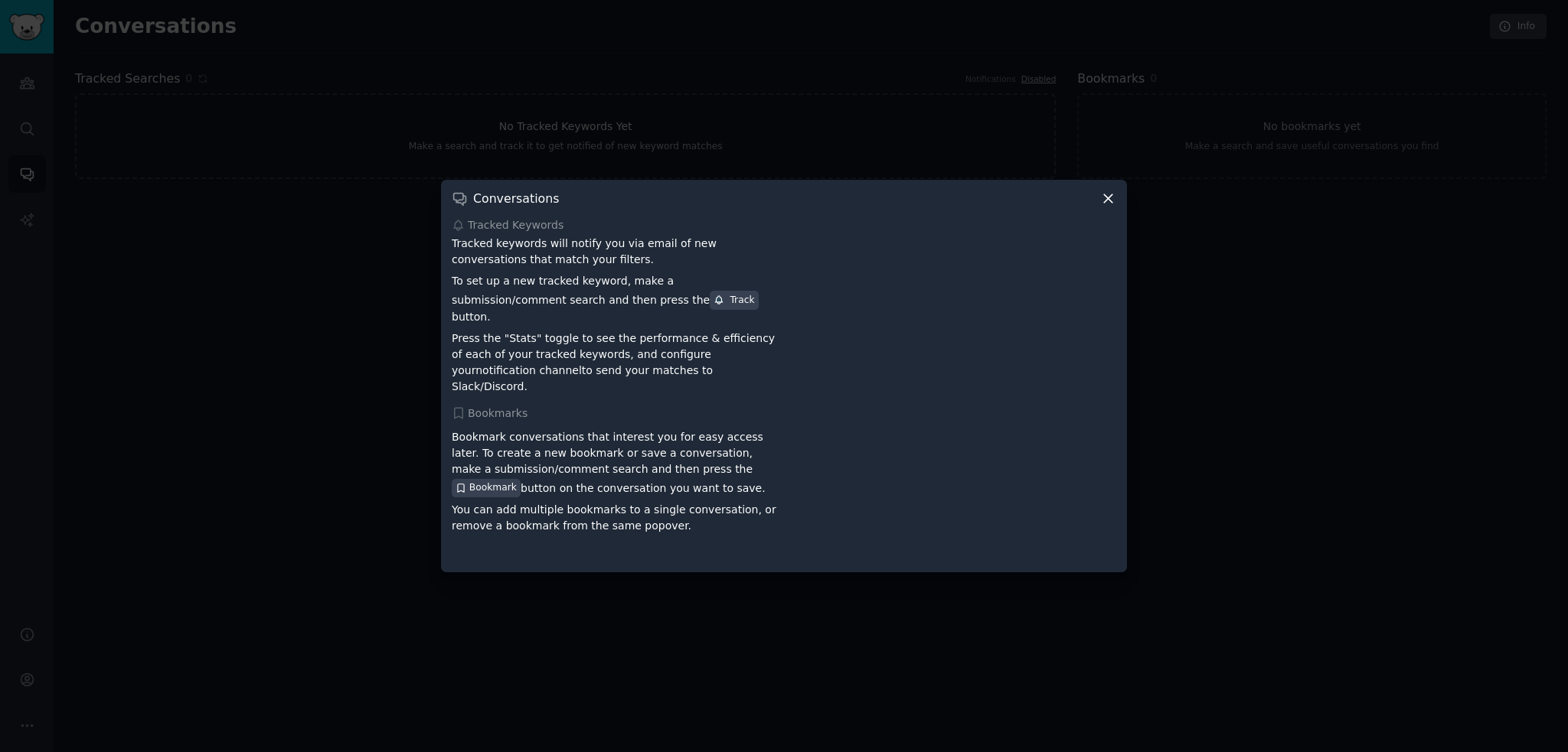
click at [414, 140] on div at bounding box center [784, 376] width 1568 height 752
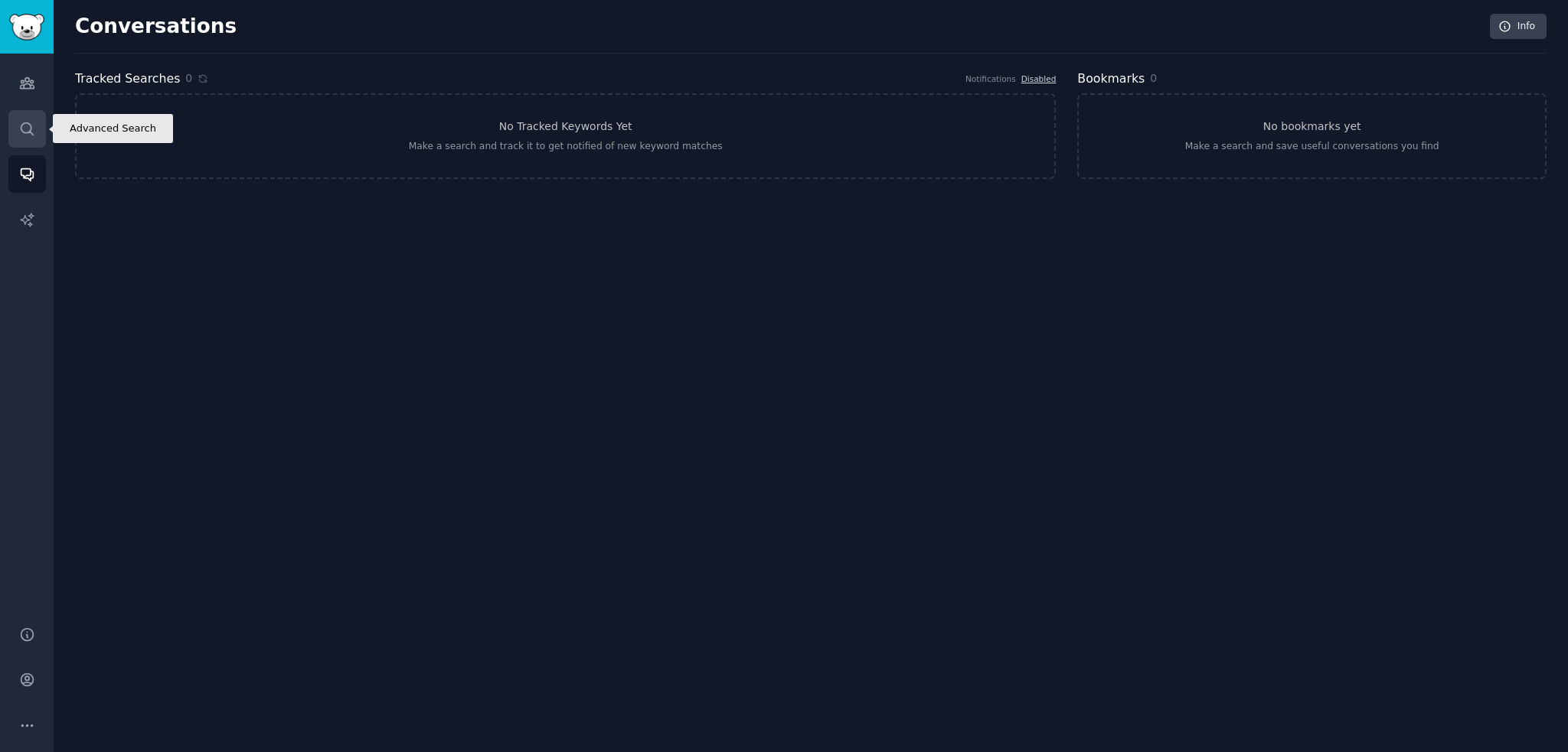
click at [15, 129] on link "Search" at bounding box center [27, 129] width 37 height 37
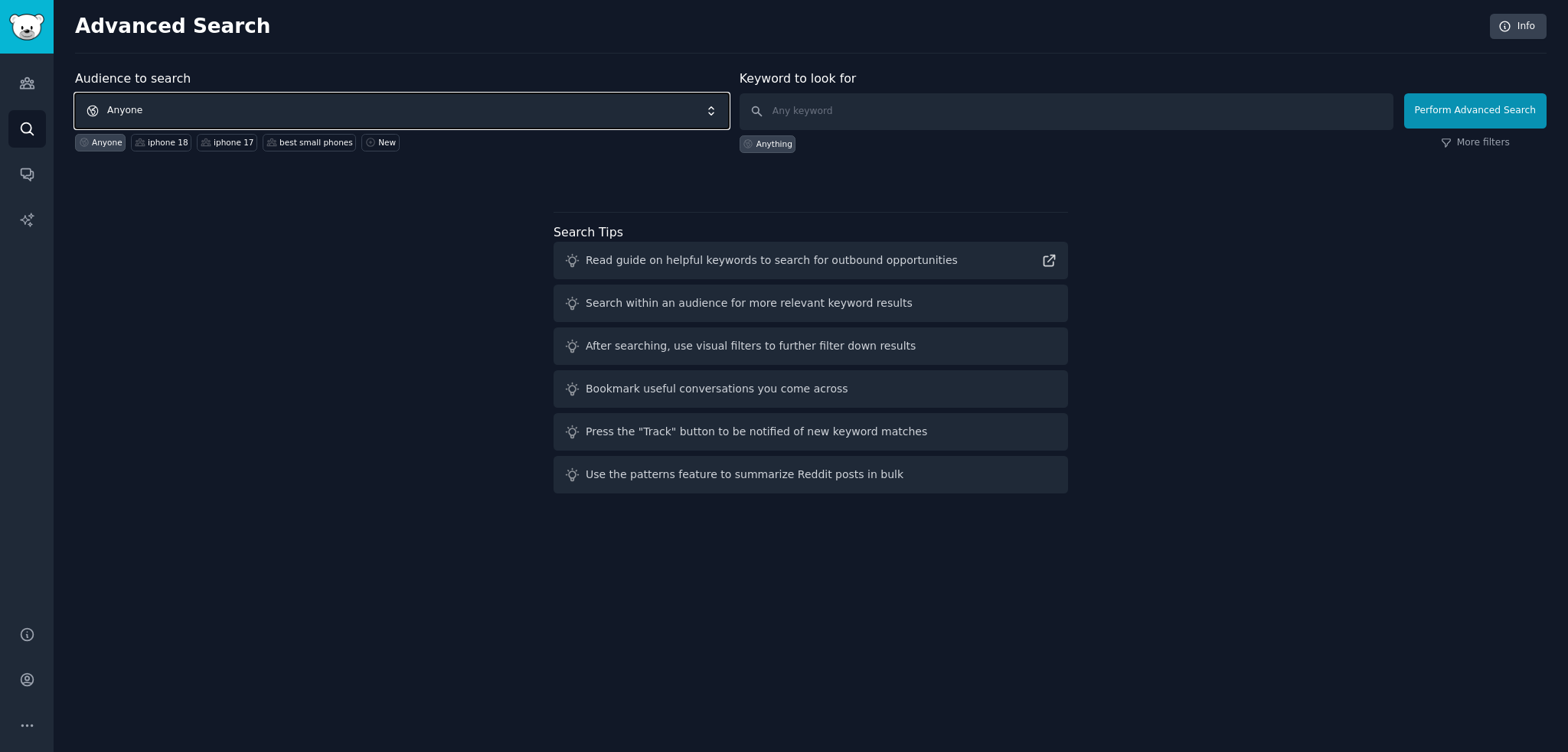
click at [150, 109] on span "Anyone" at bounding box center [401, 111] width 654 height 35
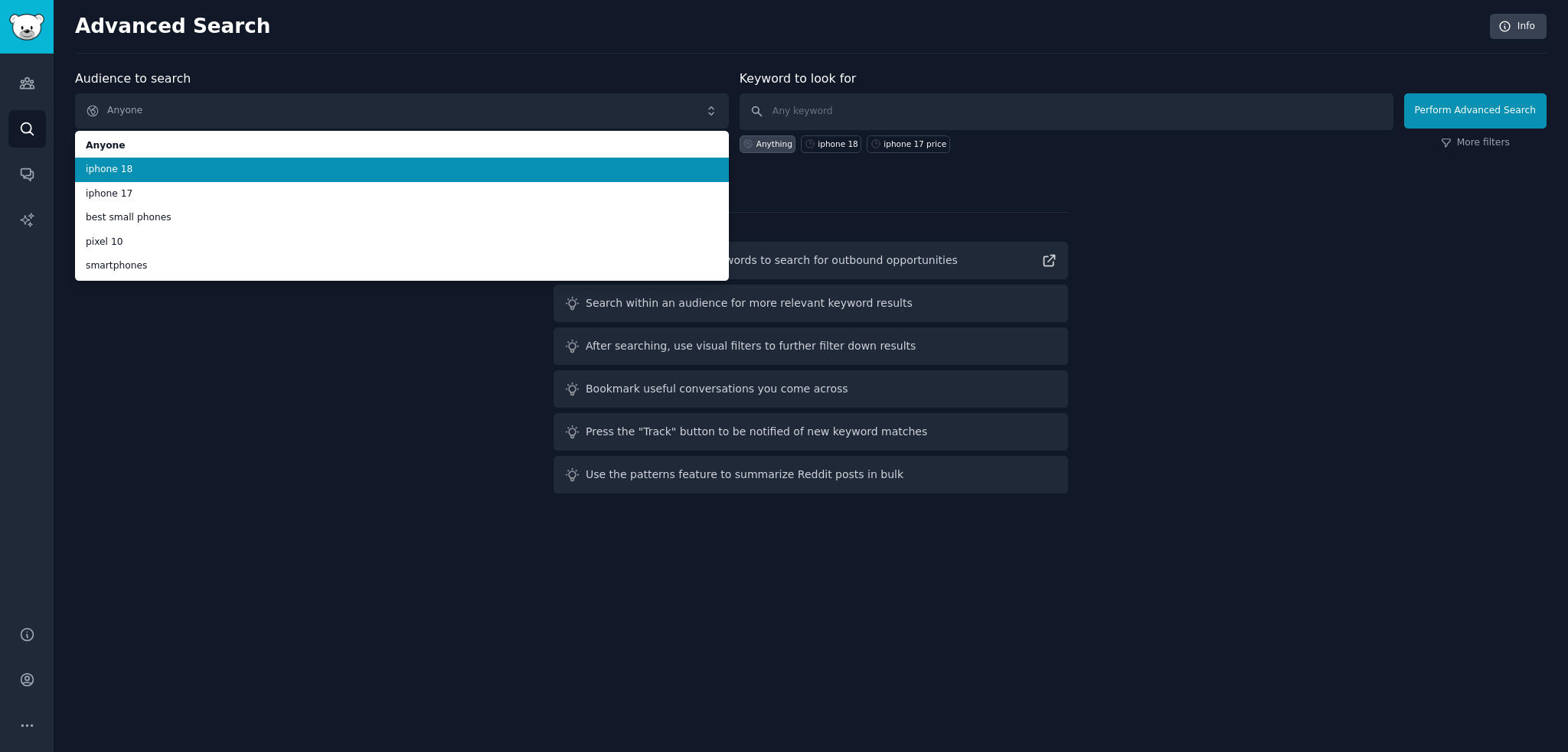
click at [147, 168] on span "iphone 18" at bounding box center [402, 169] width 632 height 14
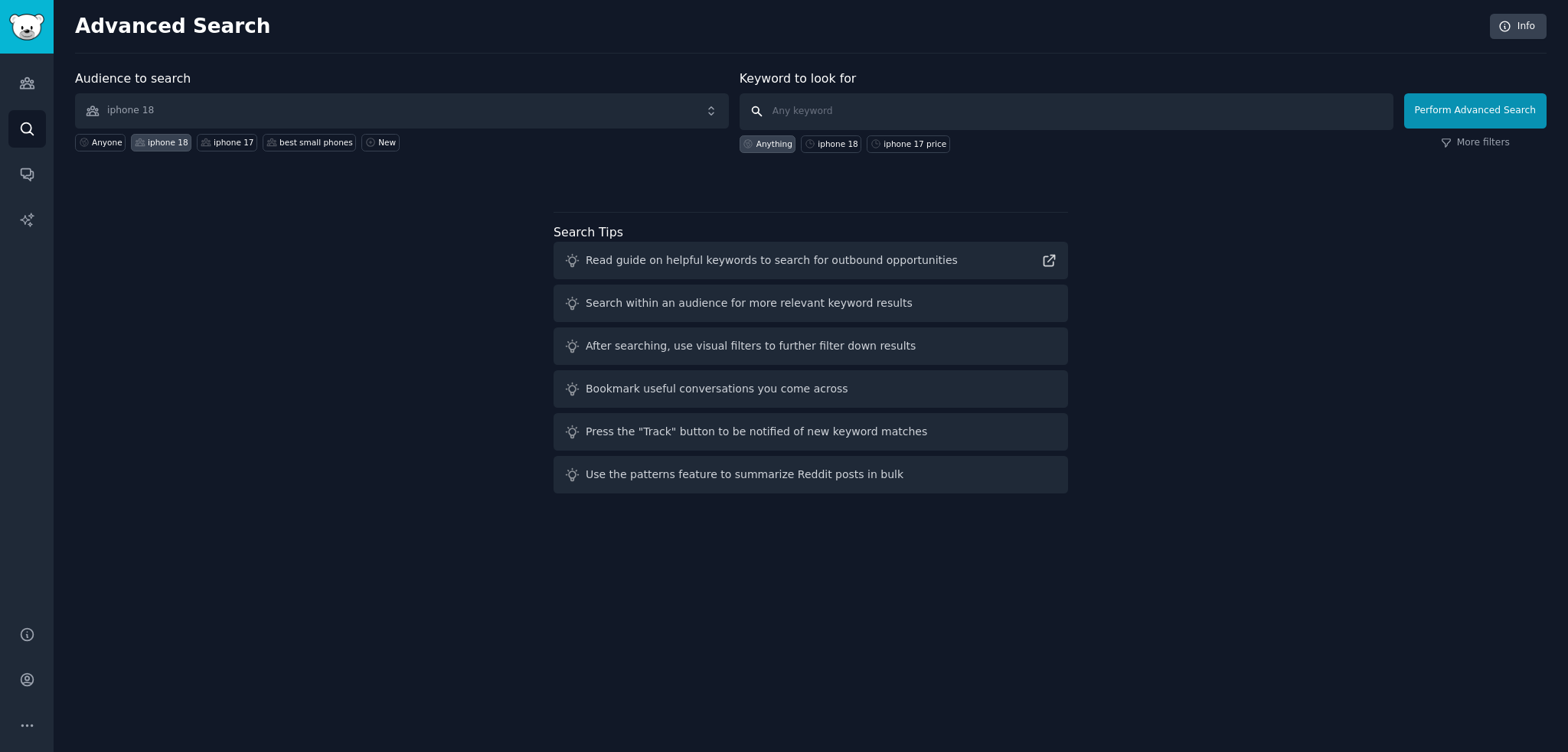
click button "Perform Advanced Search" at bounding box center [1475, 111] width 142 height 35
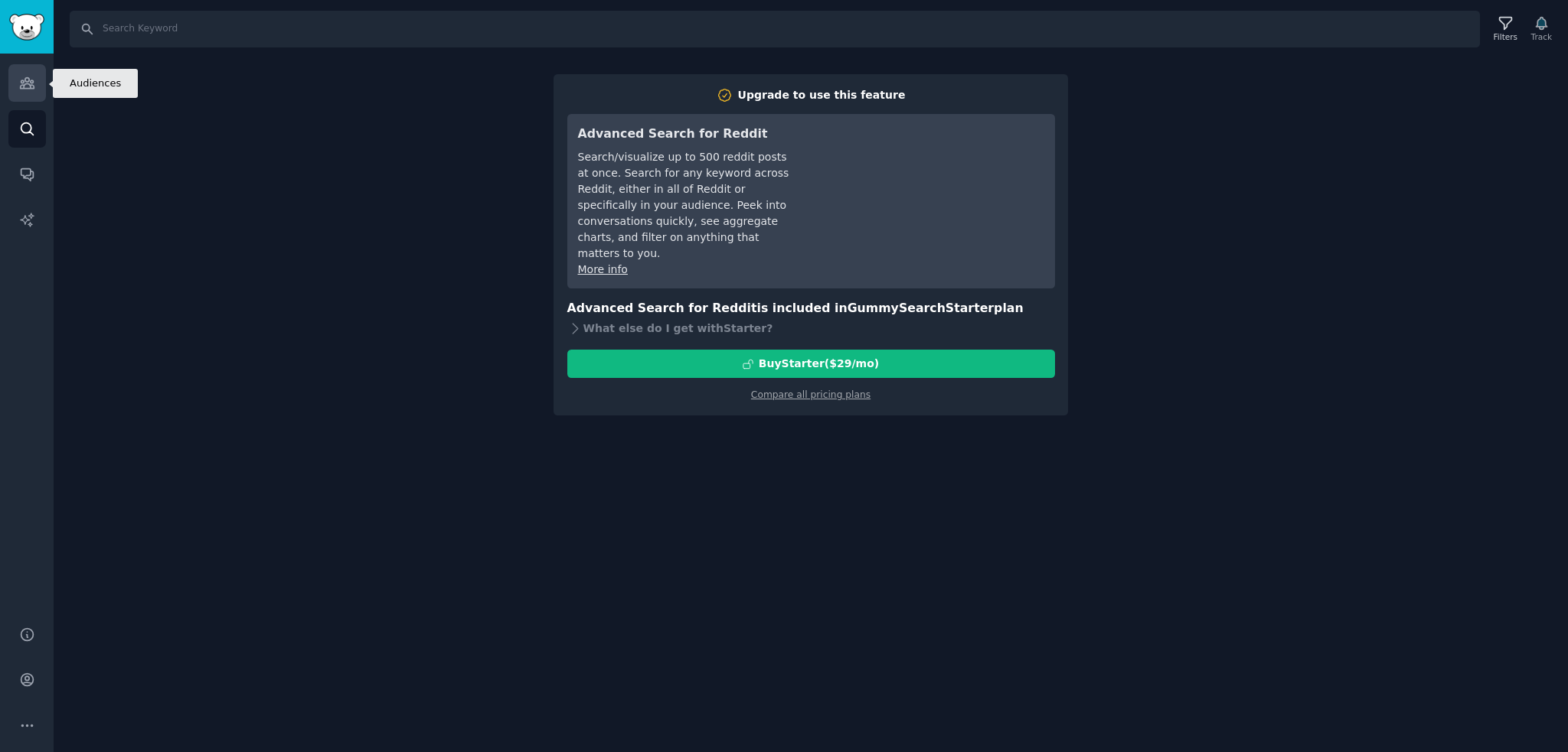
click at [11, 84] on link "Audiences" at bounding box center [27, 83] width 37 height 37
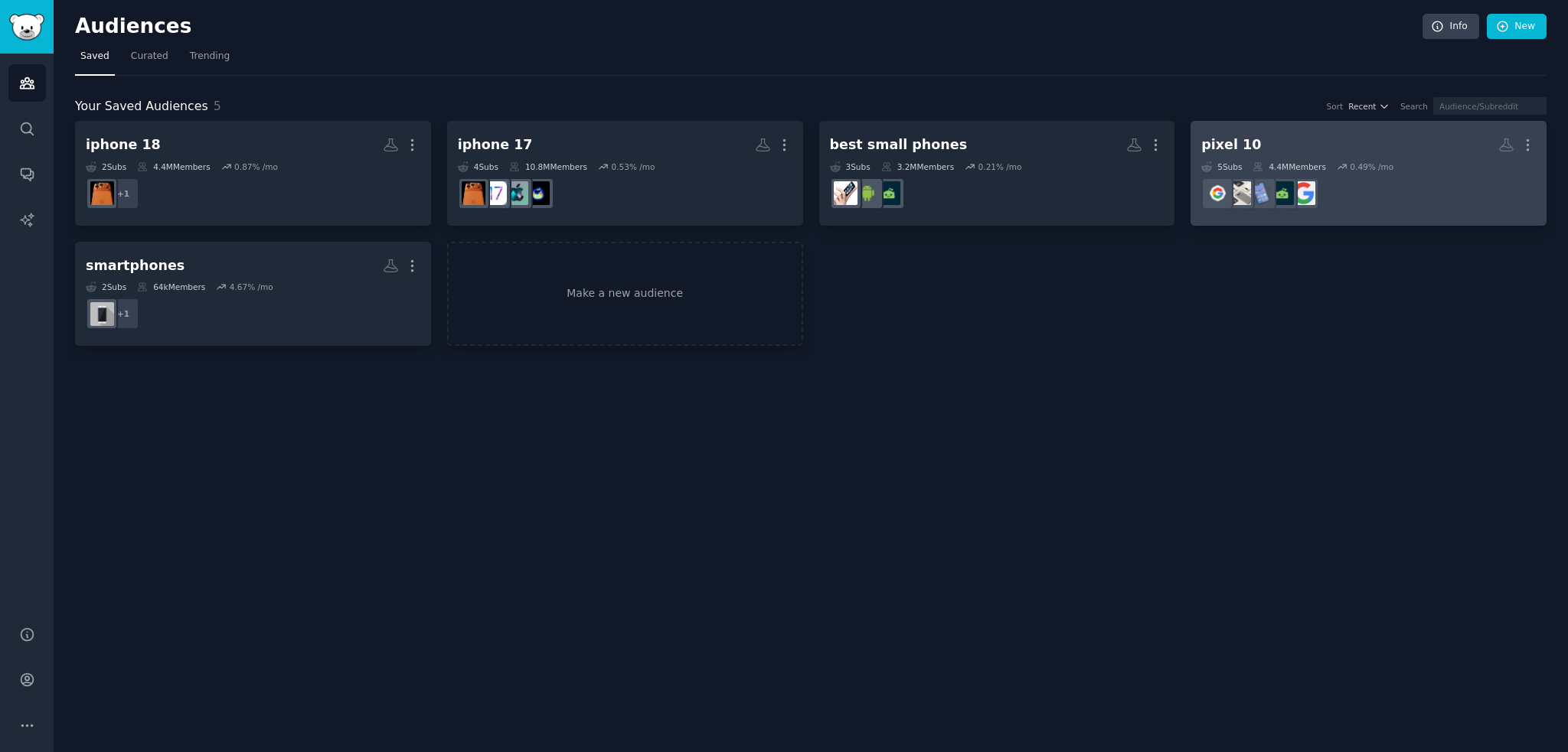
click at [1422, 205] on dd "r/PixelFold" at bounding box center [1369, 193] width 335 height 43
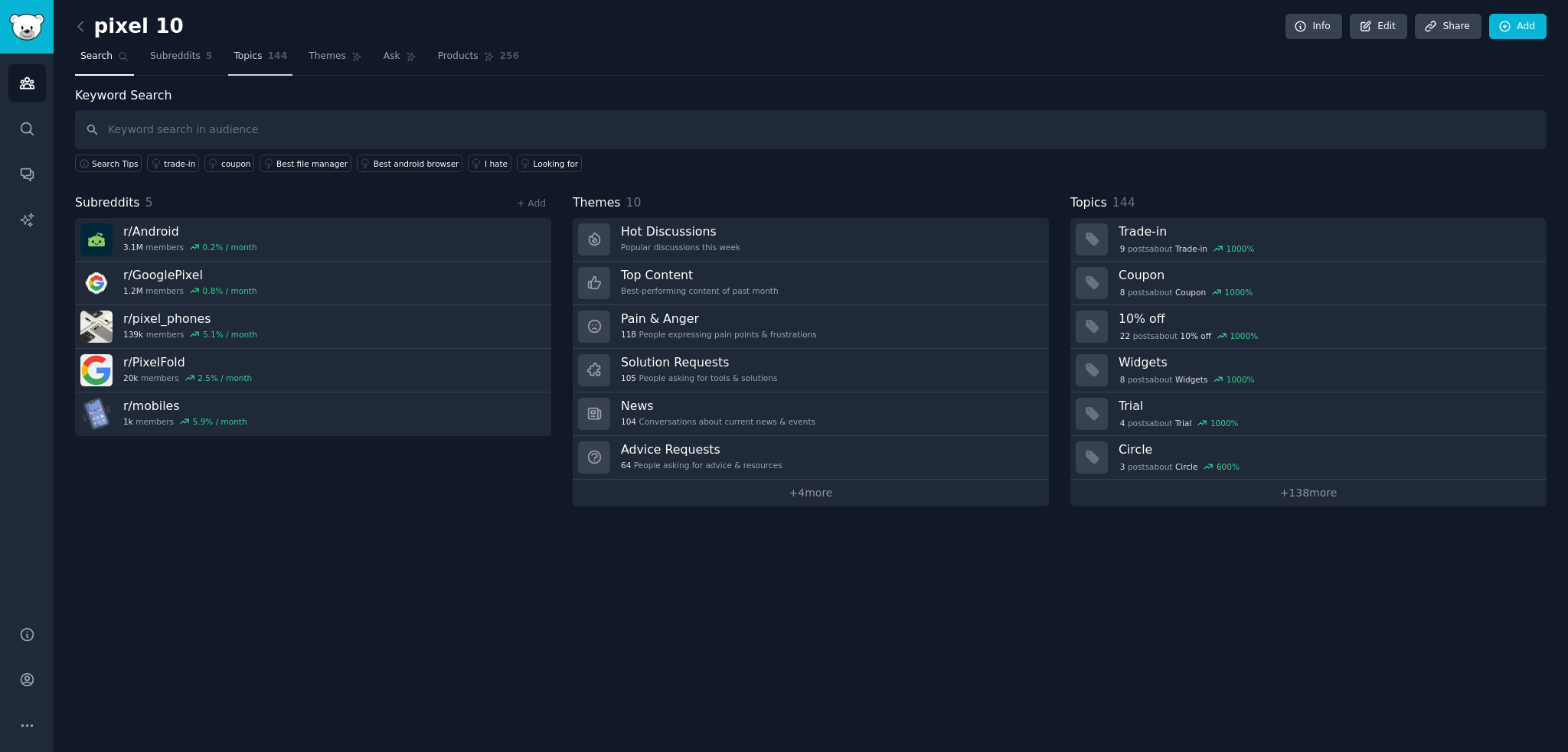
click at [228, 64] on link "Topics 144" at bounding box center [260, 60] width 64 height 32
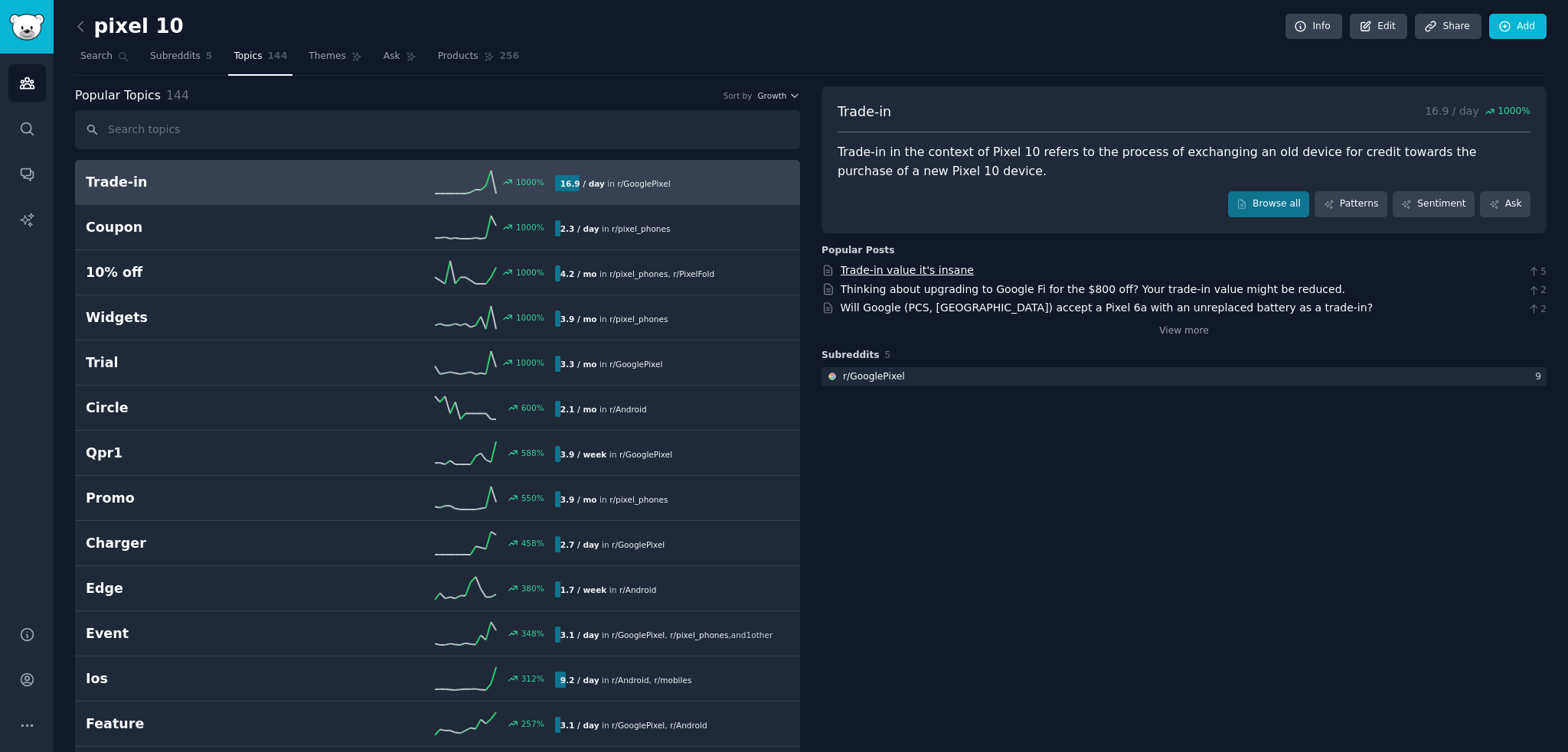
click at [877, 273] on link "Trade-in value it's insane" at bounding box center [908, 270] width 133 height 12
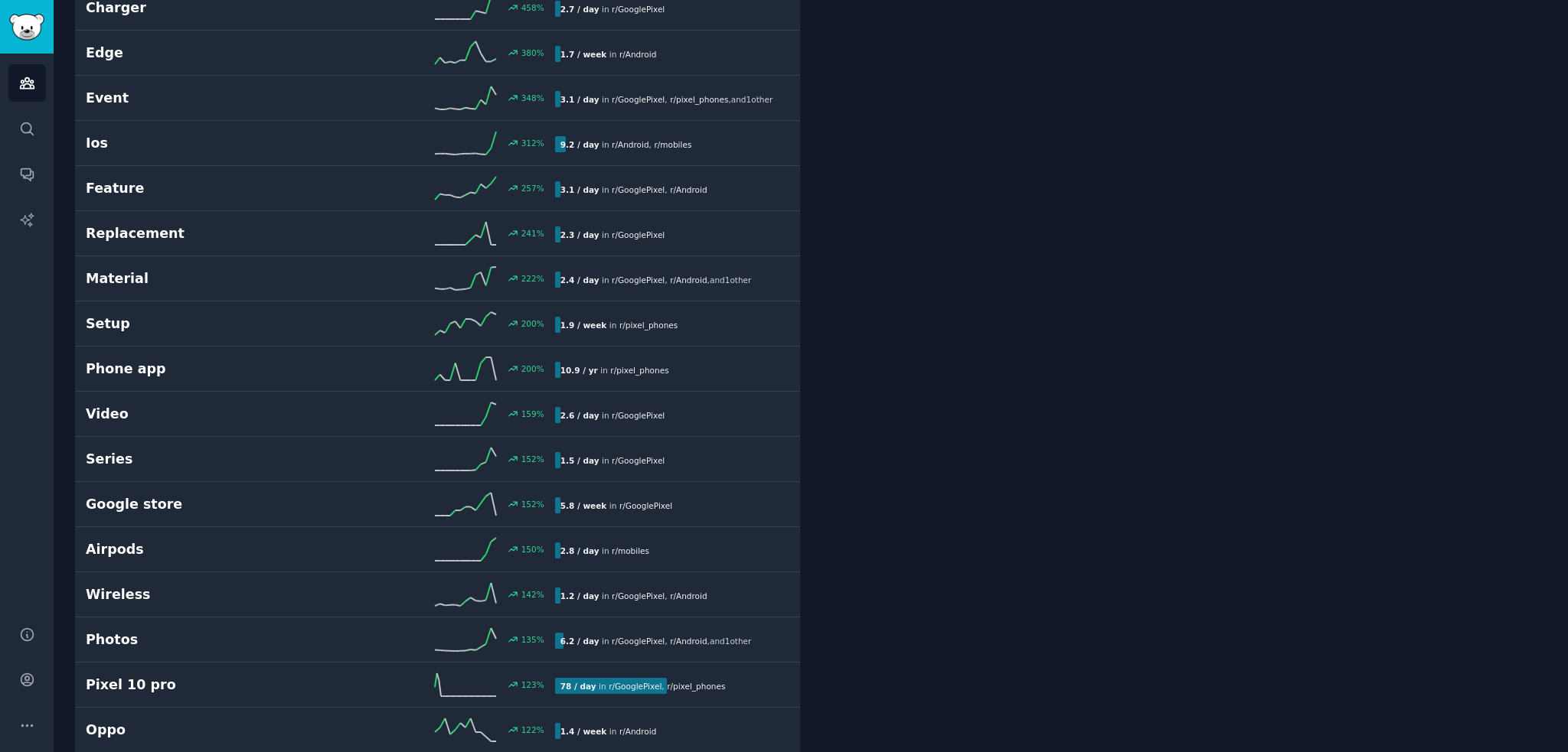
scroll to position [459, 0]
